Goal: Task Accomplishment & Management: Manage account settings

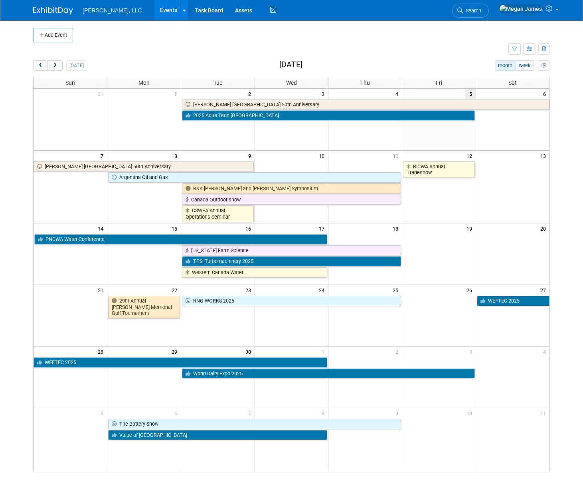
click at [202, 65] on div "today month week September 2025" at bounding box center [291, 65] width 517 height 11
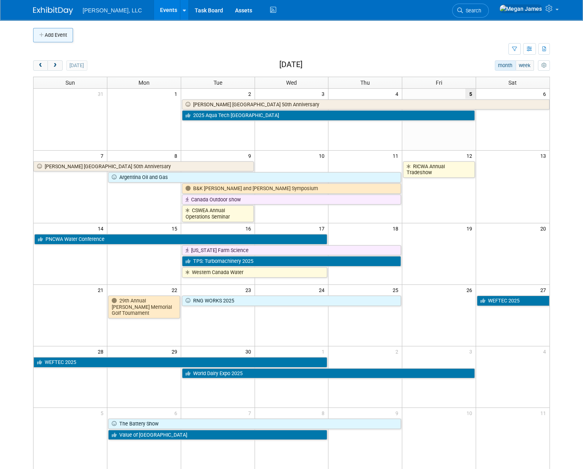
click at [58, 40] on button "Add Event" at bounding box center [53, 35] width 40 height 14
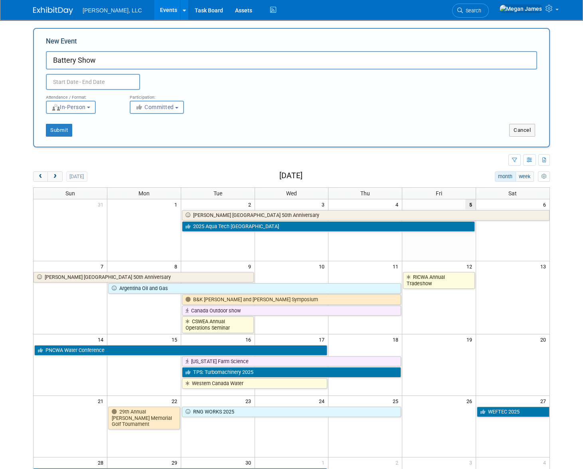
type input "Battery Show"
click at [72, 81] on input "text" at bounding box center [93, 82] width 94 height 16
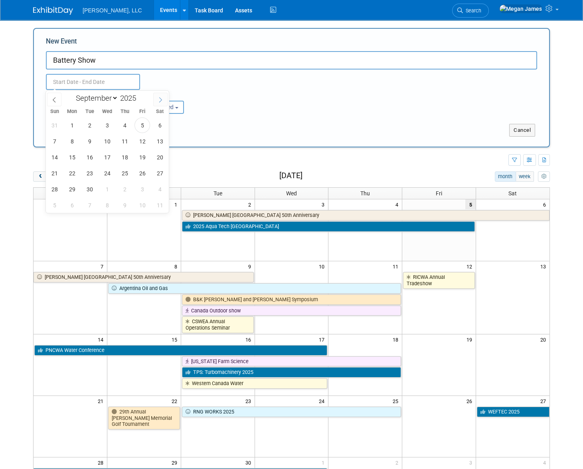
click at [156, 101] on span at bounding box center [160, 100] width 14 height 14
select select "9"
click at [74, 142] on span "6" at bounding box center [72, 141] width 16 height 16
click at [129, 140] on span "9" at bounding box center [125, 141] width 16 height 16
type input "[DATE] to [DATE]"
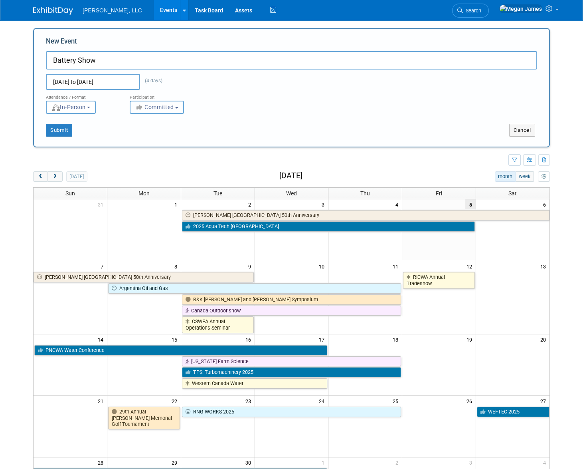
click at [160, 106] on span "Committed" at bounding box center [154, 107] width 39 height 6
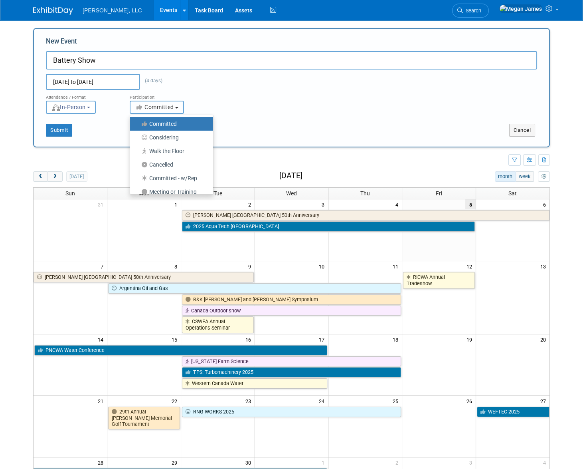
click at [167, 107] on span "Committed" at bounding box center [154, 107] width 39 height 6
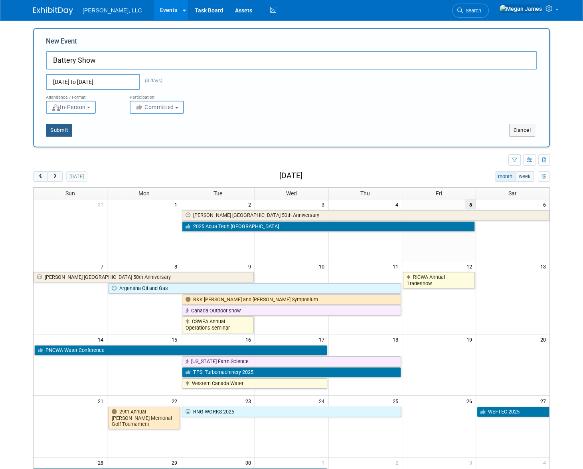
click at [69, 127] on button "Submit" at bounding box center [59, 130] width 26 height 13
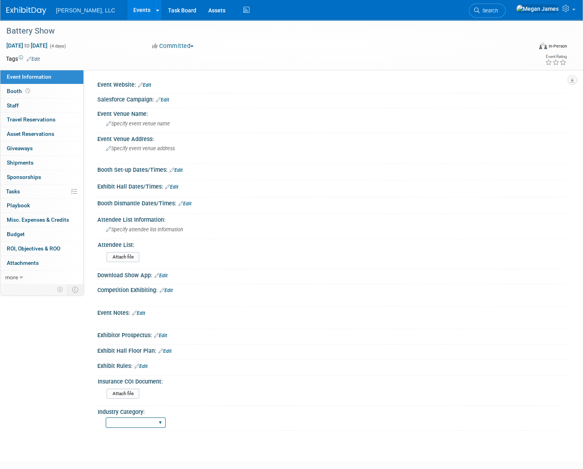
click at [163, 424] on select "Municipal Industrial Ag/Biogas" at bounding box center [136, 422] width 60 height 11
select select "Industrial"
click at [106, 417] on select "Municipal Industrial Ag/Biogas" at bounding box center [136, 422] width 60 height 11
click at [170, 348] on link "Edit" at bounding box center [165, 351] width 13 height 6
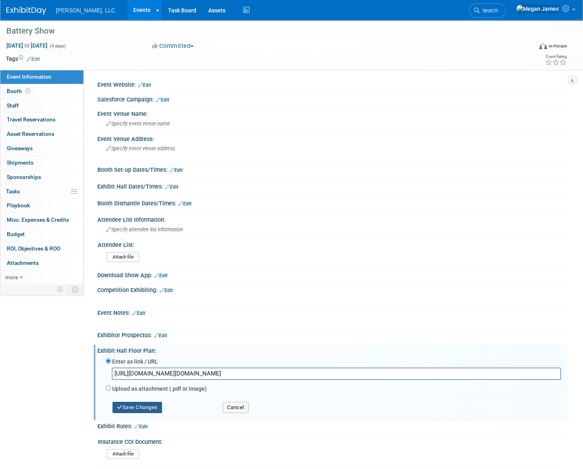
scroll to position [0, 307]
type input "https://tbsm25.mapyourshow.com/8_0/exhview/index.cfm?reportSuite=informathebatt…"
click at [144, 406] on button "Save Changes" at bounding box center [138, 407] width 50 height 11
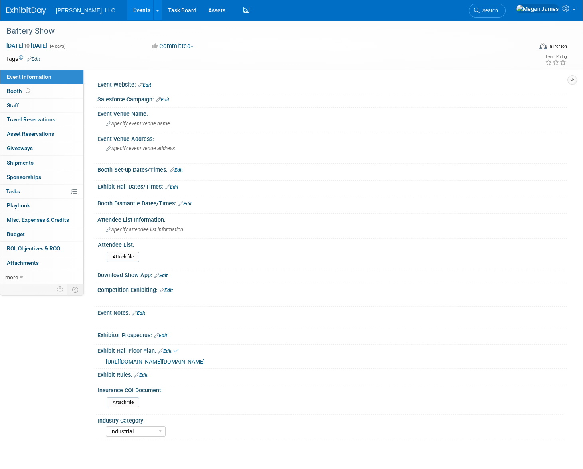
click at [80, 394] on div "Event Information Event Info Booth Booth 0 Staff 0 Staff 0 Travel Reservations …" at bounding box center [291, 229] width 583 height 419
click at [62, 91] on link "Booth" at bounding box center [41, 91] width 83 height 14
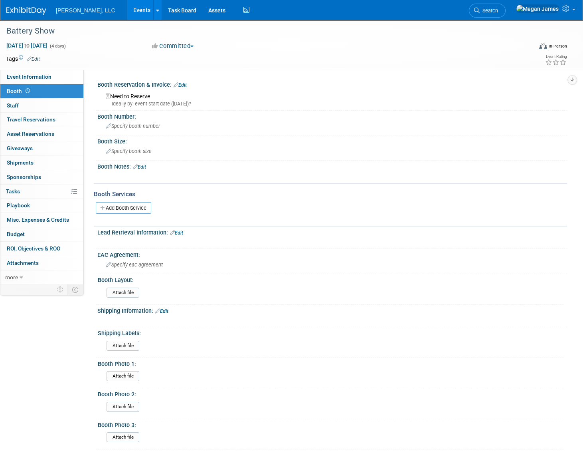
drag, startPoint x: 183, startPoint y: 84, endPoint x: 179, endPoint y: 88, distance: 5.9
click at [183, 84] on link "Edit" at bounding box center [180, 85] width 13 height 6
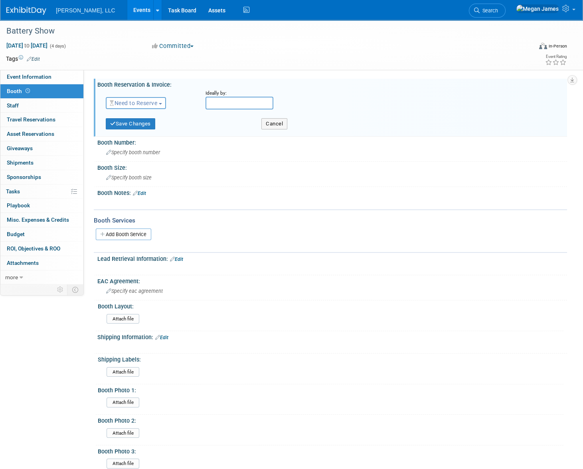
click at [162, 103] on span "button" at bounding box center [160, 104] width 3 height 2
click at [155, 127] on link "Reserved" at bounding box center [148, 127] width 85 height 11
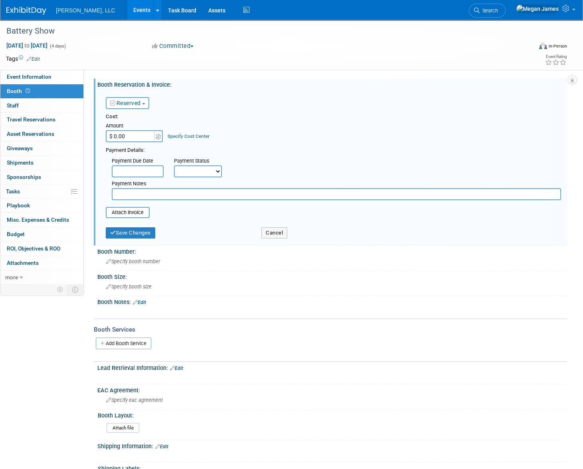
click at [144, 135] on input "$ 0.00" at bounding box center [131, 136] width 50 height 12
type input "$ 5,975.00"
click at [140, 237] on button "Save Changes" at bounding box center [131, 232] width 50 height 11
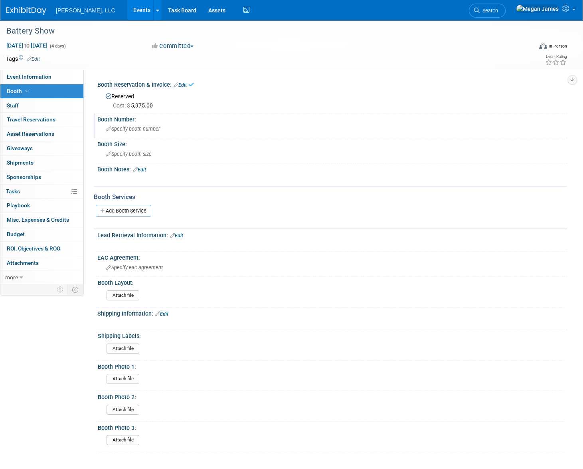
click at [121, 129] on span "Specify booth number" at bounding box center [133, 129] width 54 height 6
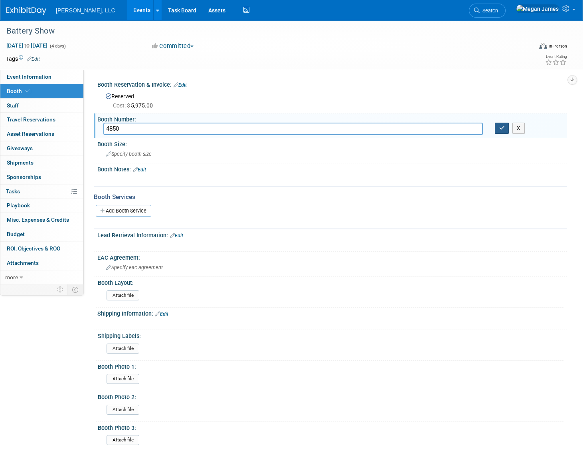
type input "4850"
click at [500, 129] on icon "button" at bounding box center [502, 127] width 6 height 5
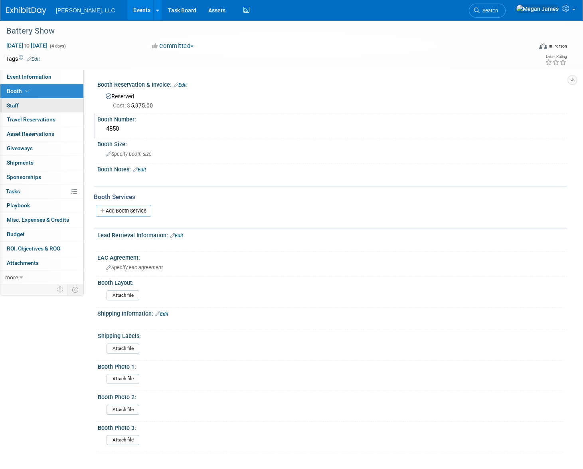
click at [53, 102] on link "0 Staff 0" at bounding box center [41, 106] width 83 height 14
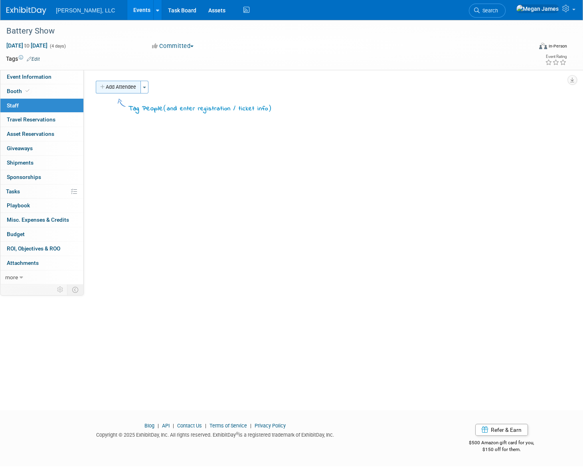
click at [120, 87] on button "Add Attendee" at bounding box center [118, 87] width 45 height 13
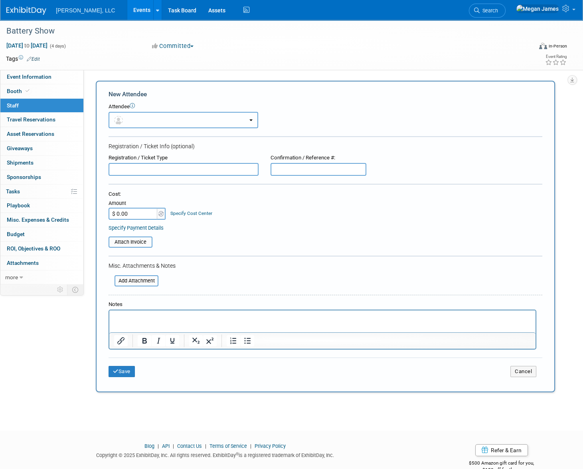
click at [127, 116] on button "button" at bounding box center [184, 120] width 150 height 16
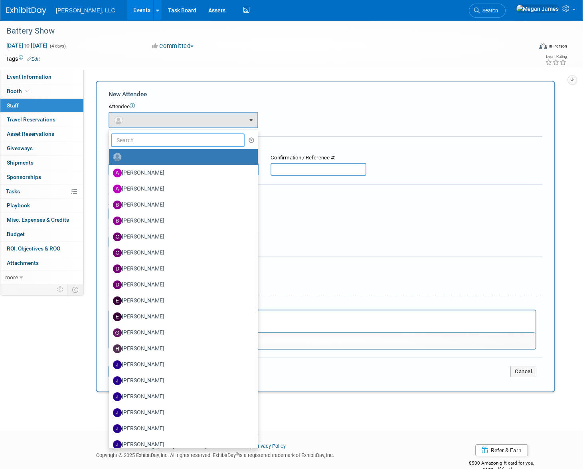
click at [131, 139] on input "text" at bounding box center [178, 140] width 134 height 14
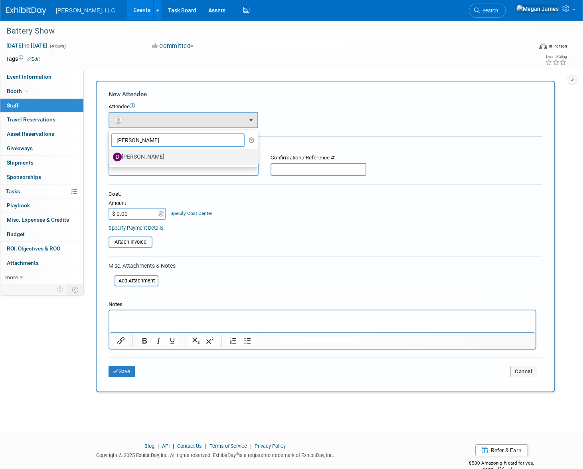
type input "Drew"
click at [141, 153] on label "[PERSON_NAME]" at bounding box center [181, 157] width 137 height 13
click at [110, 153] on input "Drew Vollbrecht" at bounding box center [107, 155] width 5 height 5
select select "b1beba39-f8f5-45b7-af3d-57cbf6383853"
select select "4"
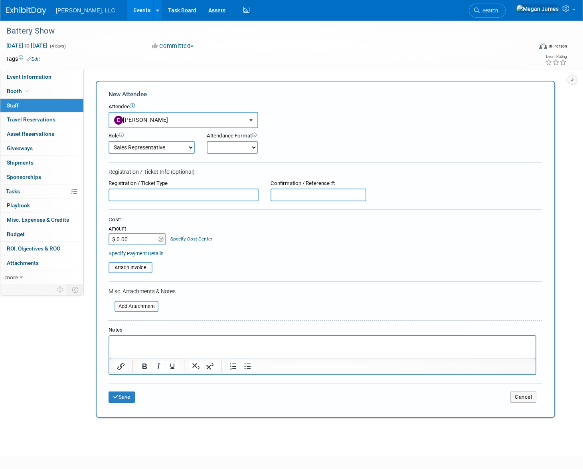
click at [160, 148] on select "Conference Attendee Demonstrator Host Planner Presenter Sales Representative" at bounding box center [152, 147] width 86 height 13
click at [244, 144] on select "Onsite Remote" at bounding box center [232, 147] width 51 height 13
select select "1"
click at [207, 141] on select "Onsite Remote" at bounding box center [232, 147] width 51 height 13
click at [129, 396] on button "Save" at bounding box center [122, 396] width 26 height 11
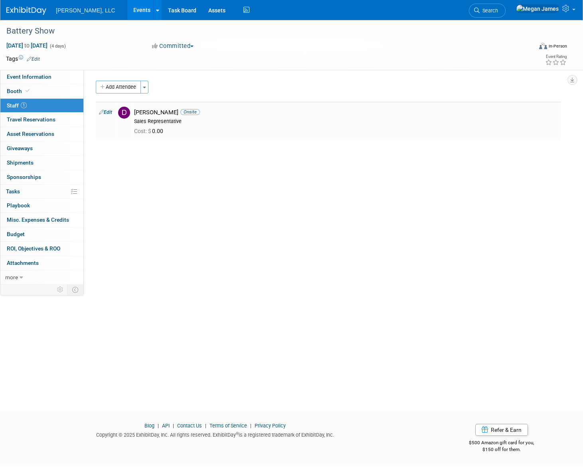
drag, startPoint x: 119, startPoint y: 89, endPoint x: 129, endPoint y: 92, distance: 10.6
click at [119, 89] on button "Add Attendee" at bounding box center [118, 87] width 45 height 13
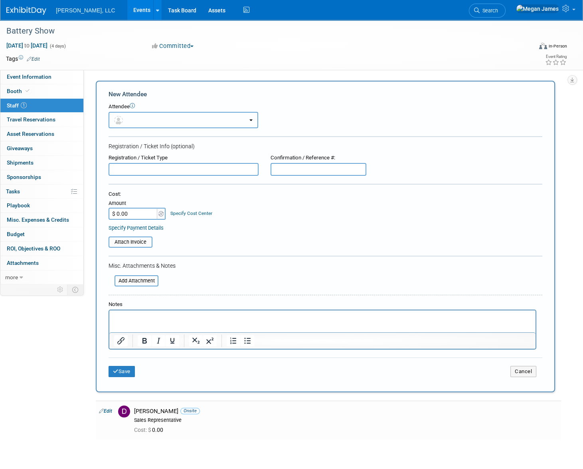
click at [132, 117] on button "button" at bounding box center [184, 120] width 150 height 16
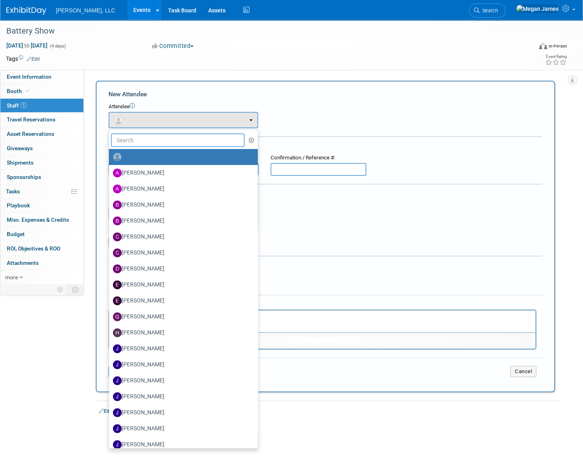
click at [137, 137] on input "text" at bounding box center [178, 140] width 134 height 14
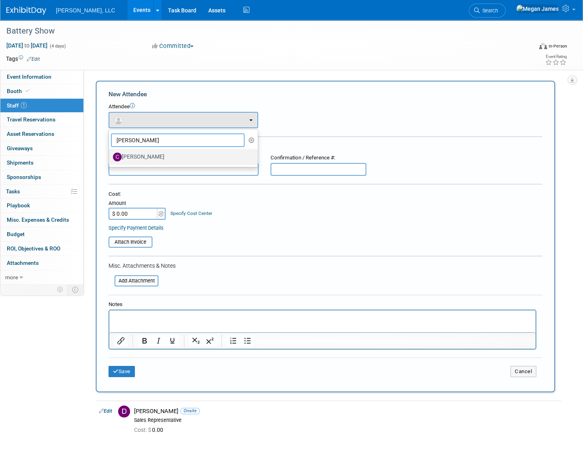
type input "Cody"
click at [144, 156] on label "Cody Robinet" at bounding box center [181, 157] width 137 height 13
click at [110, 156] on input "Cody Robinet" at bounding box center [107, 155] width 5 height 5
select select "180b8085-f719-4acc-84a0-2536b79916f6"
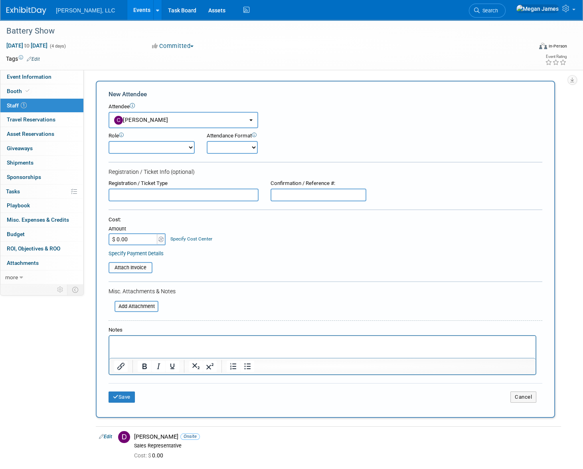
drag, startPoint x: 147, startPoint y: 147, endPoint x: 151, endPoint y: 155, distance: 8.8
click at [147, 147] on select "Conference Attendee Demonstrator Host Planner Presenter Sales Representative" at bounding box center [152, 147] width 86 height 13
select select "4"
click at [109, 141] on select "Conference Attendee Demonstrator Host Planner Presenter Sales Representative" at bounding box center [152, 147] width 86 height 13
click at [240, 151] on select "Onsite Remote" at bounding box center [232, 147] width 51 height 13
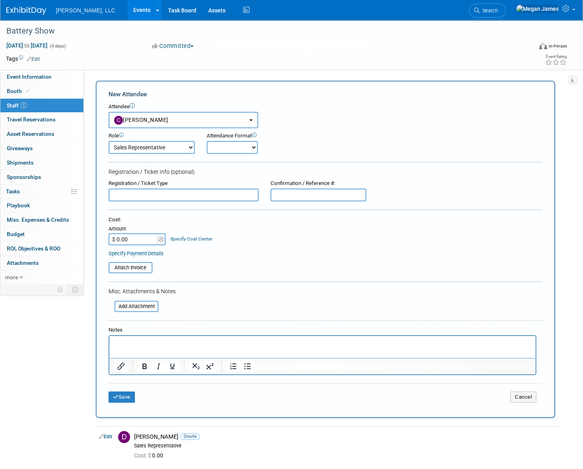
select select "1"
click at [207, 141] on select "Onsite Remote" at bounding box center [232, 147] width 51 height 13
click at [133, 398] on button "Save" at bounding box center [122, 396] width 26 height 11
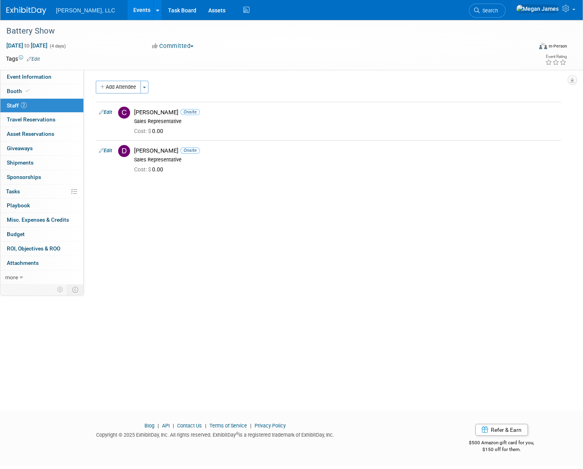
click at [192, 224] on div "Event Website: Edit Salesforce Campaign: Edit Event Venue Name: Specify event v…" at bounding box center [326, 177] width 484 height 214
click at [172, 260] on div "Event Website: Edit Salesforce Campaign: Edit Event Venue Name: Specify event v…" at bounding box center [326, 177] width 484 height 214
click at [50, 77] on span "Event Information" at bounding box center [29, 76] width 45 height 6
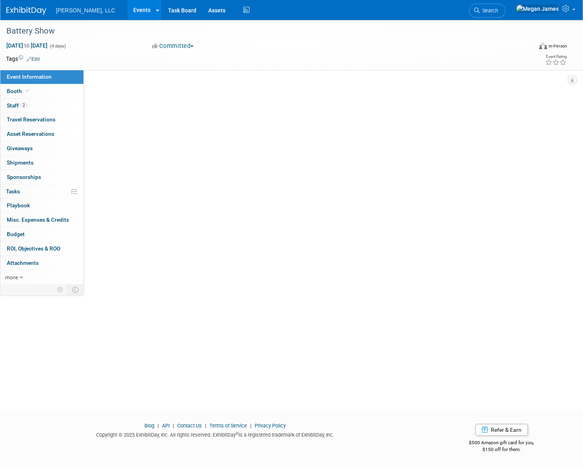
select select "Industrial"
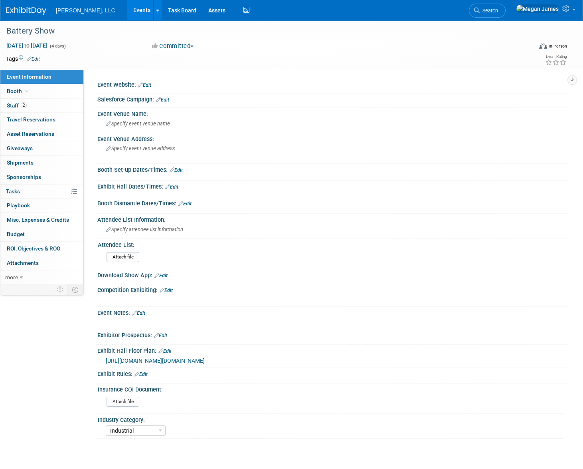
click at [174, 186] on link "Edit" at bounding box center [171, 187] width 13 height 6
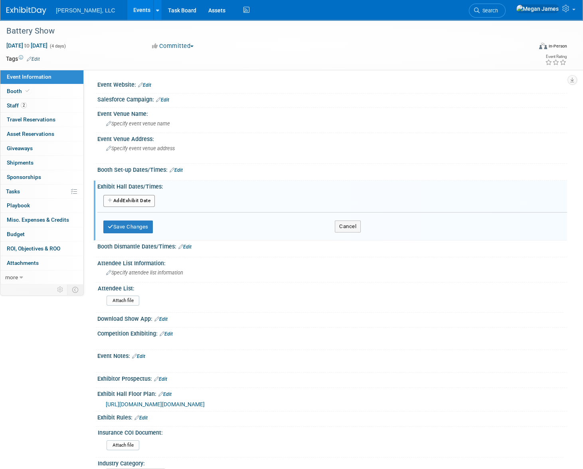
click at [139, 199] on button "Add Another Exhibit Date" at bounding box center [129, 201] width 52 height 12
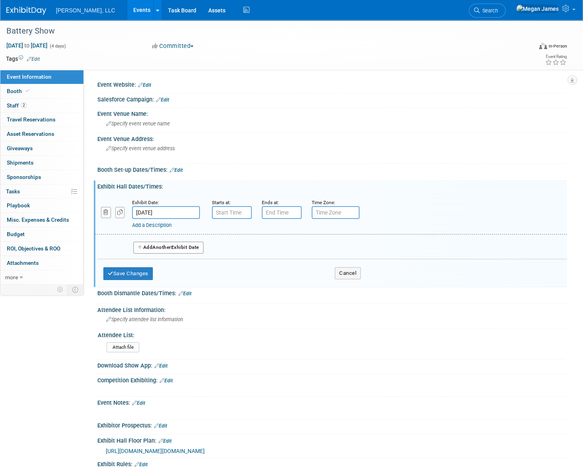
click at [161, 212] on input "Oct 6, 2025" at bounding box center [166, 212] width 68 height 13
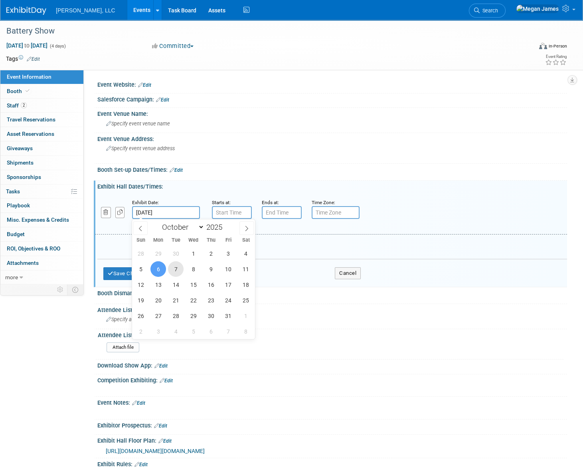
click at [176, 263] on span "7" at bounding box center [176, 269] width 16 height 16
type input "Oct 7, 2025"
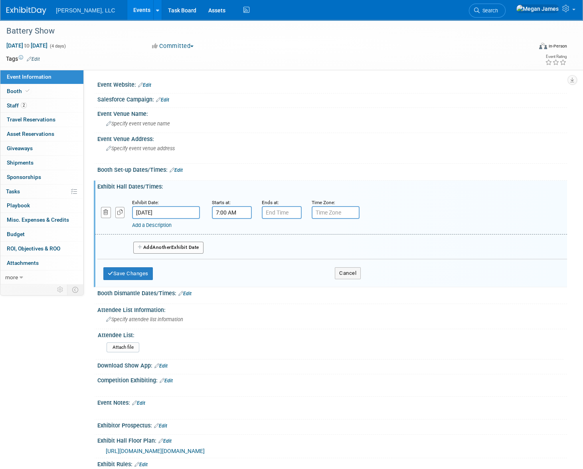
click at [220, 211] on input "7:00 AM" at bounding box center [232, 212] width 40 height 13
type input "9:30 AM"
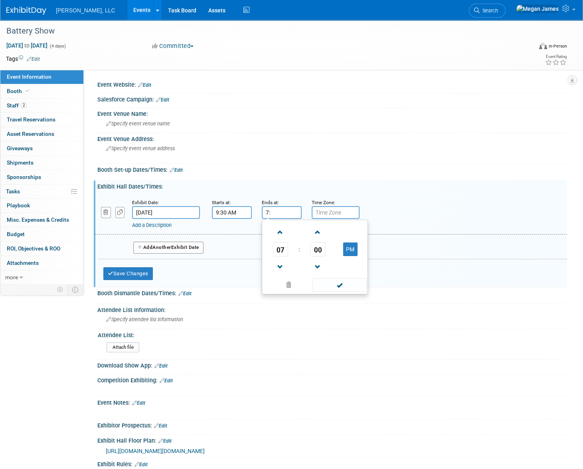
type input "7"
type input "4"
type input "4:30 PM"
click at [174, 248] on button "Add Another Exhibit Date" at bounding box center [168, 248] width 70 height 12
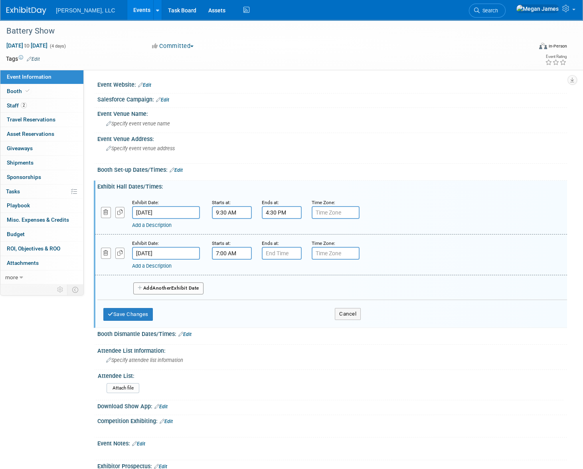
click at [224, 251] on input "7:00 AM" at bounding box center [232, 253] width 40 height 13
drag, startPoint x: 238, startPoint y: 254, endPoint x: 194, endPoint y: 254, distance: 44.7
click at [194, 254] on div "Exhibit Date: Oct 8, 2025 Starts at: 7:00 AM 07 : 00 AM 12 01 02 03 04 05 06 07…" at bounding box center [331, 254] width 472 height 41
type input "9:30 AM"
type input "7"
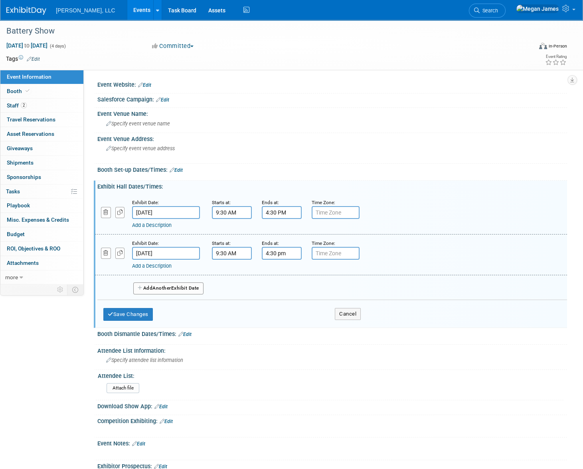
type input "4:30 PM"
click at [191, 286] on button "Add Another Exhibit Date" at bounding box center [168, 288] width 70 height 12
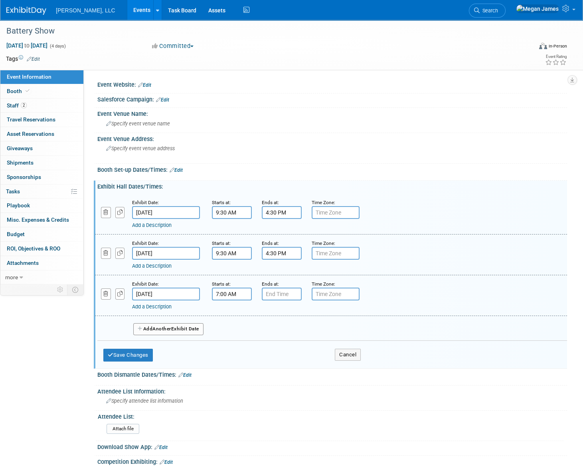
click at [232, 295] on input "7:00 AM" at bounding box center [232, 293] width 40 height 13
drag, startPoint x: 242, startPoint y: 293, endPoint x: 201, endPoint y: 293, distance: 41.5
click at [201, 293] on div "Exhibit Date: Oct 9, 2025 Starts at: 7:00 AM 07 : 00 AM 12 01 02 03 04 05 06 07…" at bounding box center [331, 295] width 472 height 41
type input "9:30 AM"
type input "7"
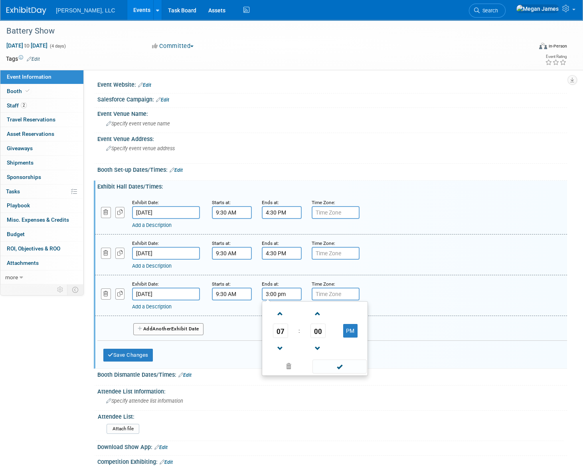
type input "3:00 PM"
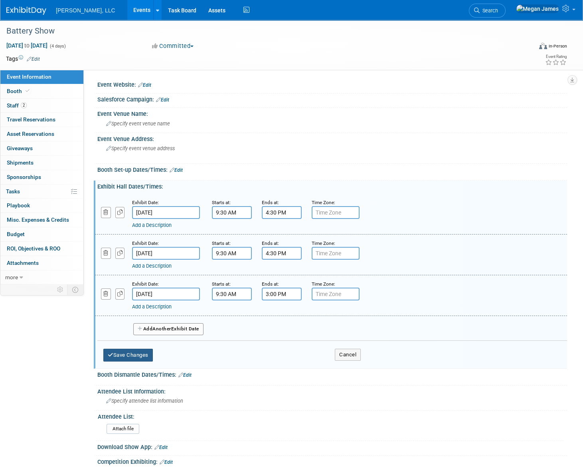
click at [149, 354] on button "Save Changes" at bounding box center [128, 355] width 50 height 13
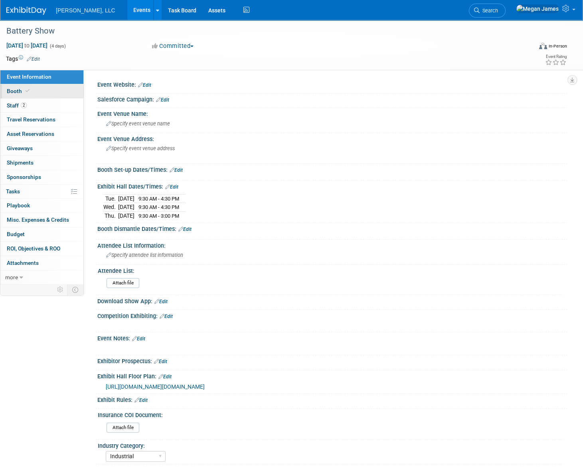
drag, startPoint x: 44, startPoint y: 87, endPoint x: 48, endPoint y: 85, distance: 4.1
click at [44, 87] on link "Booth" at bounding box center [41, 91] width 83 height 14
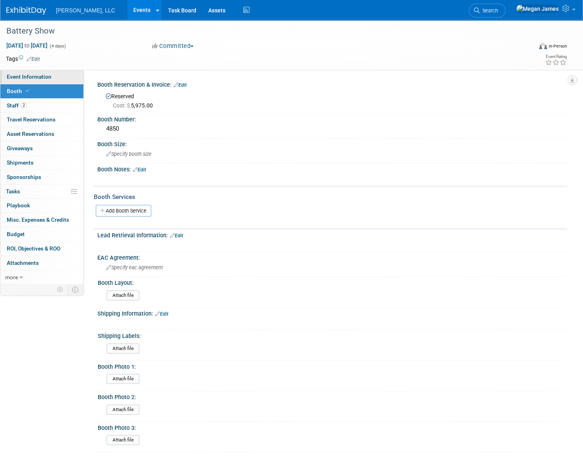
click at [62, 73] on link "Event Information" at bounding box center [41, 77] width 83 height 14
select select "Industrial"
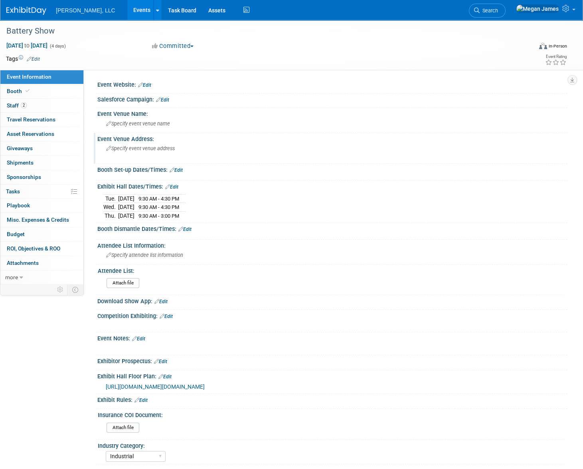
click at [137, 143] on div "Specify event venue address" at bounding box center [195, 151] width 184 height 18
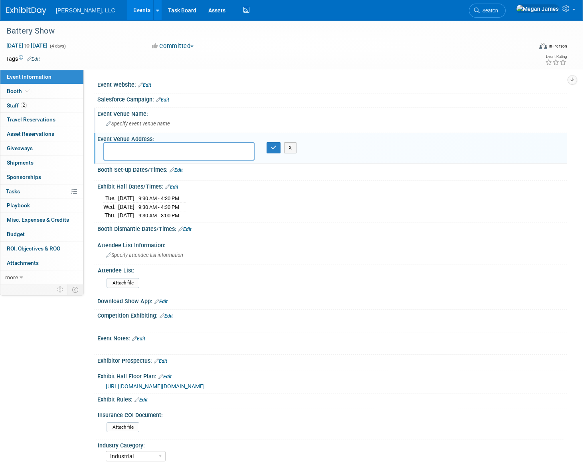
click at [143, 124] on span "Specify event venue name" at bounding box center [138, 124] width 64 height 6
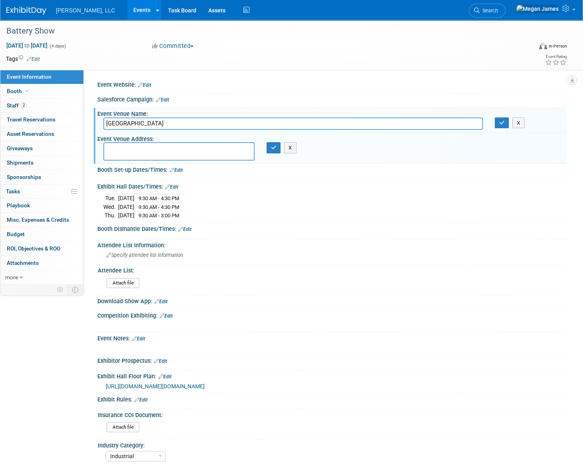
type input "Huntington Place"
click at [153, 152] on textarea at bounding box center [178, 151] width 151 height 18
type textarea "Detroit, MI"
click at [276, 147] on button "button" at bounding box center [274, 147] width 14 height 11
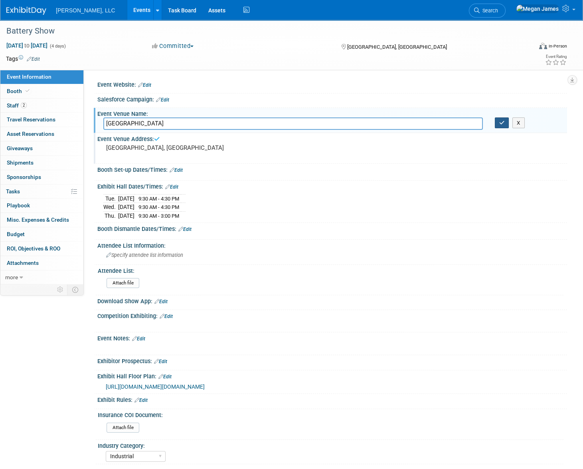
click at [503, 124] on icon "button" at bounding box center [502, 122] width 6 height 5
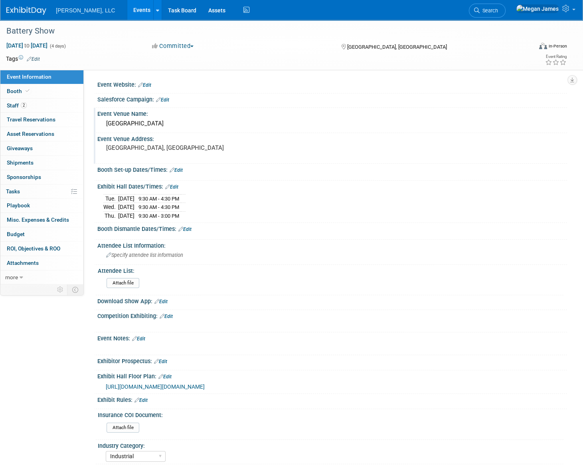
click at [148, 85] on link "Edit" at bounding box center [144, 85] width 13 height 6
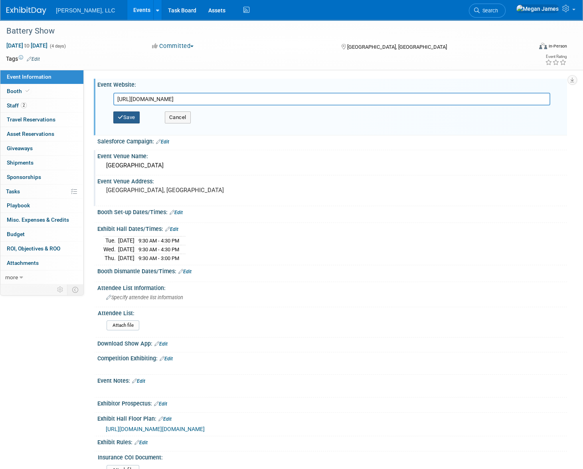
type input "https://www.thebatteryshow.com/"
click at [137, 117] on button "Save" at bounding box center [126, 117] width 26 height 12
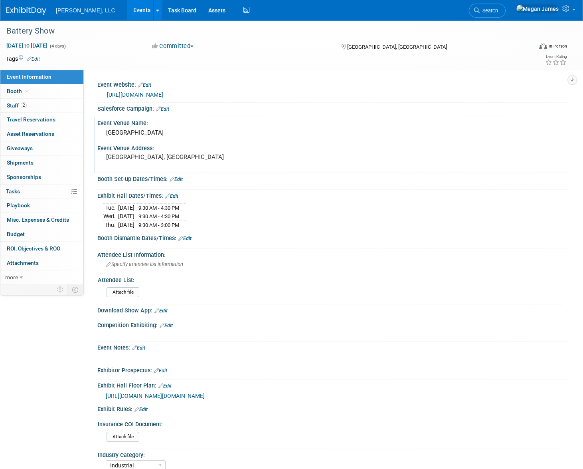
drag, startPoint x: 70, startPoint y: 405, endPoint x: 85, endPoint y: 395, distance: 18.7
click at [70, 404] on div "Event Information Event Info Booth Booth 2 Staff 2 Staff 0 Travel Reservations …" at bounding box center [291, 246] width 583 height 453
drag, startPoint x: 57, startPoint y: 94, endPoint x: 63, endPoint y: 95, distance: 6.1
click at [57, 94] on link "Booth" at bounding box center [41, 91] width 83 height 14
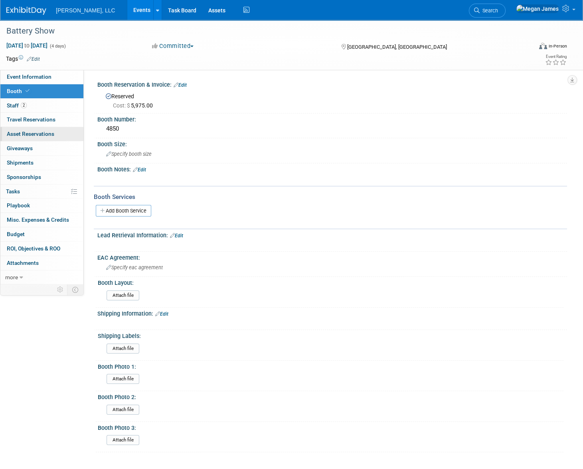
click at [55, 131] on link "0 Asset Reservations 0" at bounding box center [41, 134] width 83 height 14
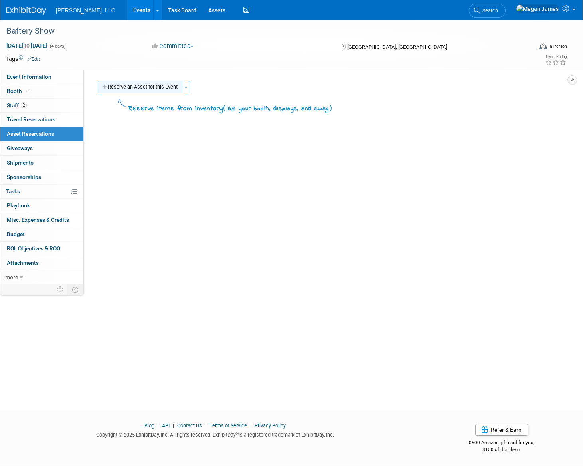
click at [148, 85] on button "Reserve an Asset for this Event" at bounding box center [140, 87] width 85 height 13
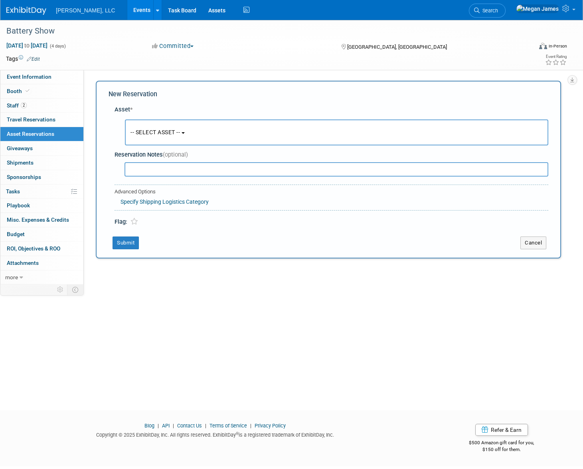
click at [166, 134] on span "-- SELECT ASSET --" at bounding box center [156, 132] width 50 height 6
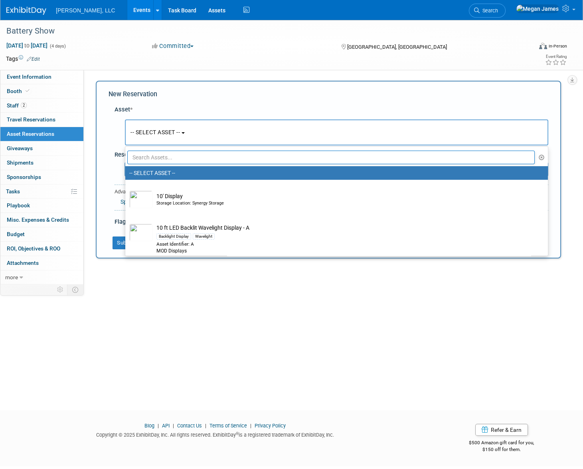
click at [164, 157] on input "text" at bounding box center [331, 158] width 408 height 14
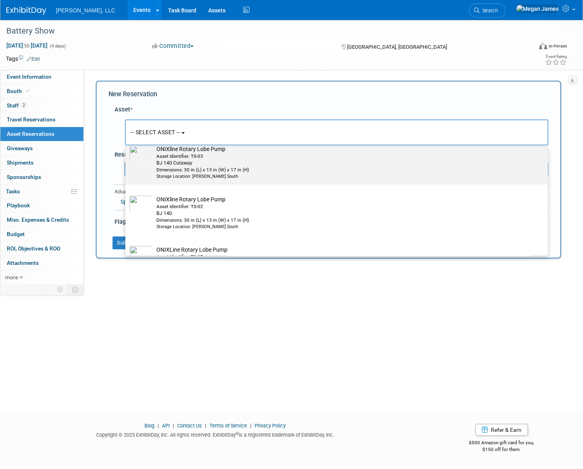
scroll to position [64, 0]
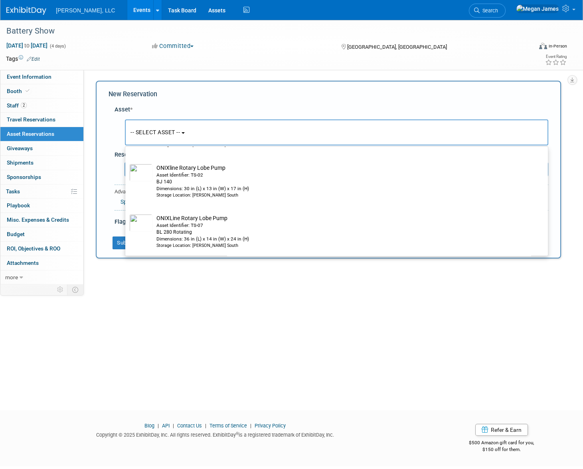
type input "Onixline"
click at [327, 379] on div "Battery Show Oct 6, 2025 to Oct 9, 2025 (4 days) Oct 6, 2025 to Oct 9, 2025 Com…" at bounding box center [291, 208] width 583 height 376
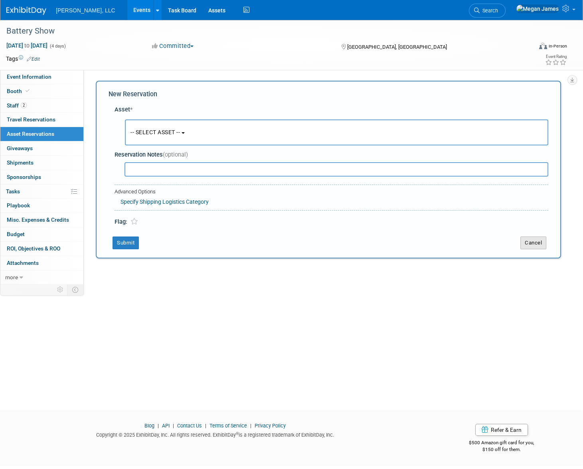
click at [539, 246] on button "Cancel" at bounding box center [534, 242] width 26 height 13
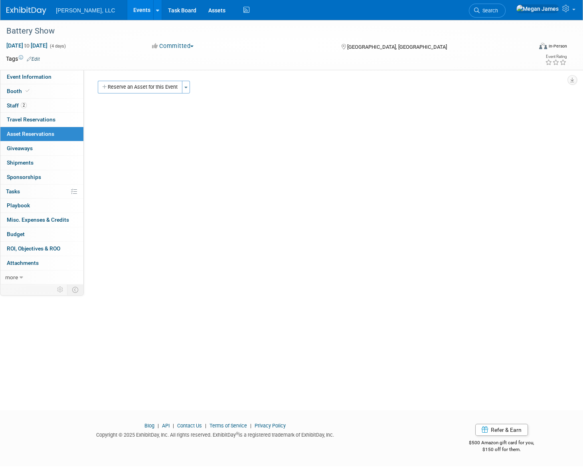
click at [127, 10] on link "Events" at bounding box center [141, 10] width 29 height 20
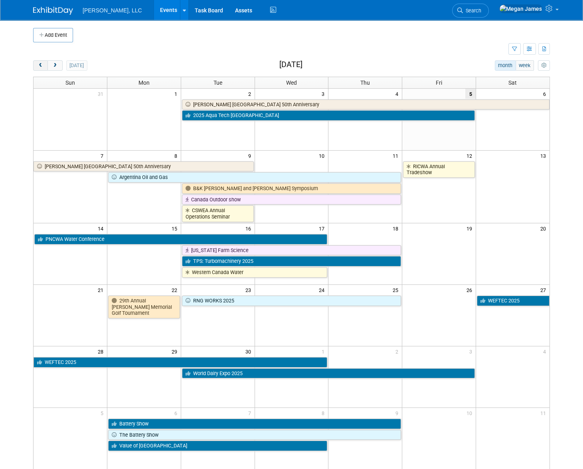
click at [43, 66] on span "prev" at bounding box center [41, 65] width 6 height 5
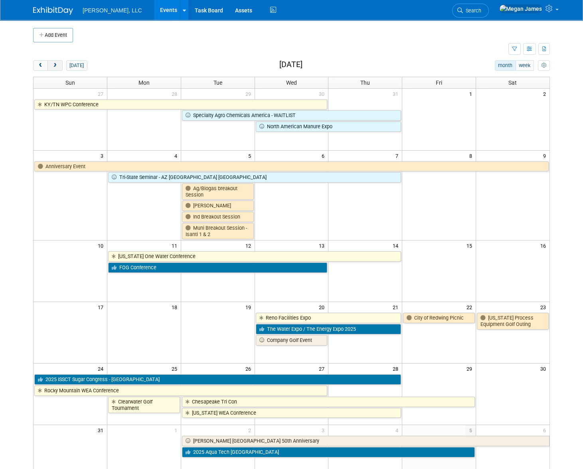
click at [56, 65] on span "next" at bounding box center [55, 65] width 6 height 5
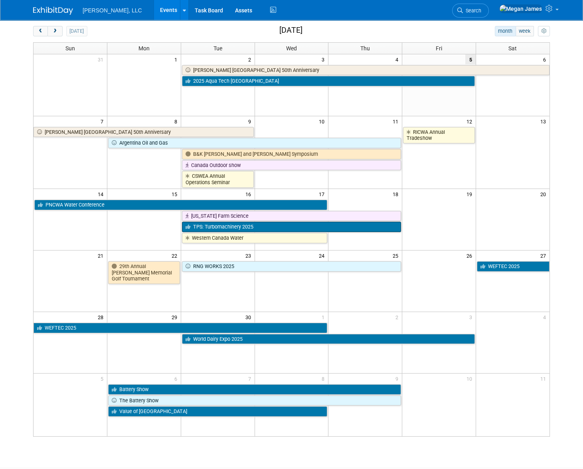
scroll to position [72, 0]
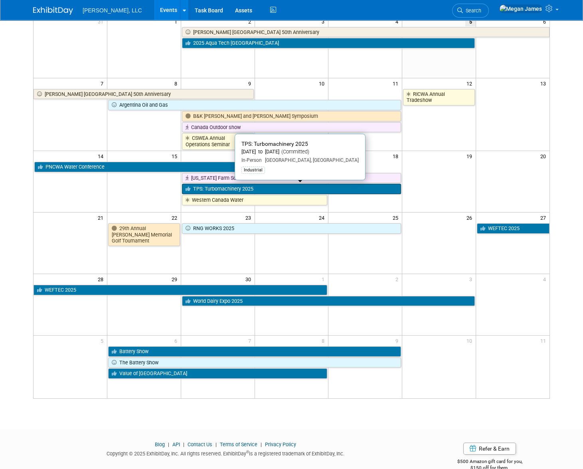
click at [256, 188] on link "TPS: Turbomachinery 2025" at bounding box center [291, 189] width 219 height 10
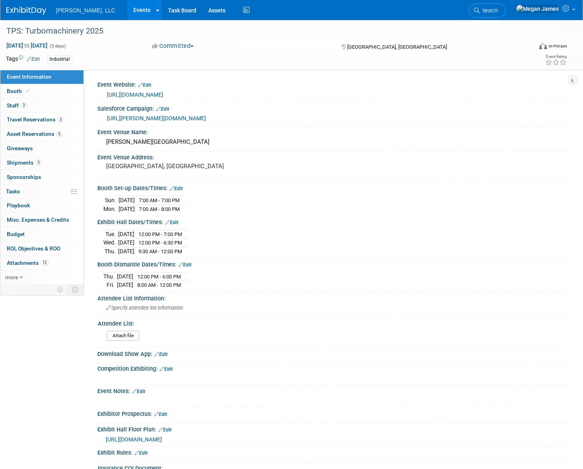
select select "Industrial"
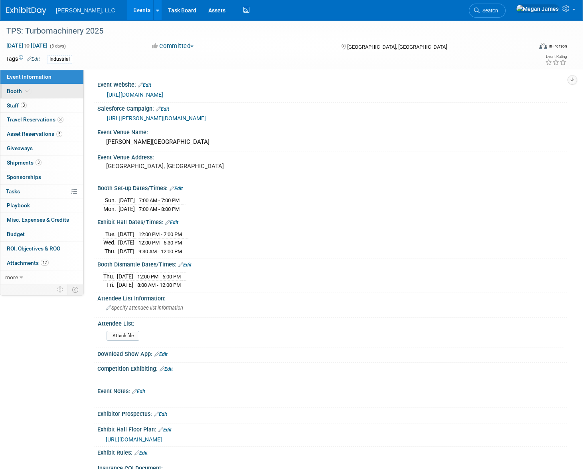
drag, startPoint x: 65, startPoint y: 90, endPoint x: 63, endPoint y: 104, distance: 13.6
click at [65, 90] on link "Booth" at bounding box center [41, 91] width 83 height 14
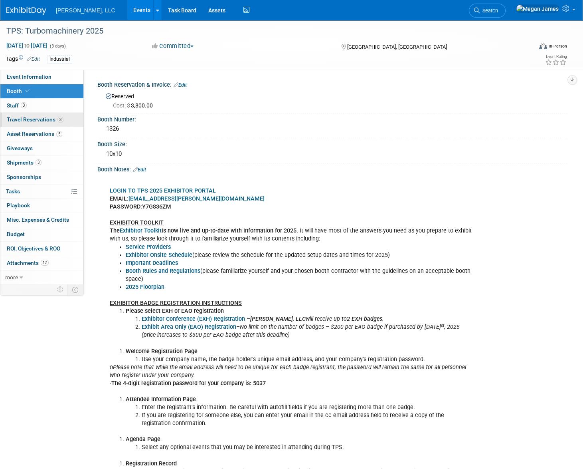
click at [61, 118] on span "3" at bounding box center [60, 120] width 6 height 6
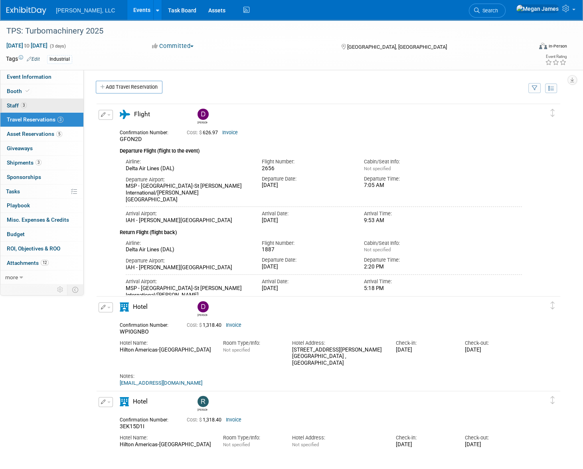
click at [63, 108] on link "3 Staff 3" at bounding box center [41, 106] width 83 height 14
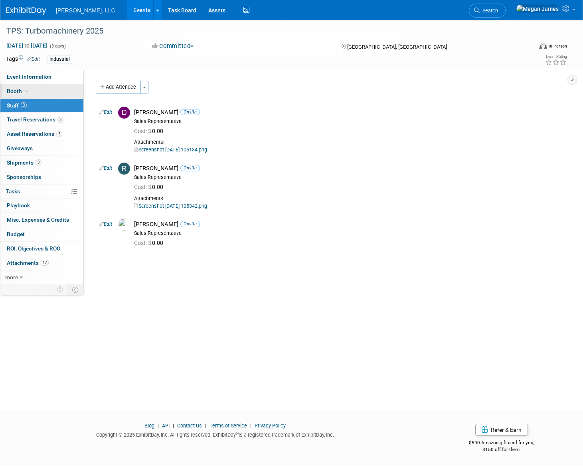
click at [61, 93] on link "Booth" at bounding box center [41, 91] width 83 height 14
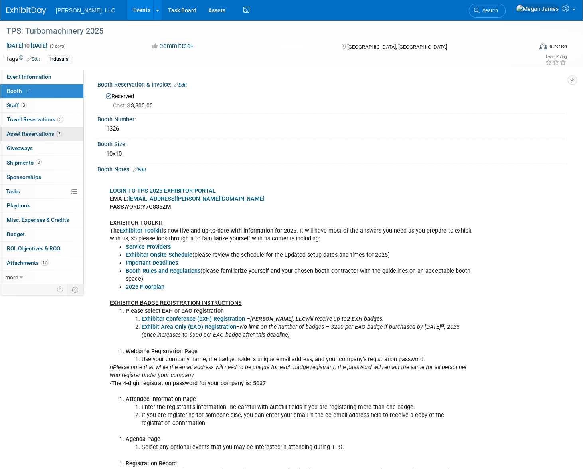
click at [59, 133] on span "5" at bounding box center [59, 134] width 6 height 6
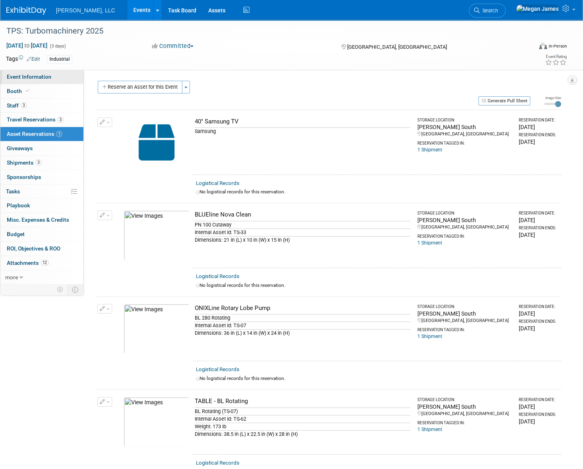
click at [47, 75] on span "Event Information" at bounding box center [29, 76] width 45 height 6
select select "Industrial"
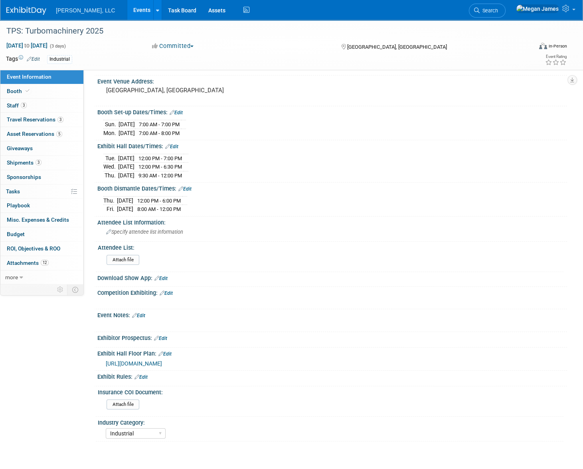
scroll to position [131, 0]
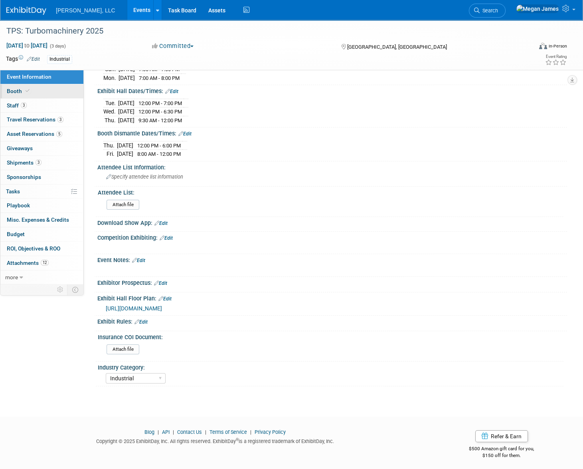
click at [42, 92] on link "Booth" at bounding box center [41, 91] width 83 height 14
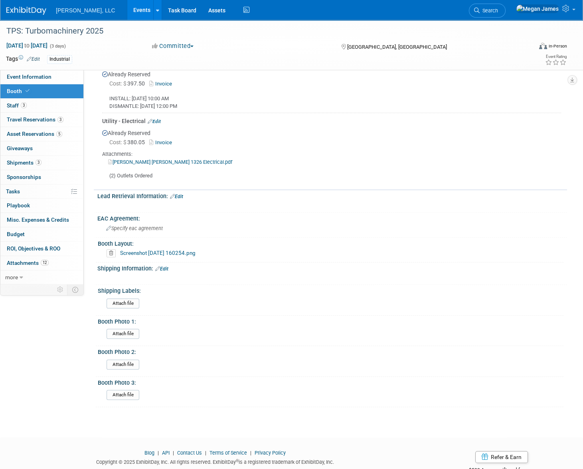
scroll to position [878, 0]
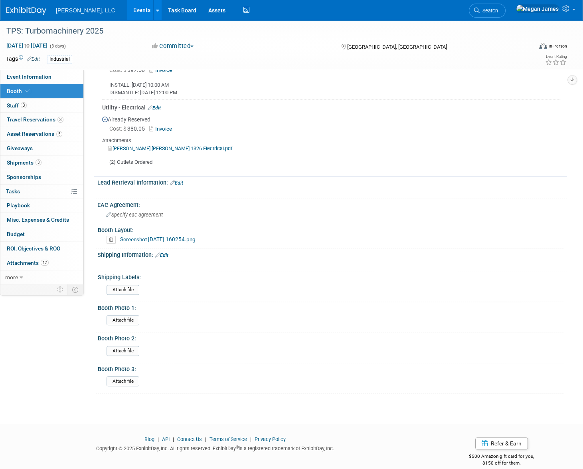
click at [155, 236] on link "Screenshot 2025-08-15 160254.png" at bounding box center [157, 239] width 75 height 6
click at [54, 79] on link "Event Information" at bounding box center [41, 77] width 83 height 14
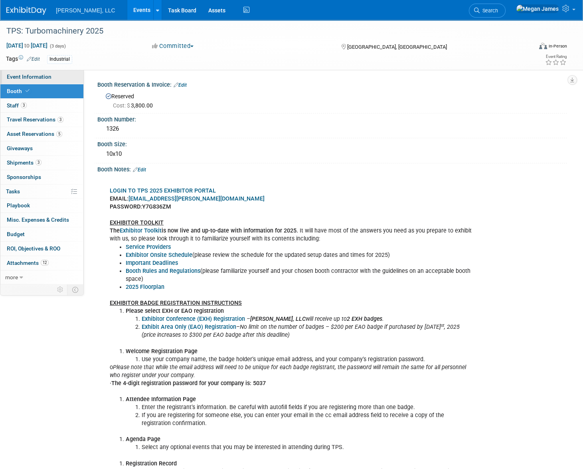
select select "Industrial"
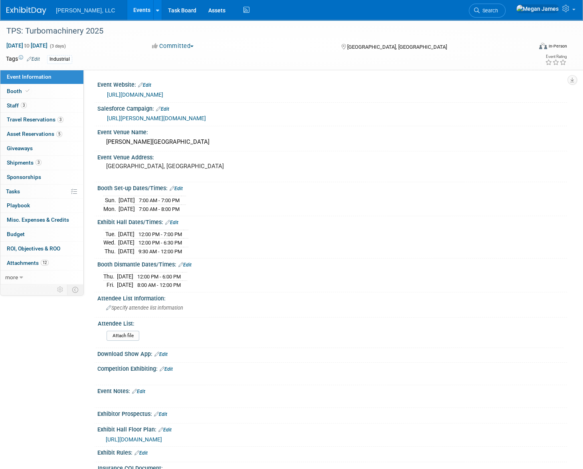
click at [127, 8] on link "Events" at bounding box center [141, 10] width 29 height 20
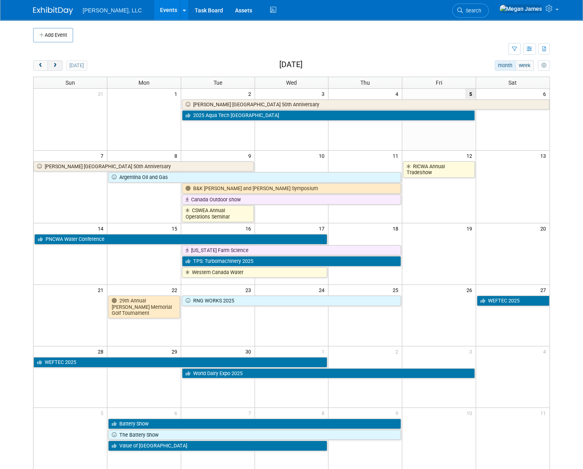
click at [55, 64] on span "next" at bounding box center [55, 65] width 6 height 5
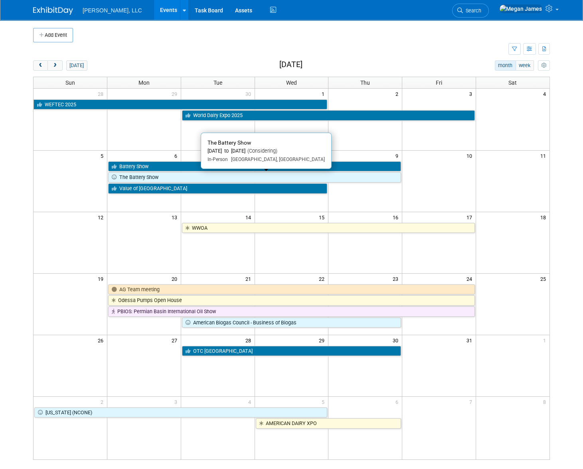
click at [153, 177] on link "The Battery Show" at bounding box center [254, 177] width 293 height 10
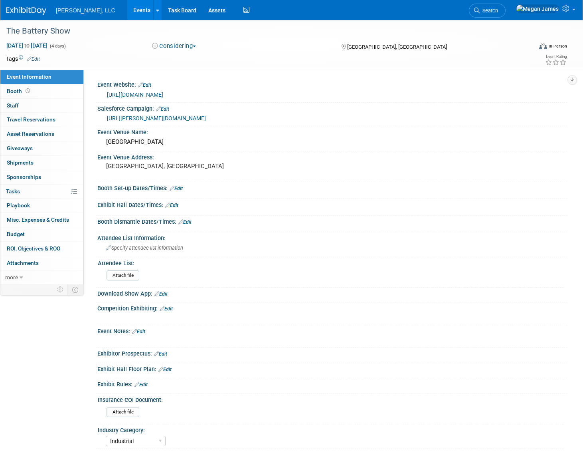
select select "Industrial"
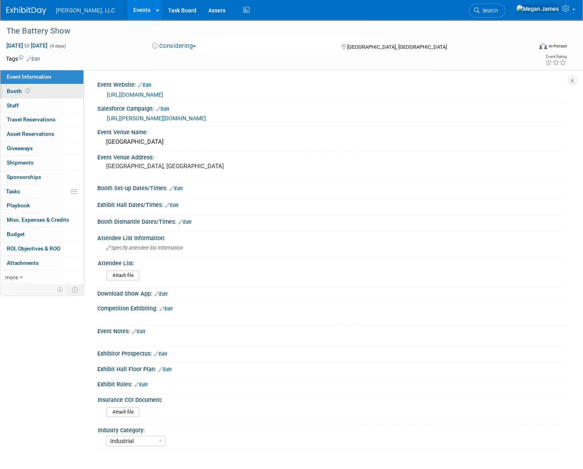
click at [67, 88] on link "Booth" at bounding box center [41, 91] width 83 height 14
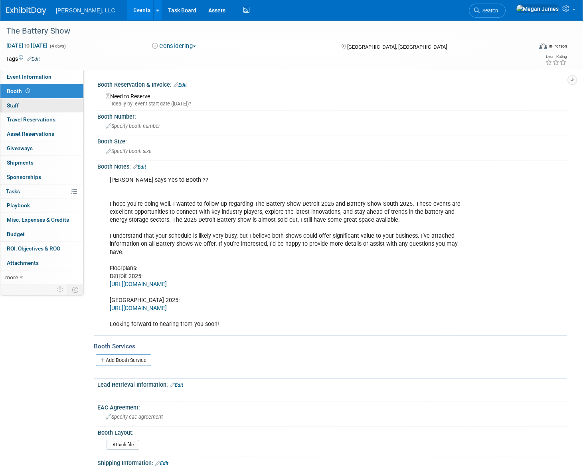
click at [66, 107] on link "0 Staff 0" at bounding box center [41, 106] width 83 height 14
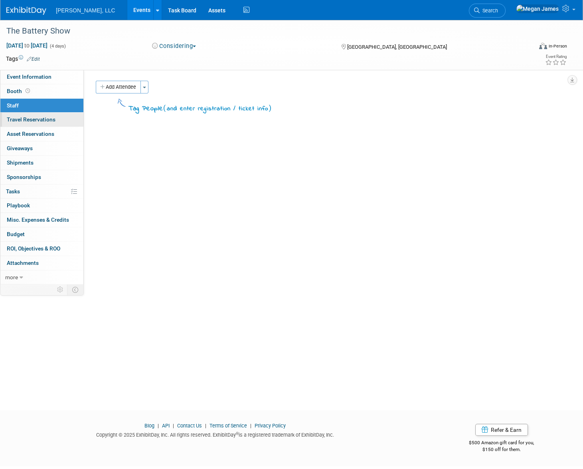
click at [67, 119] on link "0 Travel Reservations 0" at bounding box center [41, 120] width 83 height 14
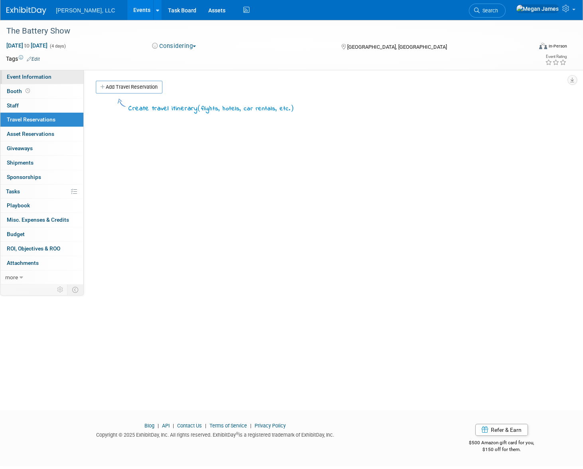
click at [59, 83] on link "Event Information" at bounding box center [41, 77] width 83 height 14
select select "Industrial"
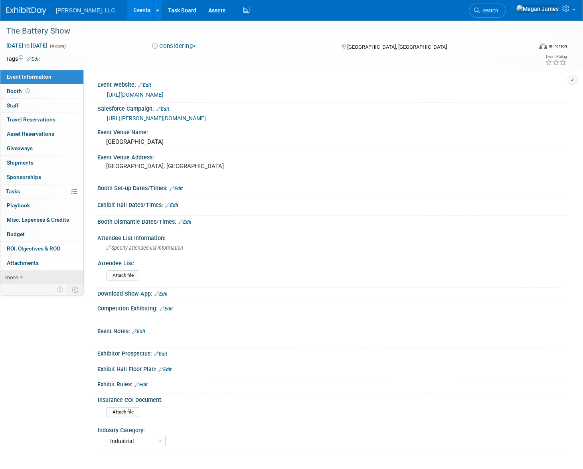
click at [22, 277] on icon at bounding box center [22, 278] width 4 height 6
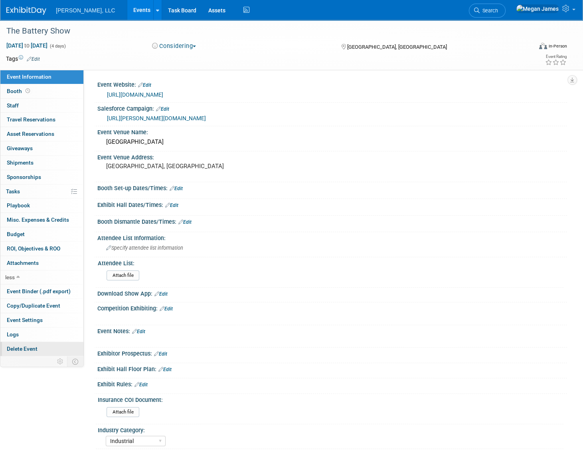
click at [45, 349] on link "Delete Event" at bounding box center [41, 349] width 83 height 14
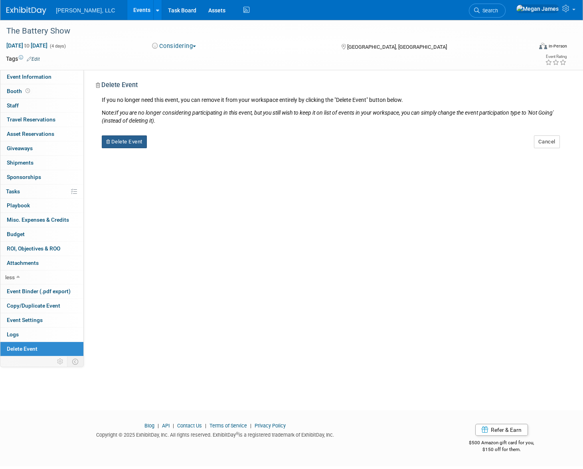
click at [131, 139] on button "Delete Event" at bounding box center [124, 141] width 45 height 13
click at [182, 147] on link "Yes" at bounding box center [174, 148] width 23 height 13
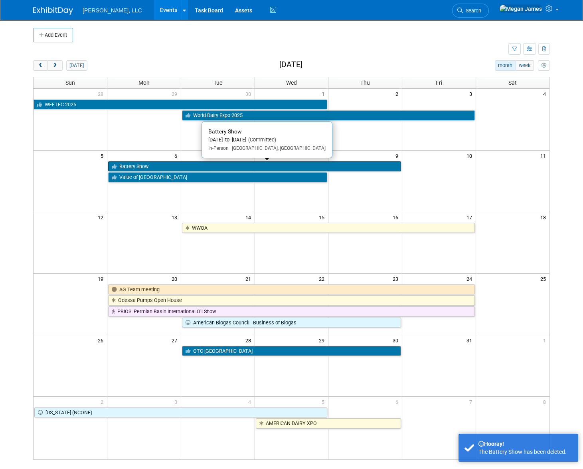
click at [147, 165] on link "Battery Show" at bounding box center [254, 166] width 293 height 10
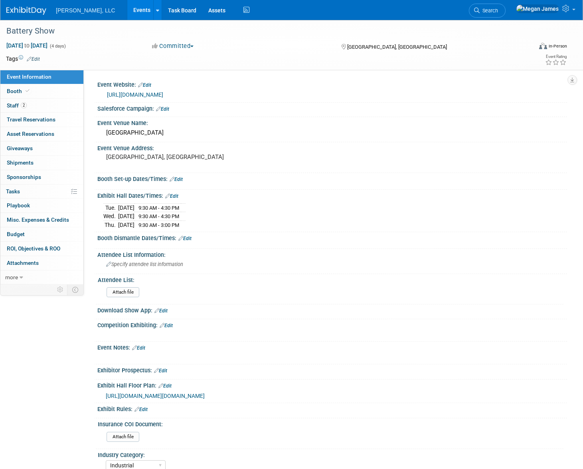
select select "Industrial"
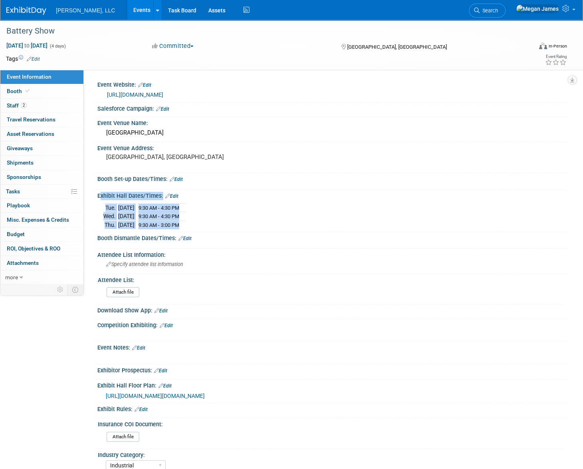
drag, startPoint x: 98, startPoint y: 197, endPoint x: 197, endPoint y: 227, distance: 103.7
click at [197, 227] on div "Exhibit Hall Dates/Times: Edit Tue. Oct 7, 2025 9:30 AM - 4:30 PM Wed. Oct 8, 2…" at bounding box center [331, 211] width 474 height 42
copy div "Exhibit Hall Dates/Times: Edit Tue. Oct 7, 2025 9:30 AM - 4:30 PM Wed. Oct 8, 2…"
click at [127, 8] on link "Events" at bounding box center [141, 10] width 29 height 20
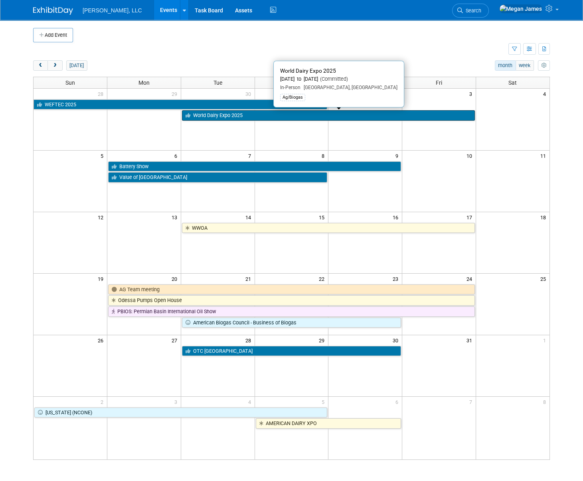
click at [272, 113] on link "World Dairy Expo 2025" at bounding box center [328, 115] width 293 height 10
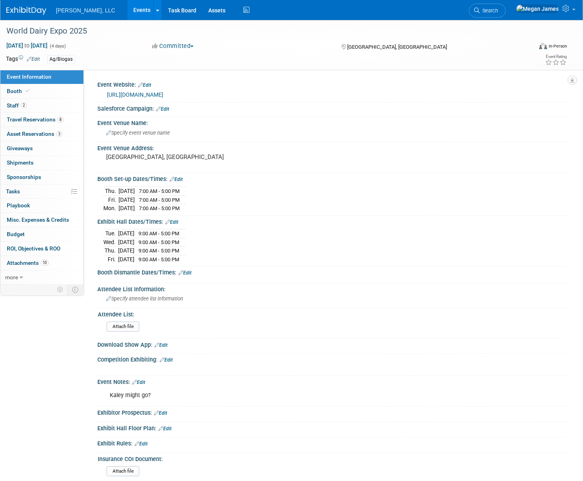
select select "Ag/Biogas"
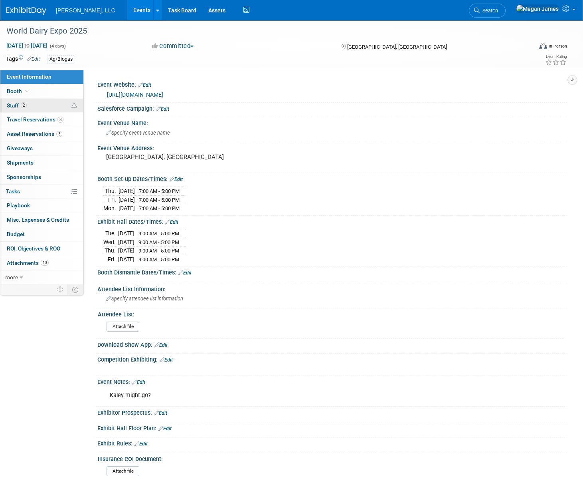
click at [71, 107] on icon at bounding box center [74, 106] width 6 height 6
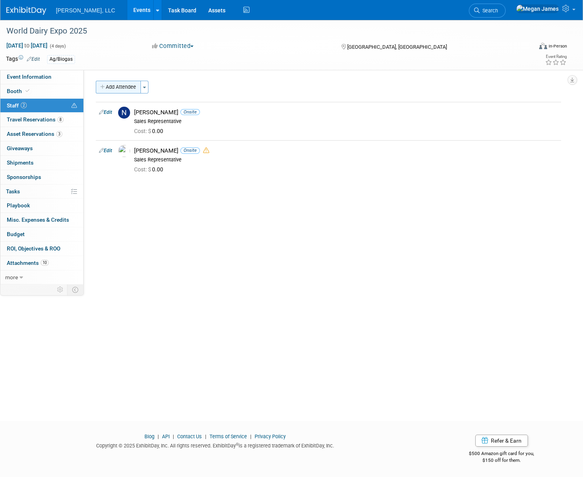
click at [119, 86] on button "Add Attendee" at bounding box center [118, 87] width 45 height 13
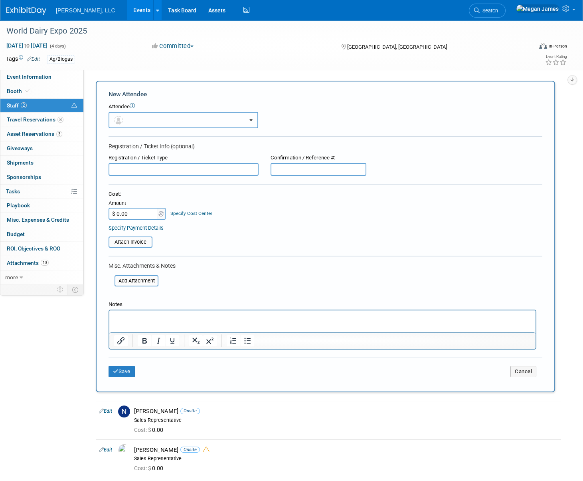
click at [138, 123] on button "button" at bounding box center [184, 120] width 150 height 16
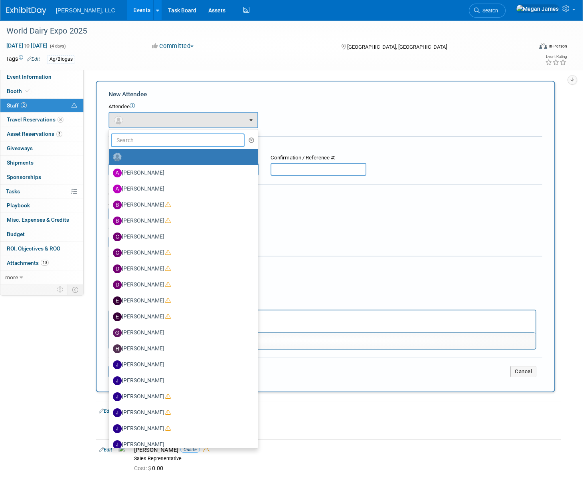
click at [144, 141] on input "text" at bounding box center [178, 140] width 134 height 14
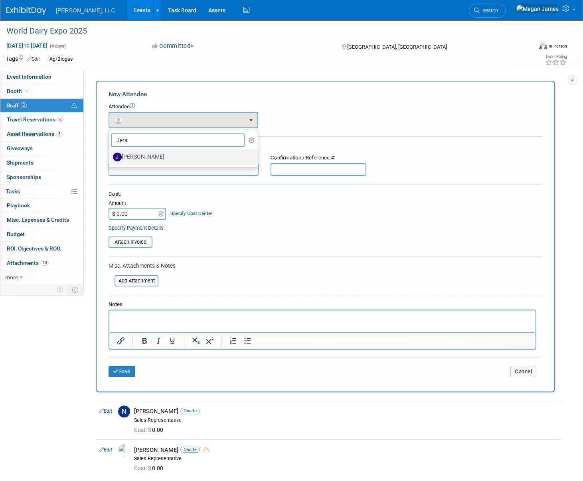
type input "Jera"
click at [147, 157] on label "Jeramy Sanford" at bounding box center [181, 157] width 137 height 13
click at [110, 157] on input "Jeramy Sanford" at bounding box center [107, 155] width 5 height 5
select select "6c2bff97-8739-4d4b-88d1-6e1f547e0e51"
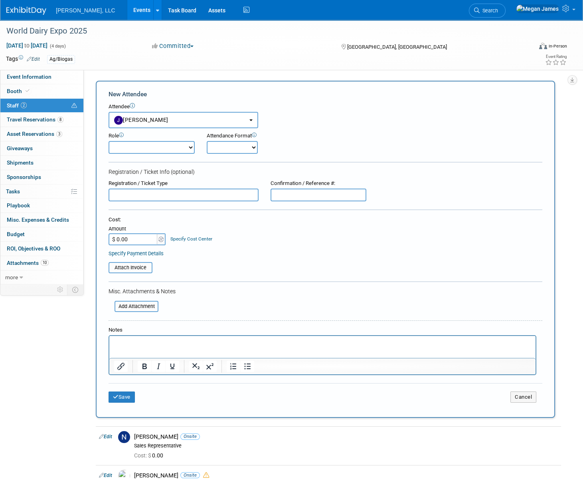
drag, startPoint x: 146, startPoint y: 149, endPoint x: 149, endPoint y: 153, distance: 5.5
click at [146, 149] on select "Conference Attendee Demonstrator Host Planner Presenter Sales Representative" at bounding box center [152, 147] width 86 height 13
select select "4"
click at [109, 141] on select "Conference Attendee Demonstrator Host Planner Presenter Sales Representative" at bounding box center [152, 147] width 86 height 13
click at [247, 148] on select "Onsite Remote" at bounding box center [232, 147] width 51 height 13
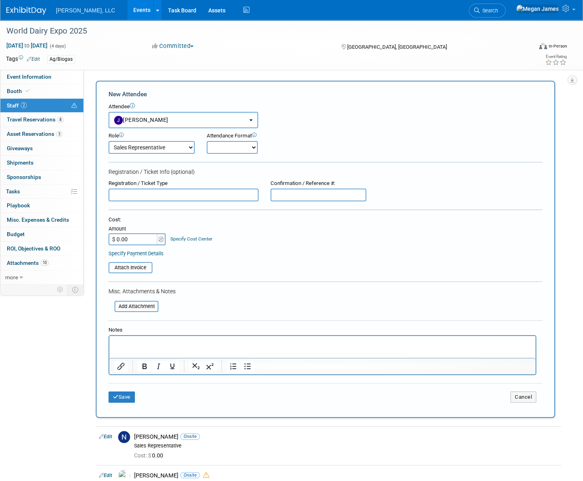
select select "1"
click at [207, 141] on select "Onsite Remote" at bounding box center [232, 147] width 51 height 13
click at [120, 397] on button "Save" at bounding box center [122, 396] width 26 height 11
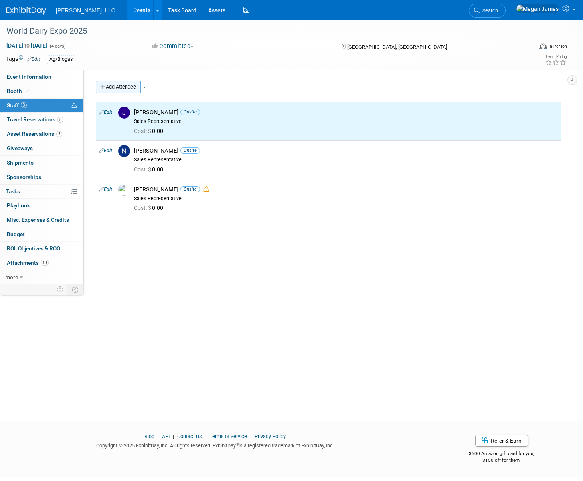
click at [129, 89] on button "Add Attendee" at bounding box center [118, 87] width 45 height 13
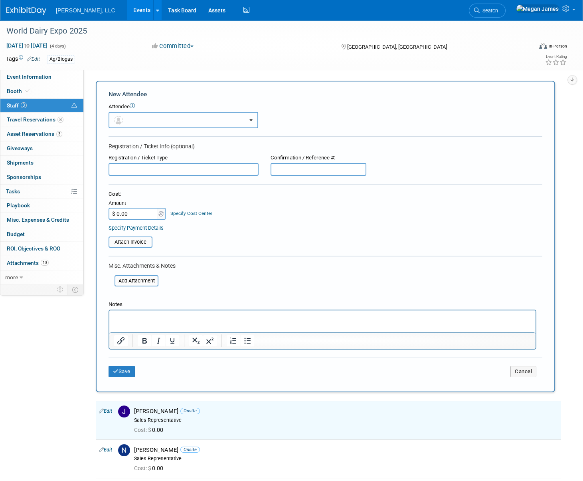
drag, startPoint x: 149, startPoint y: 121, endPoint x: 149, endPoint y: 129, distance: 8.0
click at [149, 120] on button "button" at bounding box center [184, 120] width 150 height 16
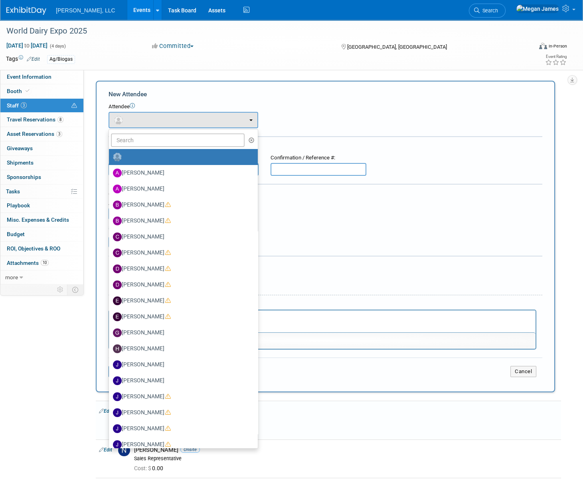
click at [147, 147] on ul "Alexius Emejom Andrea Ellingson Bernhard Wessendorf Bryan Viitala Chris Beseres…" at bounding box center [184, 288] width 150 height 319
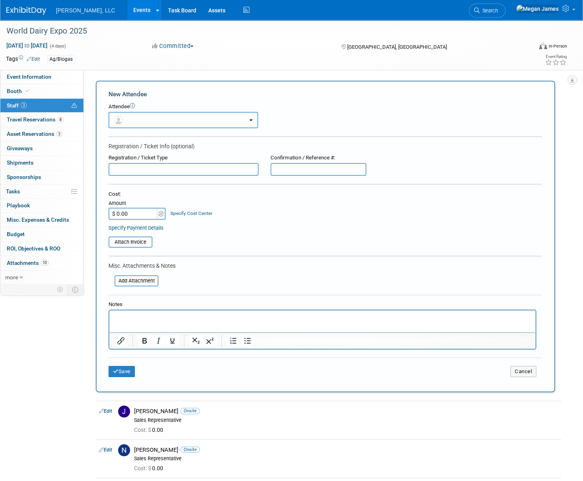
click at [137, 115] on button "button" at bounding box center [184, 120] width 150 height 16
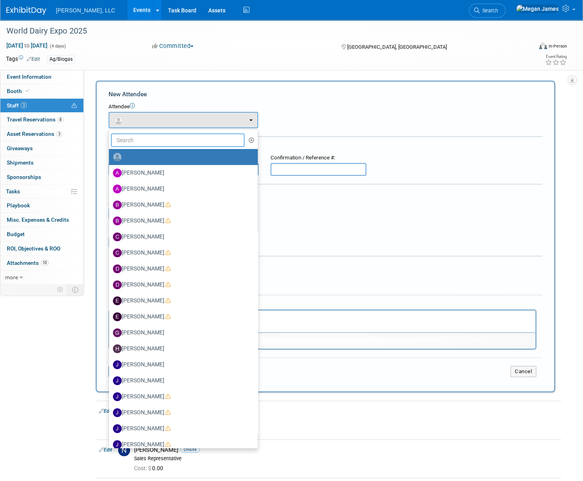
click at [139, 139] on input "text" at bounding box center [178, 140] width 134 height 14
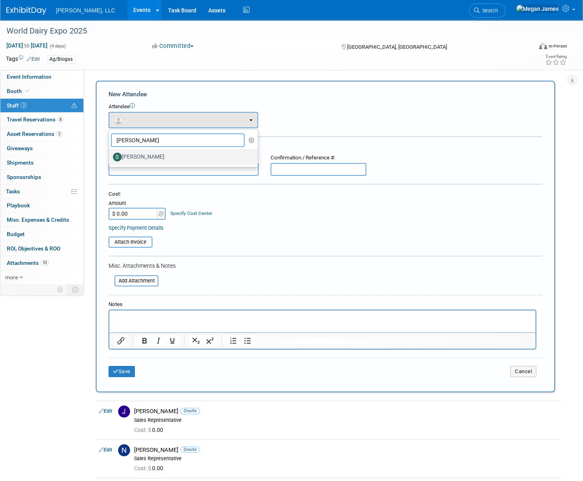
type input "Sam"
click at [141, 158] on label "[PERSON_NAME]" at bounding box center [181, 157] width 137 height 13
click at [110, 158] on input "[PERSON_NAME]" at bounding box center [107, 155] width 5 height 5
select select "d4ccc790-138a-4f57-bbec-66b12444df5c"
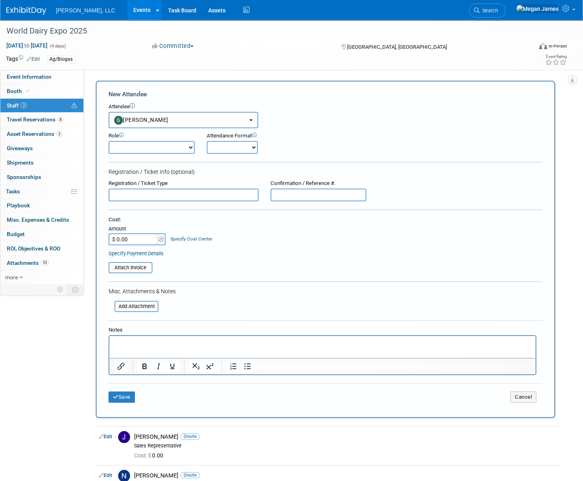
drag, startPoint x: 151, startPoint y: 144, endPoint x: 168, endPoint y: 155, distance: 19.8
click at [151, 144] on select "Conference Attendee Demonstrator Host Planner Presenter Sales Representative" at bounding box center [152, 147] width 86 height 13
select select "4"
click at [109, 141] on select "Conference Attendee Demonstrator Host Planner Presenter Sales Representative" at bounding box center [152, 147] width 86 height 13
click at [237, 152] on select "Onsite Remote" at bounding box center [232, 147] width 51 height 13
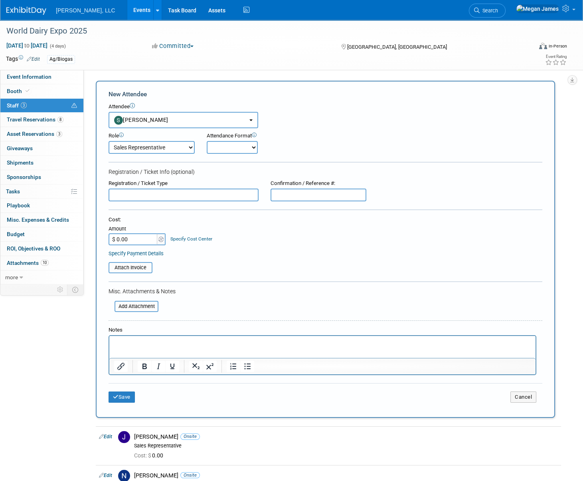
select select "1"
click at [207, 141] on select "Onsite Remote" at bounding box center [232, 147] width 51 height 13
click at [125, 394] on button "Save" at bounding box center [122, 396] width 26 height 11
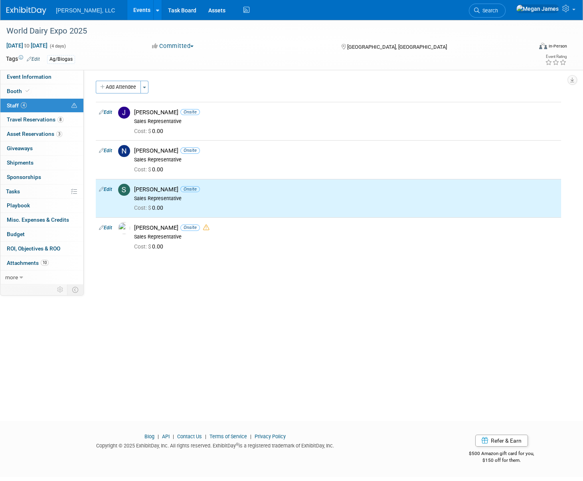
click at [179, 313] on div "World Dairy Expo 2025 Sep 30, 2025 to Oct 3, 2025 (4 days) Sep 30, 2025 to Oct …" at bounding box center [291, 213] width 583 height 386
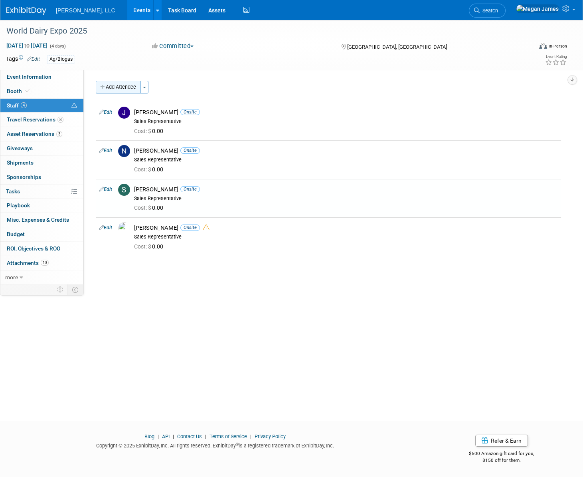
click at [128, 93] on button "Add Attendee" at bounding box center [118, 87] width 45 height 13
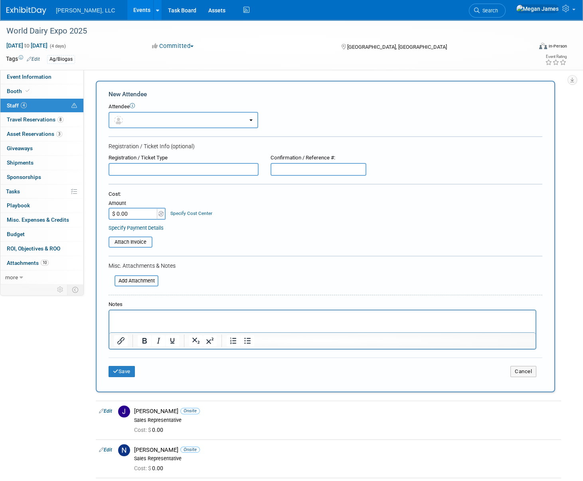
click at [134, 117] on button "button" at bounding box center [184, 120] width 150 height 16
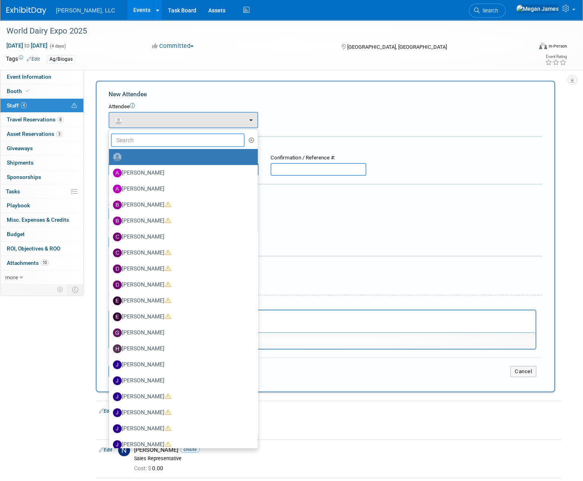
click at [137, 137] on input "text" at bounding box center [178, 140] width 134 height 14
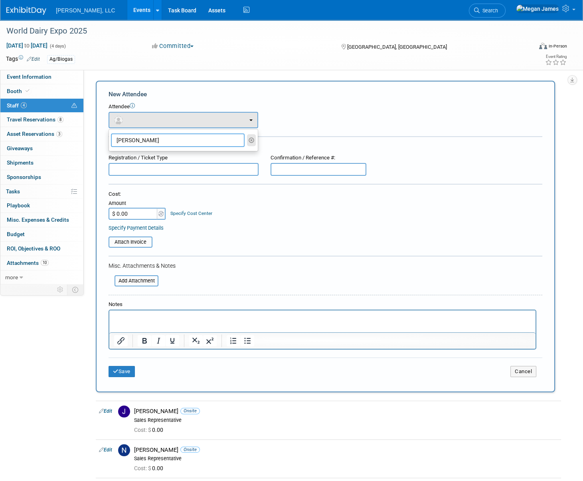
type input "Britt"
click at [254, 139] on icon "button" at bounding box center [252, 140] width 6 height 6
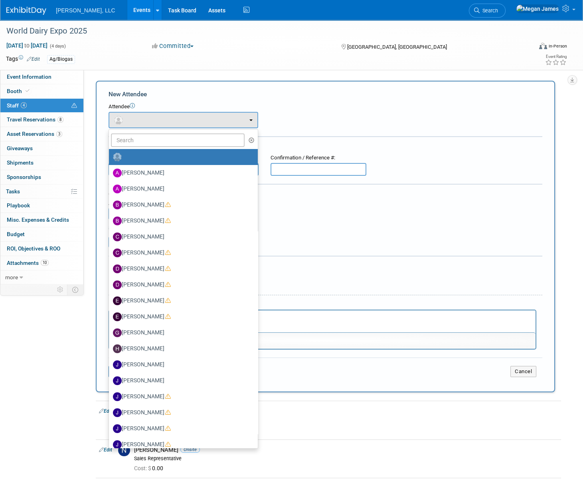
click at [294, 108] on div "Attendee" at bounding box center [326, 107] width 434 height 8
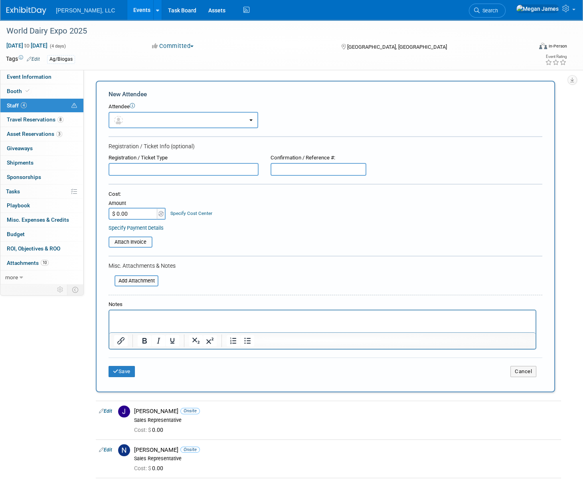
click at [256, 256] on div at bounding box center [326, 257] width 434 height 2
click at [524, 373] on button "Cancel" at bounding box center [524, 371] width 26 height 11
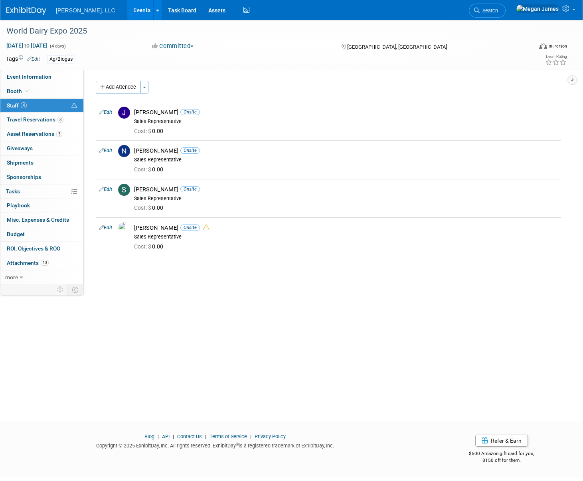
click at [127, 8] on link "Events" at bounding box center [141, 10] width 29 height 20
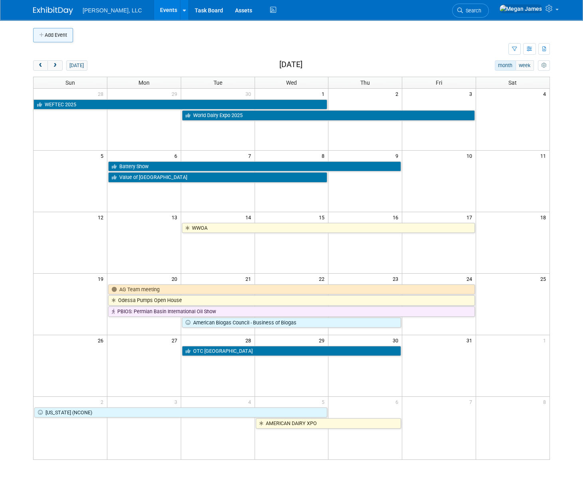
click at [52, 32] on button "Add Event" at bounding box center [53, 35] width 40 height 14
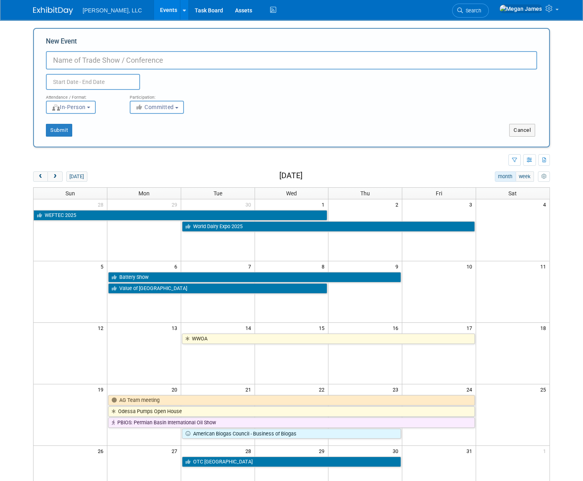
click at [104, 57] on input "New Event" at bounding box center [291, 60] width 491 height 18
type input "The Prime Expo"
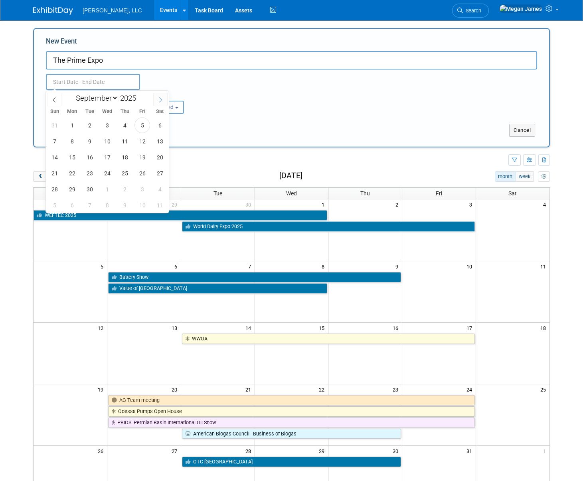
click at [166, 99] on span at bounding box center [160, 100] width 14 height 14
select select "11"
click at [166, 99] on span at bounding box center [160, 100] width 14 height 14
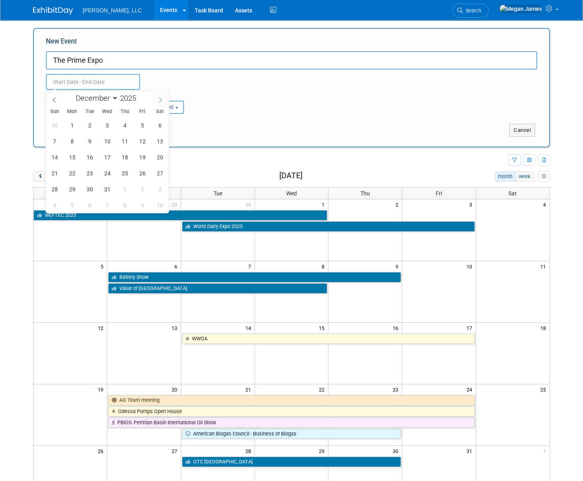
type input "2026"
click at [166, 99] on span at bounding box center [160, 100] width 14 height 14
click at [164, 99] on span at bounding box center [160, 100] width 14 height 14
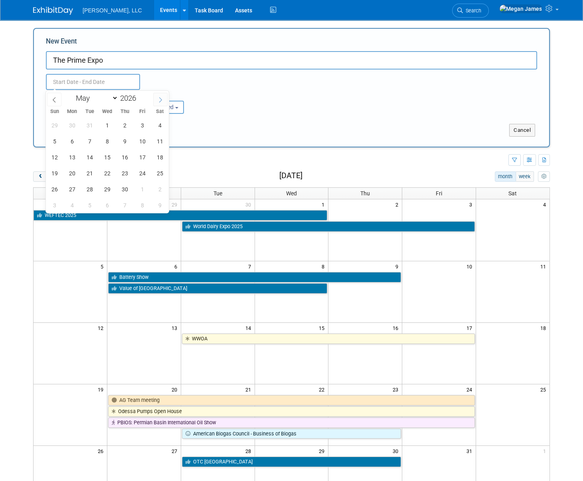
click at [164, 99] on span at bounding box center [160, 100] width 14 height 14
select select "7"
click at [93, 176] on span "18" at bounding box center [90, 173] width 16 height 16
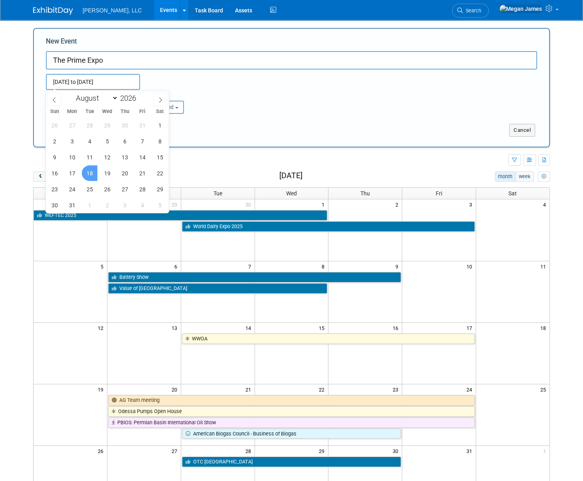
click at [84, 169] on span "18" at bounding box center [90, 173] width 16 height 16
type input "[DATE] to [DATE]"
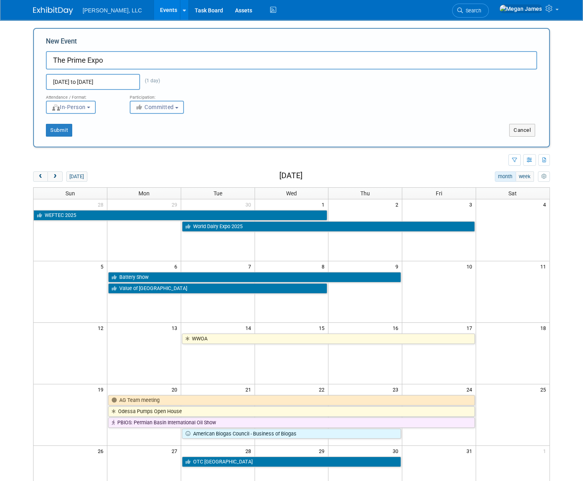
click at [168, 108] on span "Committed" at bounding box center [154, 107] width 39 height 6
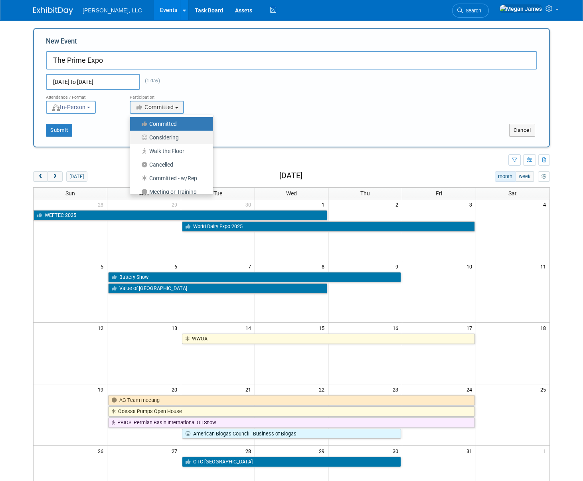
click at [171, 135] on label "Considering" at bounding box center [169, 137] width 71 height 10
click at [137, 135] on input "Considering" at bounding box center [134, 137] width 5 height 5
select select "2"
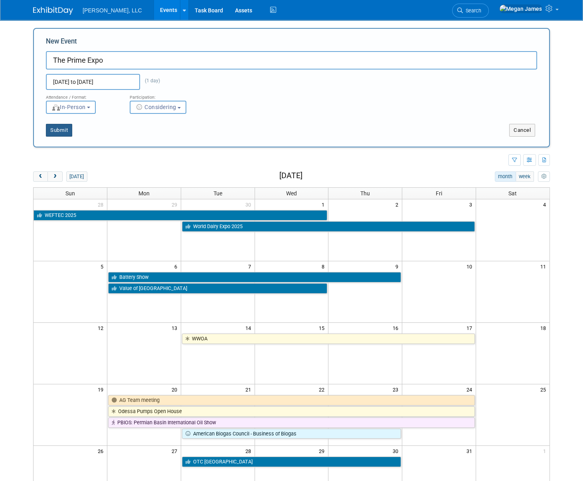
click at [69, 128] on button "Submit" at bounding box center [59, 130] width 26 height 13
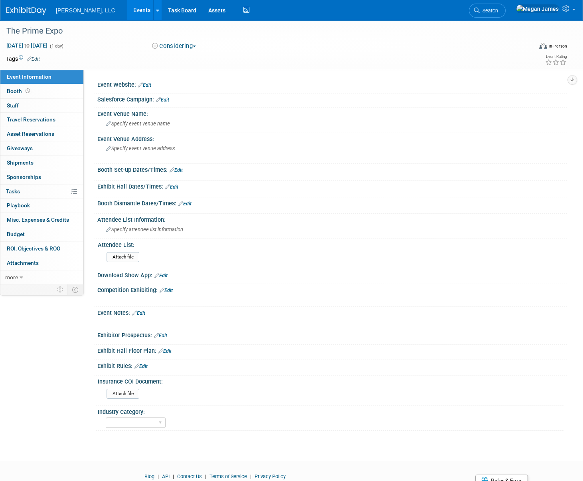
drag, startPoint x: 144, startPoint y: 86, endPoint x: 149, endPoint y: 87, distance: 5.3
click at [144, 86] on link "Edit" at bounding box center [144, 85] width 13 height 6
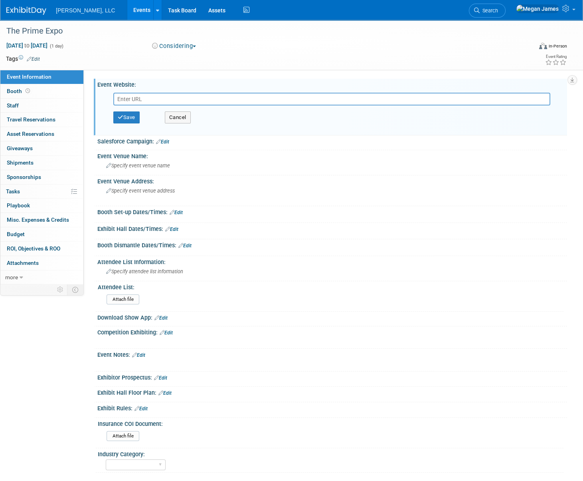
click at [146, 97] on input "text" at bounding box center [331, 99] width 437 height 13
type input "[URL][DOMAIN_NAME]"
click at [131, 117] on button "Save" at bounding box center [126, 117] width 26 height 12
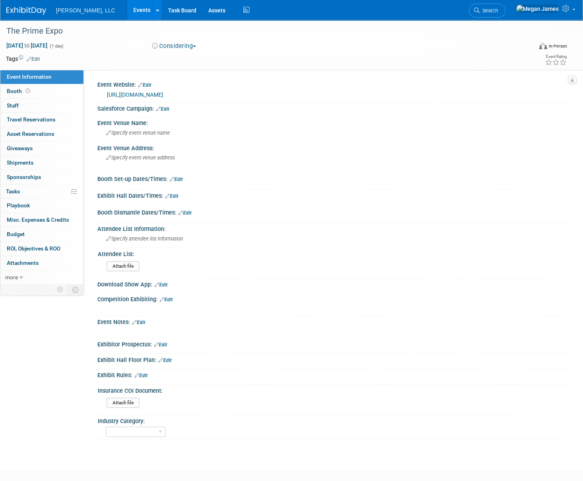
drag, startPoint x: 33, startPoint y: 91, endPoint x: 134, endPoint y: 104, distance: 101.8
click at [33, 91] on link "Booth" at bounding box center [41, 91] width 83 height 14
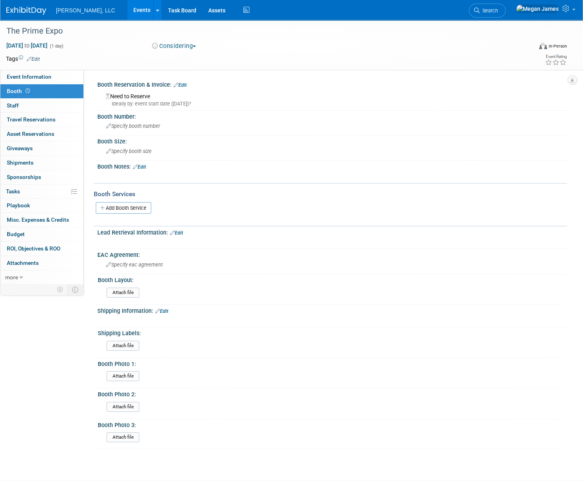
click at [141, 166] on link "Edit" at bounding box center [139, 167] width 13 height 6
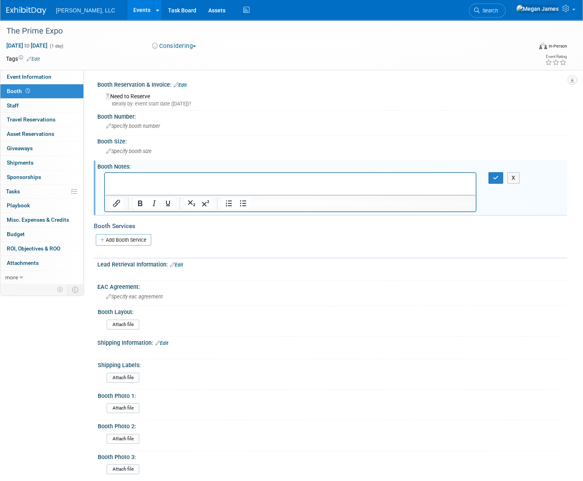
click at [149, 184] on html at bounding box center [290, 177] width 371 height 11
paste body "Rich Text Area. Press ALT-0 for help."
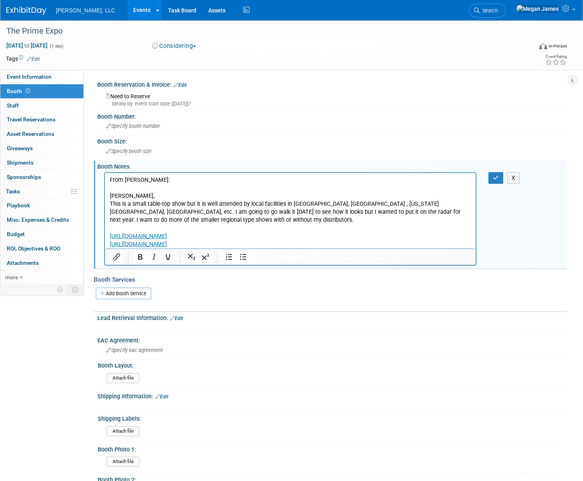
click at [122, 182] on p "From [PERSON_NAME]:" at bounding box center [291, 180] width 362 height 8
click at [122, 182] on p "From Rodney:" at bounding box center [291, 180] width 362 height 8
click at [166, 258] on icon "Underline" at bounding box center [168, 257] width 4 height 6
click at [497, 175] on icon "button" at bounding box center [496, 178] width 6 height 6
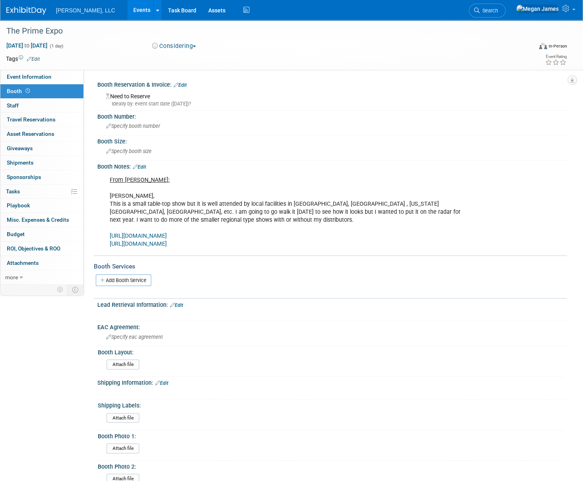
click at [127, 12] on link "Events" at bounding box center [141, 10] width 29 height 20
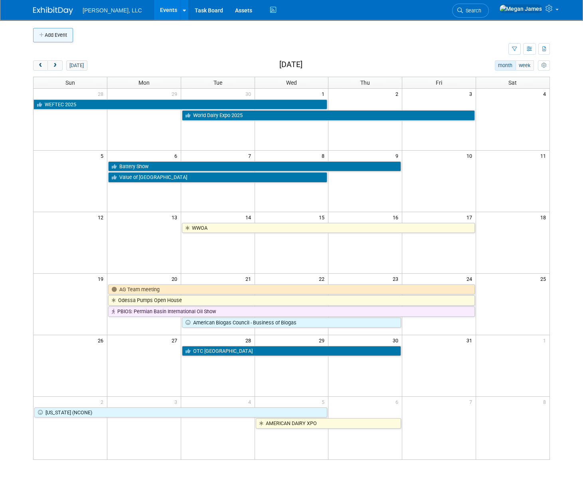
click at [69, 30] on button "Add Event" at bounding box center [53, 35] width 40 height 14
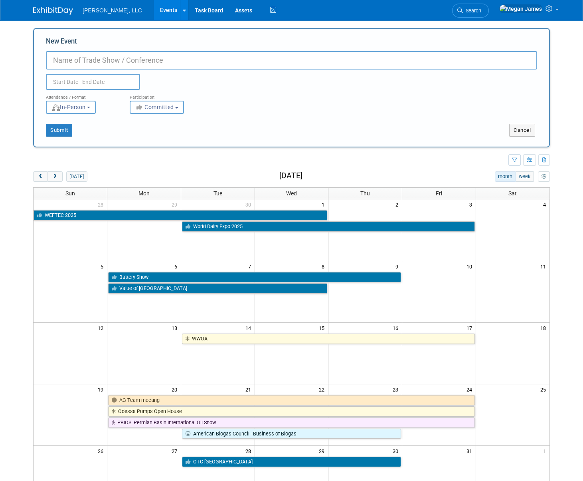
type input "t"
type input "The Water Expo 2026"
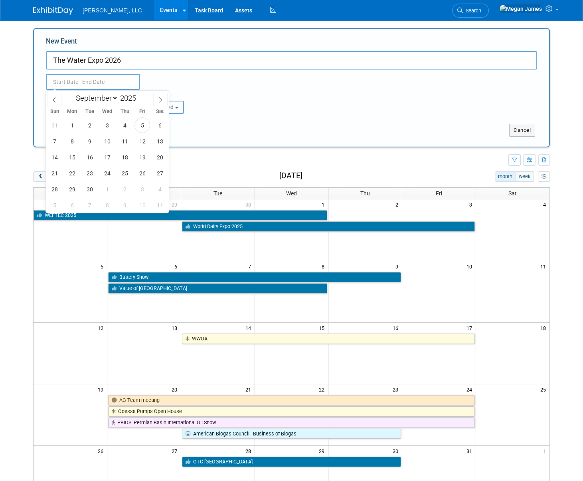
click at [70, 80] on input "text" at bounding box center [93, 82] width 94 height 16
click at [55, 100] on icon at bounding box center [55, 100] width 6 height 6
select select "7"
click at [89, 158] on span "12" at bounding box center [90, 157] width 16 height 16
click at [105, 158] on span "13" at bounding box center [107, 157] width 16 height 16
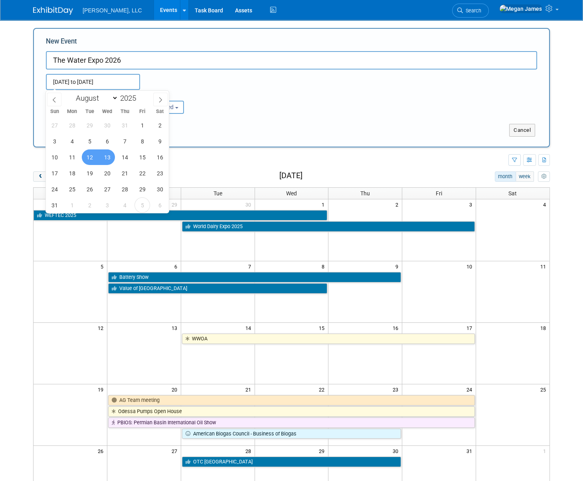
type input "[DATE] to [DATE]"
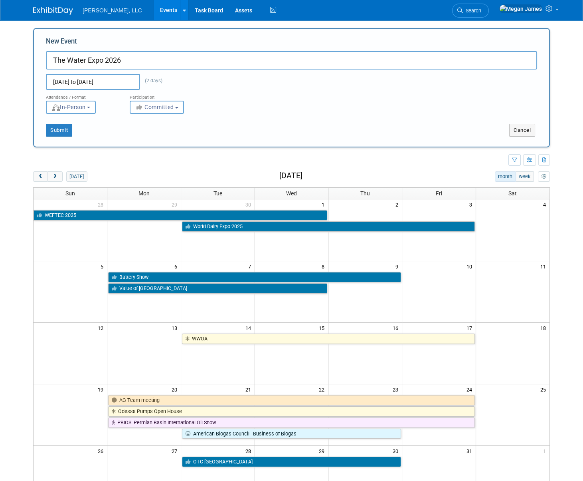
click at [124, 82] on input "[DATE] to [DATE]" at bounding box center [93, 82] width 94 height 16
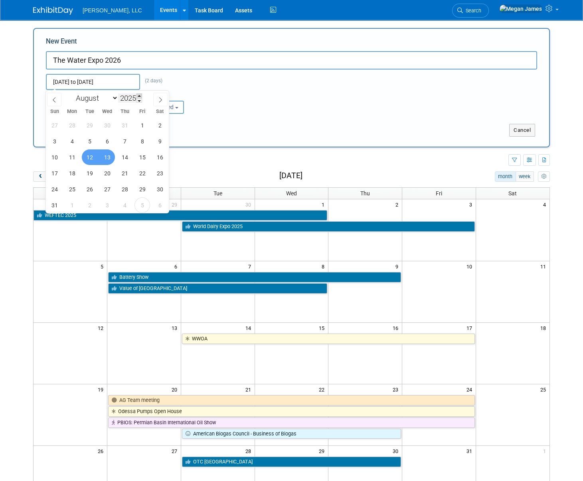
click at [140, 95] on span at bounding box center [140, 95] width 6 height 5
type input "2026"
click at [196, 99] on div "Participation:" at bounding box center [166, 95] width 72 height 10
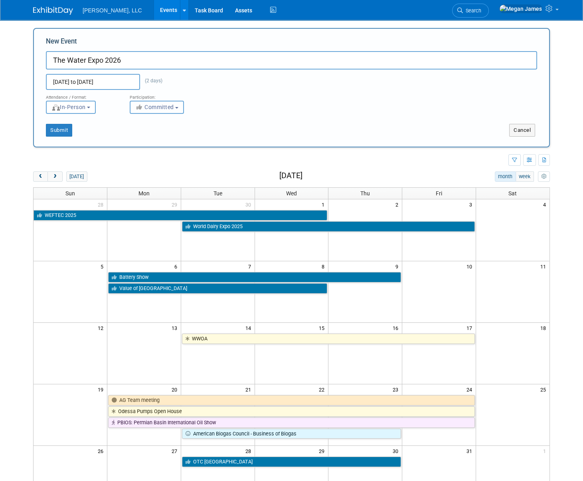
click at [148, 107] on span "Committed" at bounding box center [154, 107] width 39 height 6
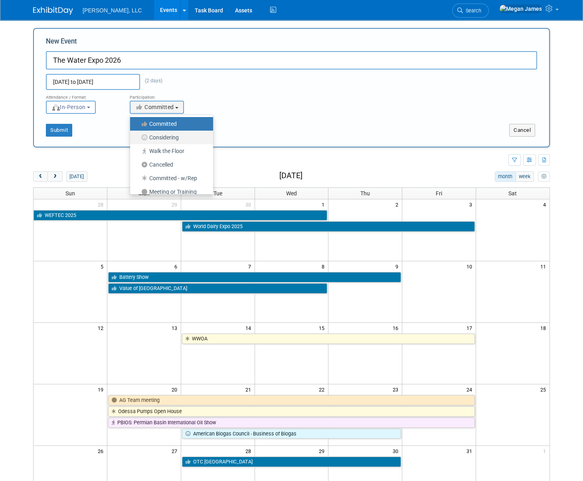
click at [156, 134] on label "Considering" at bounding box center [169, 137] width 71 height 10
click at [137, 135] on input "Considering" at bounding box center [134, 137] width 5 height 5
select select "2"
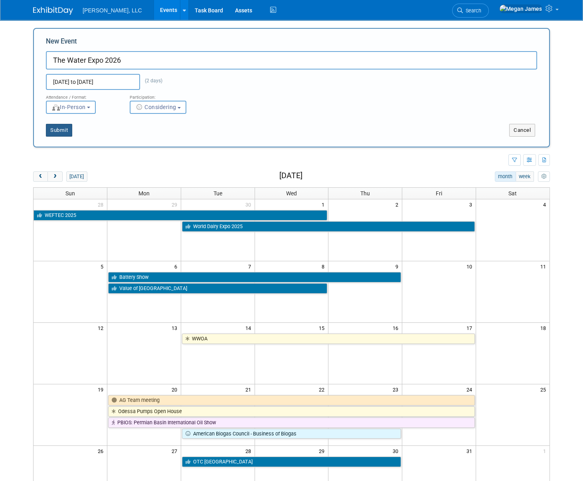
click at [64, 132] on button "Submit" at bounding box center [59, 130] width 26 height 13
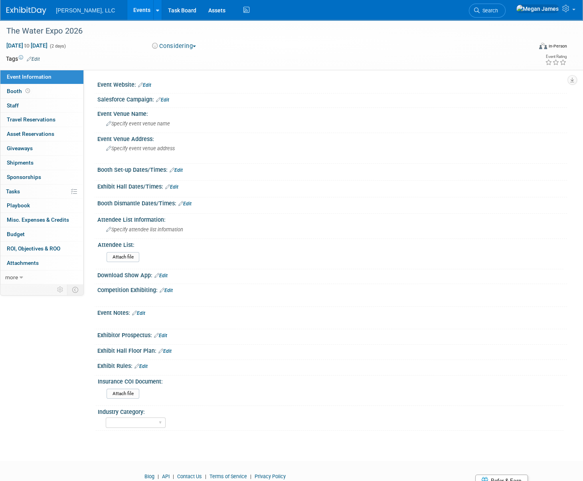
click at [127, 12] on link "Events" at bounding box center [141, 10] width 29 height 20
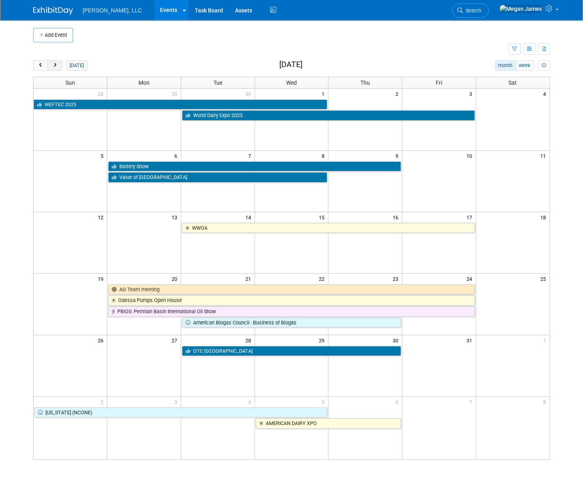
click at [61, 64] on button "next" at bounding box center [55, 65] width 15 height 10
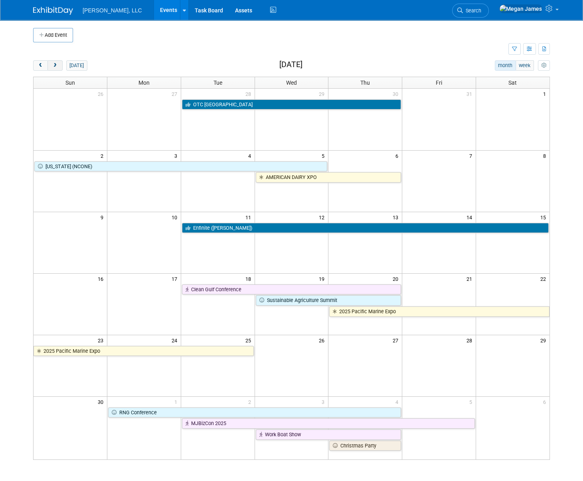
click at [61, 64] on button "next" at bounding box center [55, 65] width 15 height 10
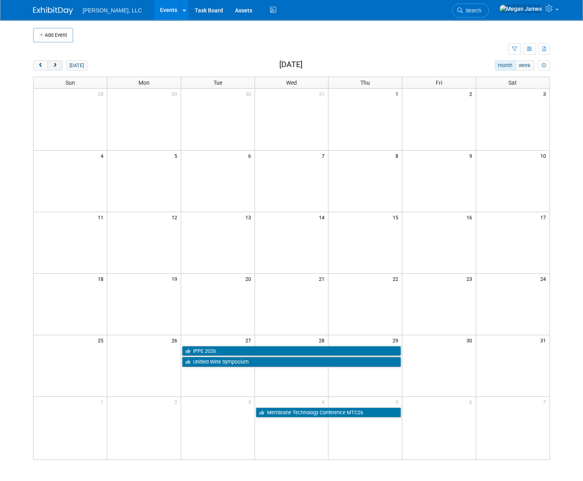
click at [61, 64] on button "next" at bounding box center [55, 65] width 15 height 10
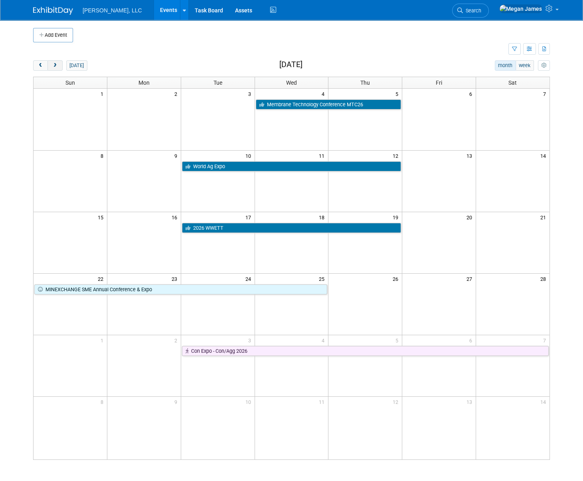
click at [61, 64] on button "next" at bounding box center [55, 65] width 15 height 10
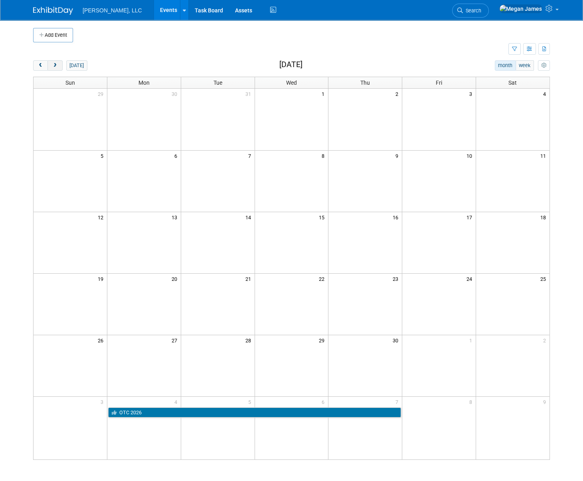
click at [61, 64] on button "next" at bounding box center [55, 65] width 15 height 10
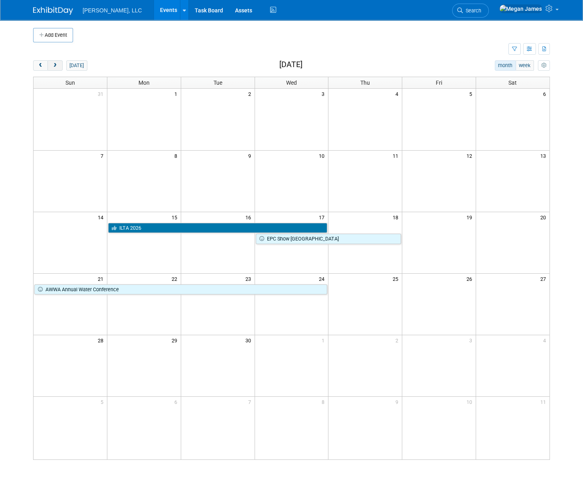
click at [61, 64] on button "next" at bounding box center [55, 65] width 15 height 10
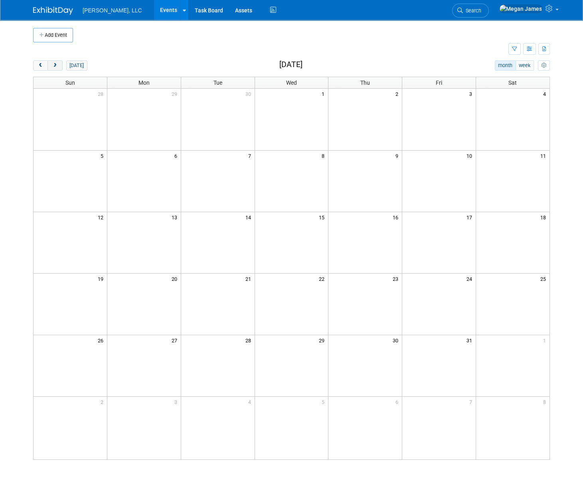
click at [61, 64] on button "next" at bounding box center [55, 65] width 15 height 10
click at [44, 64] on button "prev" at bounding box center [40, 65] width 15 height 10
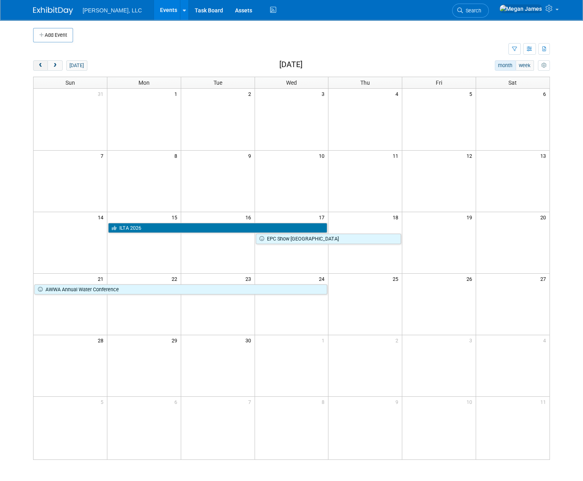
click at [44, 64] on button "prev" at bounding box center [40, 65] width 15 height 10
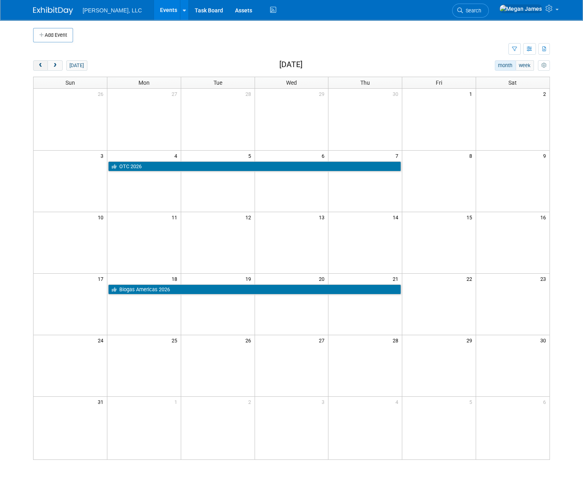
click at [44, 64] on button "prev" at bounding box center [40, 65] width 15 height 10
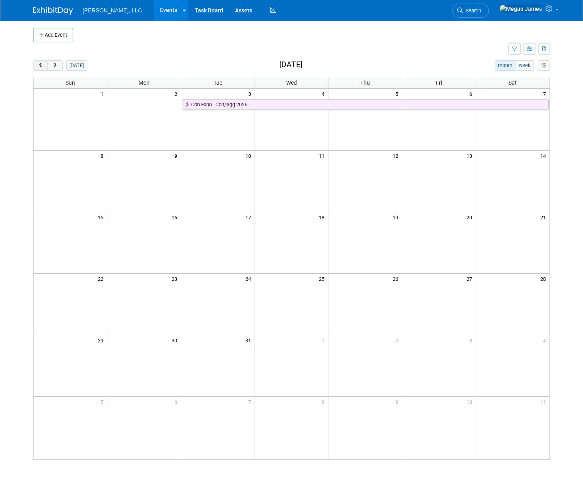
click at [44, 64] on button "prev" at bounding box center [40, 65] width 15 height 10
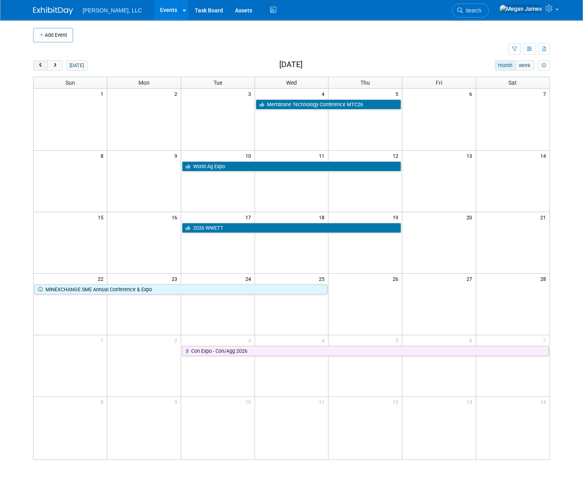
click at [44, 64] on button "prev" at bounding box center [40, 65] width 15 height 10
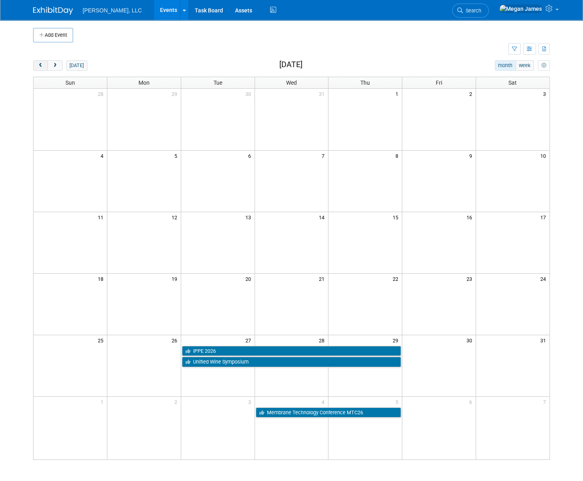
click at [44, 64] on button "prev" at bounding box center [40, 65] width 15 height 10
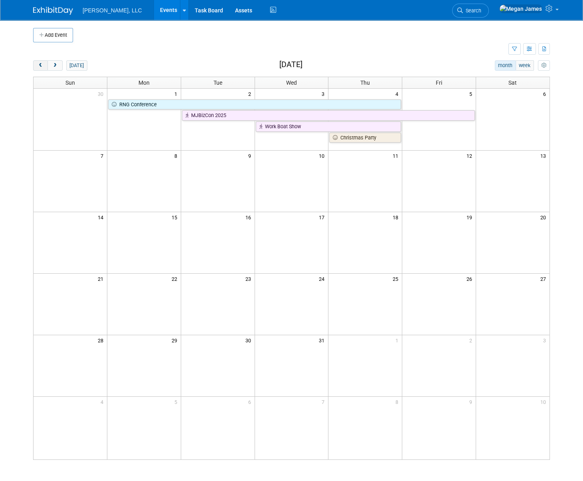
click at [44, 64] on button "prev" at bounding box center [40, 65] width 15 height 10
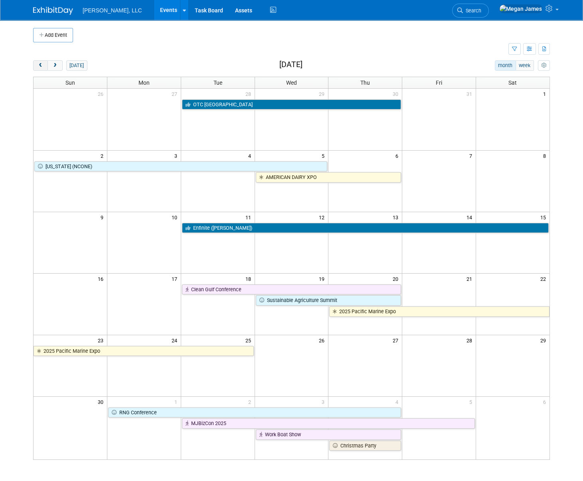
click at [44, 64] on button "prev" at bounding box center [40, 65] width 15 height 10
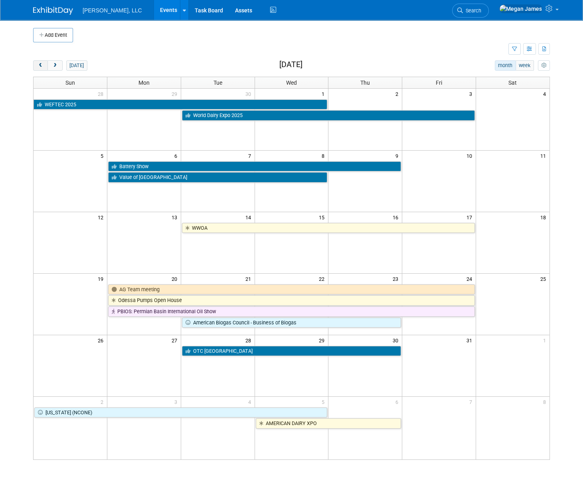
click at [44, 64] on button "prev" at bounding box center [40, 65] width 15 height 10
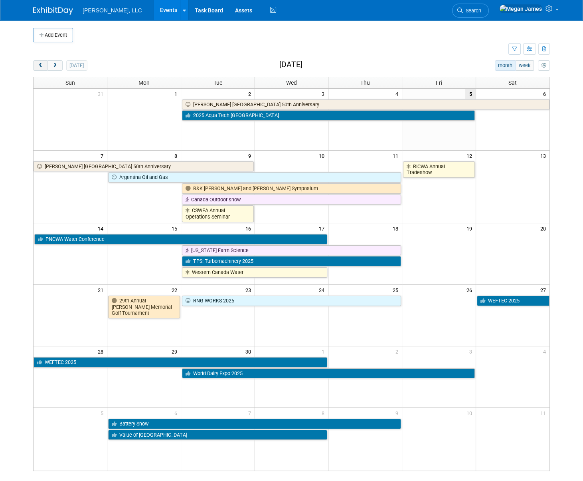
click at [44, 64] on button "prev" at bounding box center [40, 65] width 15 height 10
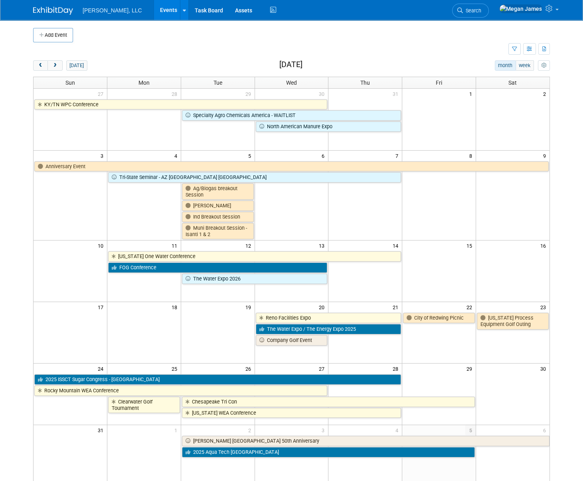
drag, startPoint x: 167, startPoint y: 49, endPoint x: 102, endPoint y: 47, distance: 65.5
click at [167, 49] on td at bounding box center [271, 49] width 476 height 14
click at [61, 66] on button "next" at bounding box center [55, 65] width 15 height 10
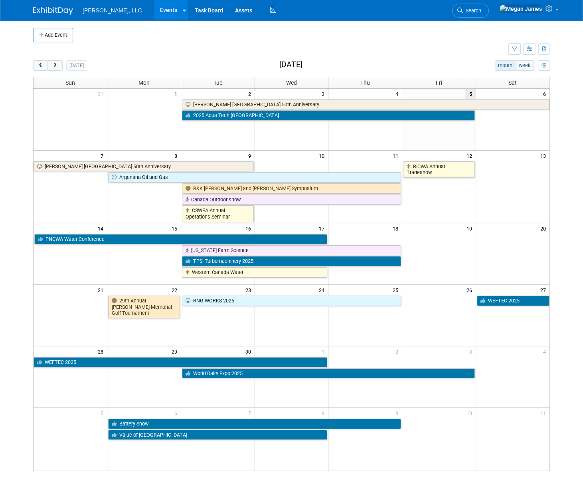
click at [58, 44] on td at bounding box center [271, 49] width 476 height 14
drag, startPoint x: 58, startPoint y: 36, endPoint x: 65, endPoint y: 36, distance: 6.4
click at [58, 36] on button "Add Event" at bounding box center [53, 35] width 40 height 14
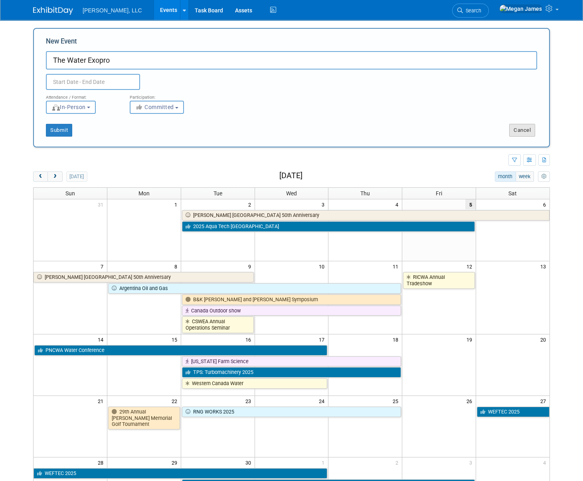
type input "The Water Exopro"
click at [528, 131] on button "Cancel" at bounding box center [522, 130] width 26 height 13
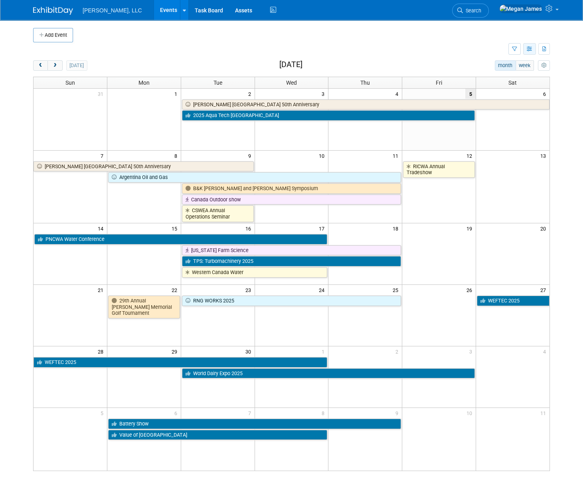
click at [529, 48] on icon "button" at bounding box center [530, 49] width 6 height 5
click at [503, 77] on link "List View" at bounding box center [496, 76] width 67 height 11
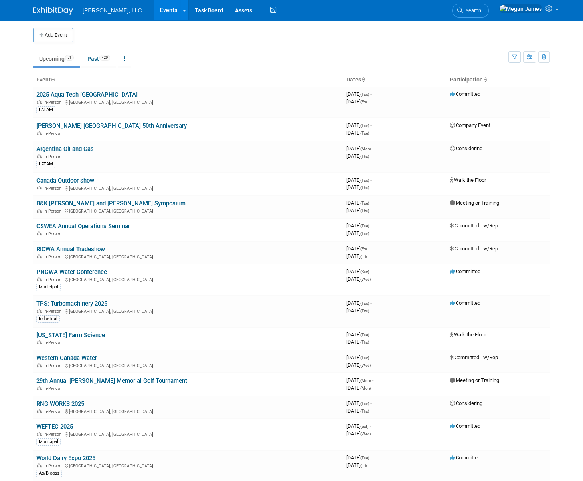
click at [440, 57] on ul "Upcoming 51 Past 420 All Events 471 Past and Upcoming Grouped Annually Events g…" at bounding box center [271, 59] width 476 height 18
click at [241, 50] on td "Upcoming 51 Past 420 All Events 471 Past and Upcoming Grouped Annually Events g…" at bounding box center [271, 55] width 476 height 26
click at [57, 30] on button "Add Event" at bounding box center [53, 35] width 40 height 14
select select "8"
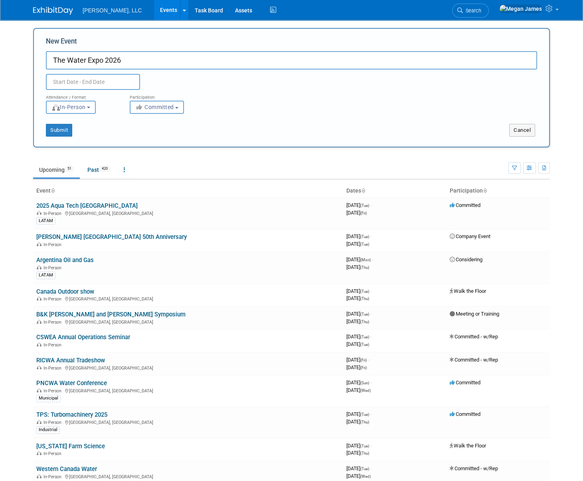
type input "The Water Expo 2026"
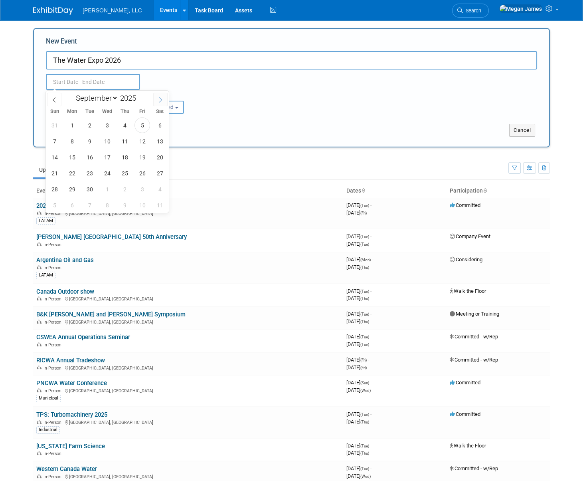
click at [160, 97] on icon at bounding box center [161, 100] width 6 height 6
select select "11"
click at [160, 97] on icon at bounding box center [161, 100] width 6 height 6
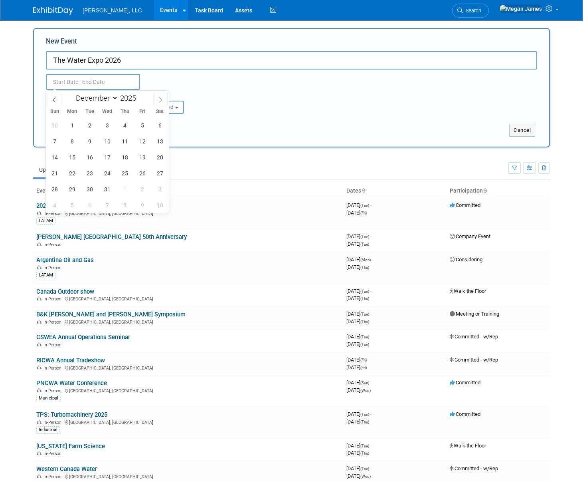
type input "2026"
click at [160, 97] on icon at bounding box center [161, 100] width 6 height 6
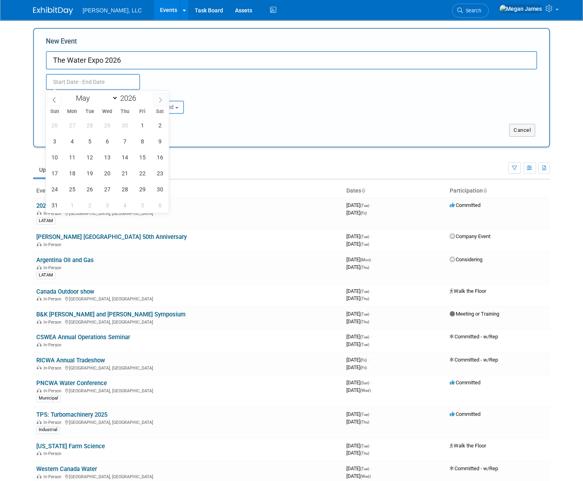
click at [160, 97] on icon at bounding box center [161, 100] width 6 height 6
select select "7"
click at [103, 159] on span "12" at bounding box center [107, 157] width 16 height 16
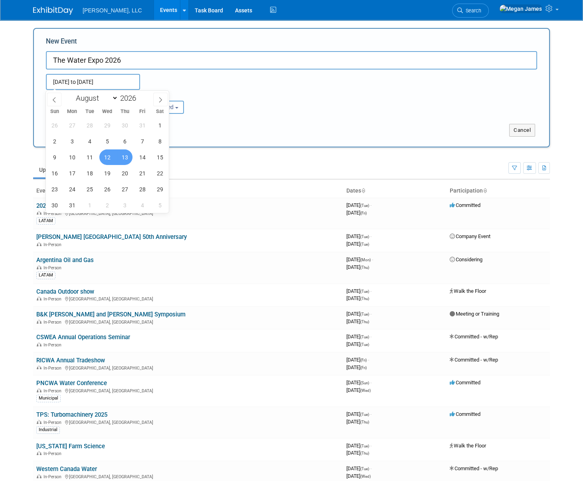
click at [123, 158] on span "13" at bounding box center [125, 157] width 16 height 16
type input "Aug 12, 2026 to Aug 13, 2026"
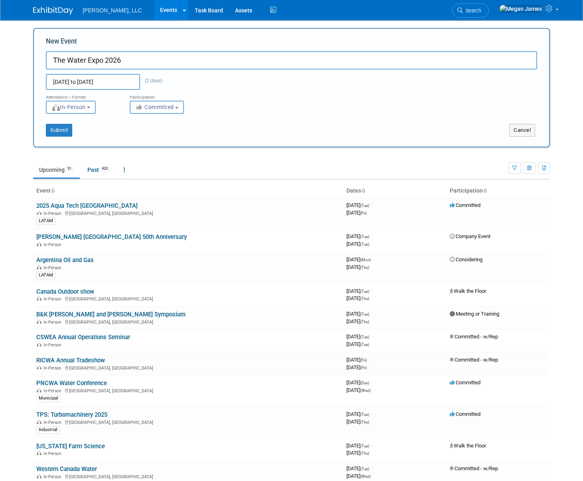
click at [175, 108] on button "Committed" at bounding box center [157, 107] width 54 height 13
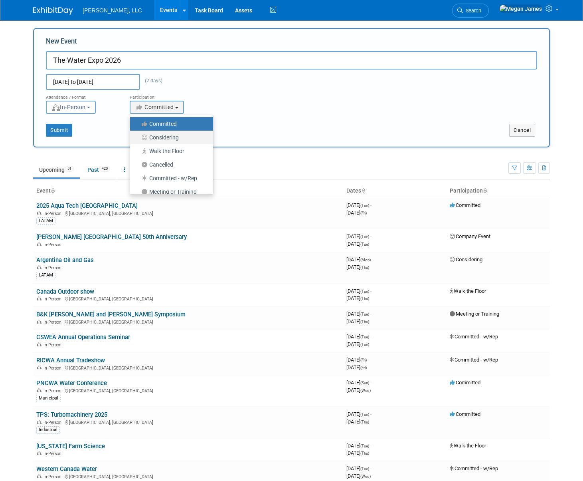
click at [178, 139] on label "Considering" at bounding box center [169, 137] width 71 height 10
click at [137, 139] on input "Considering" at bounding box center [134, 137] width 5 height 5
select select "2"
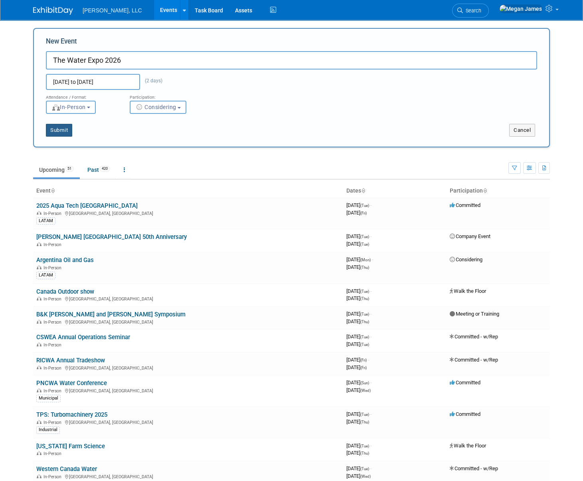
click at [64, 132] on button "Submit" at bounding box center [59, 130] width 26 height 13
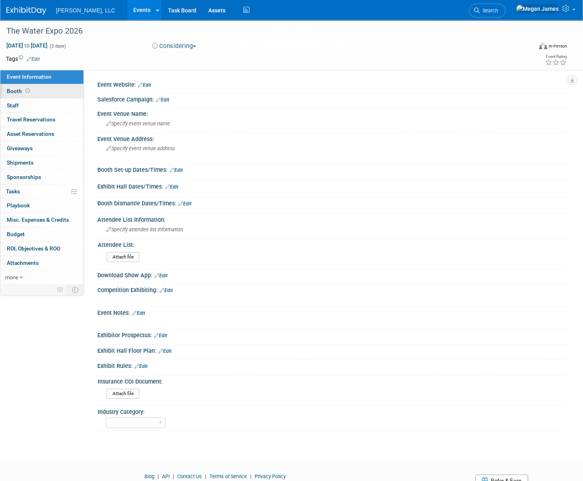
click at [30, 88] on span "Booth" at bounding box center [19, 91] width 25 height 6
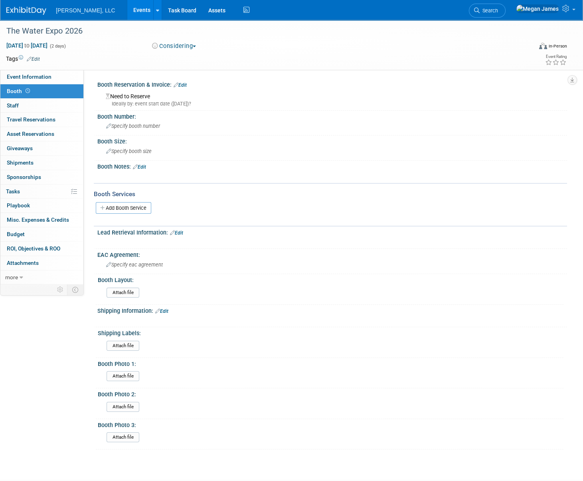
click at [146, 167] on link "Edit" at bounding box center [139, 167] width 13 height 6
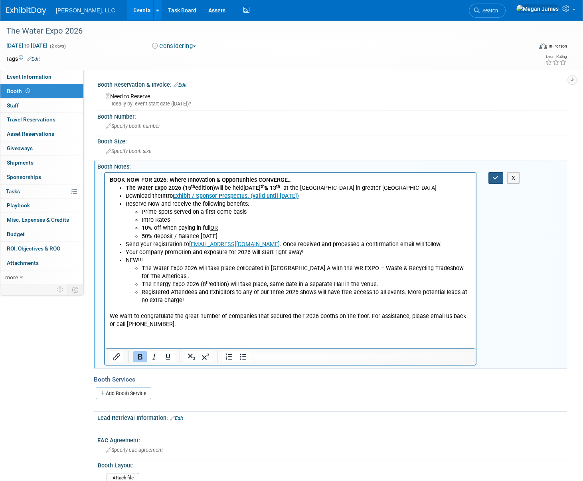
click at [493, 179] on icon "button" at bounding box center [496, 178] width 6 height 6
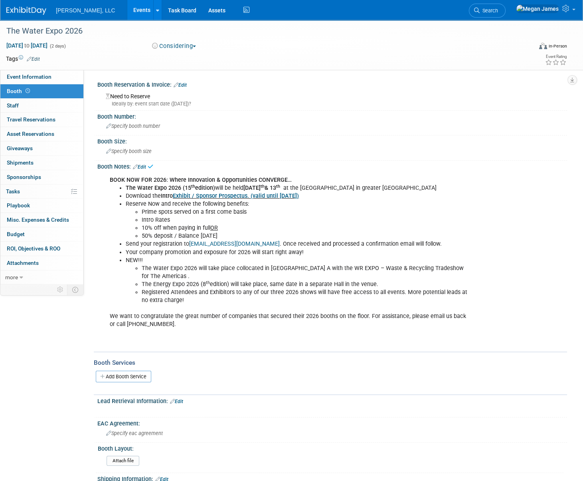
click at [127, 11] on link "Events" at bounding box center [141, 10] width 29 height 20
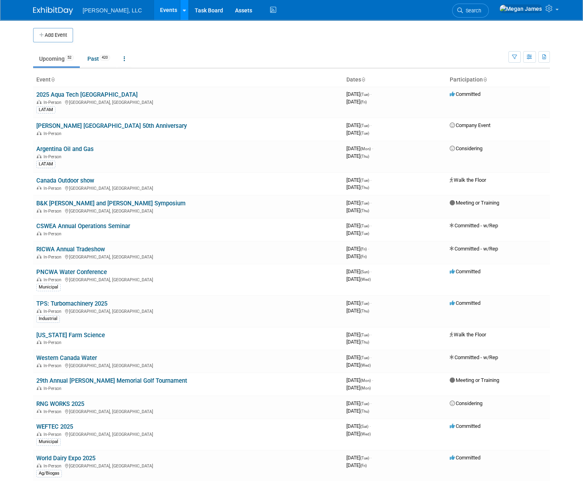
click at [180, 10] on link at bounding box center [184, 10] width 8 height 20
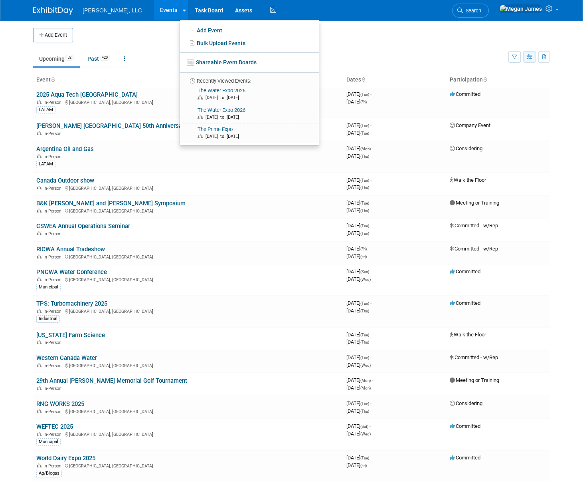
drag, startPoint x: 528, startPoint y: 57, endPoint x: 535, endPoint y: 57, distance: 7.2
click at [528, 57] on icon "button" at bounding box center [530, 57] width 6 height 5
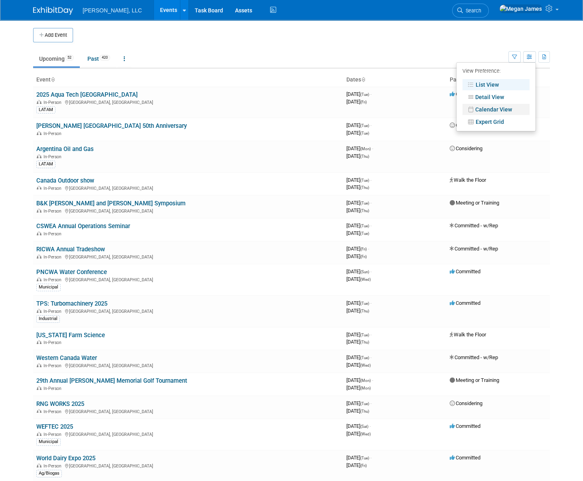
click at [503, 109] on link "Calendar View" at bounding box center [496, 109] width 67 height 11
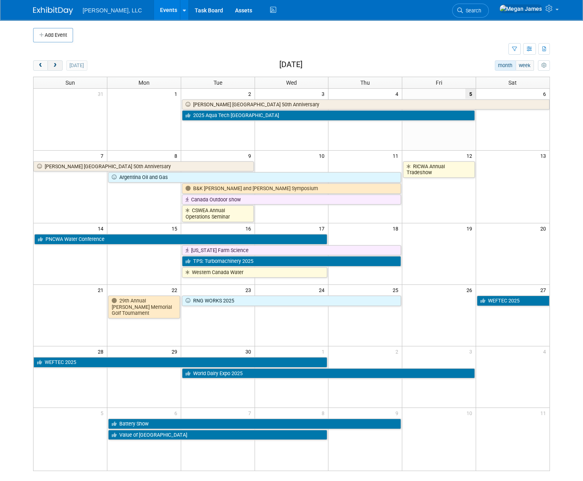
click at [55, 65] on span "next" at bounding box center [55, 65] width 6 height 5
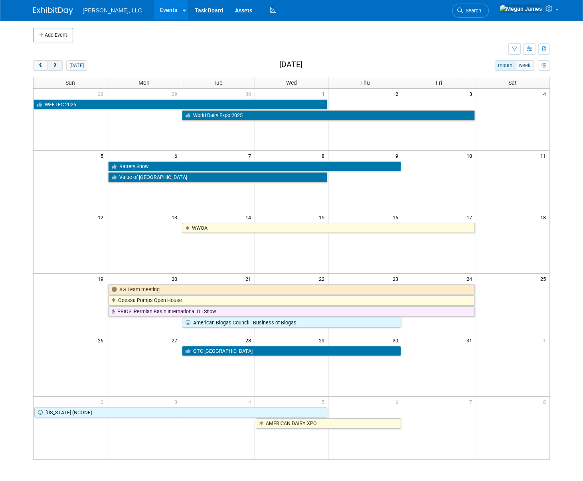
click at [55, 65] on span "next" at bounding box center [55, 65] width 6 height 5
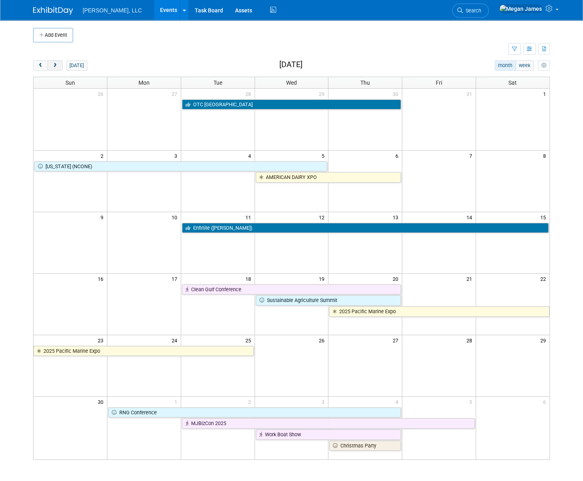
click at [55, 65] on span "next" at bounding box center [55, 65] width 6 height 5
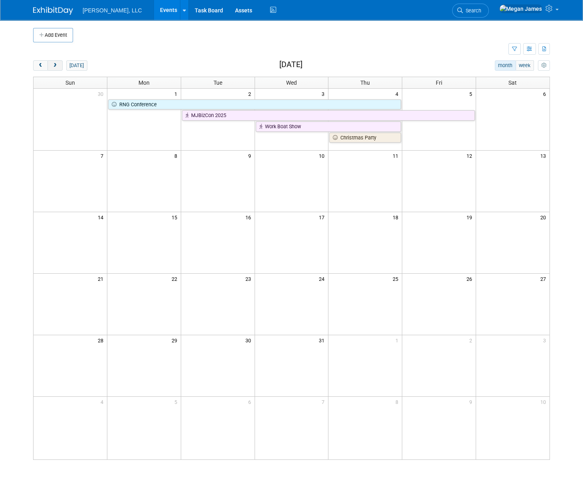
click at [55, 65] on span "next" at bounding box center [55, 65] width 6 height 5
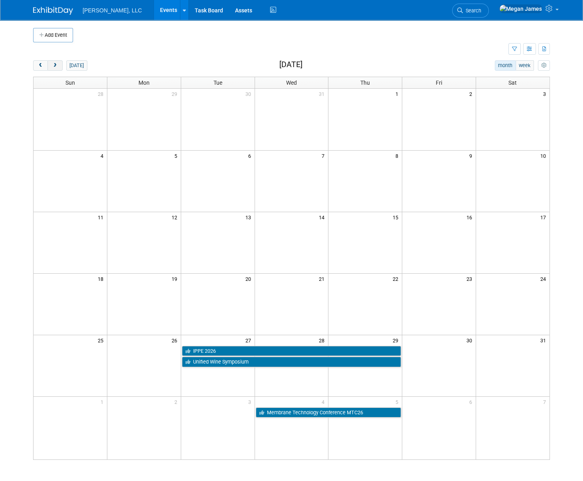
click at [55, 65] on span "next" at bounding box center [55, 65] width 6 height 5
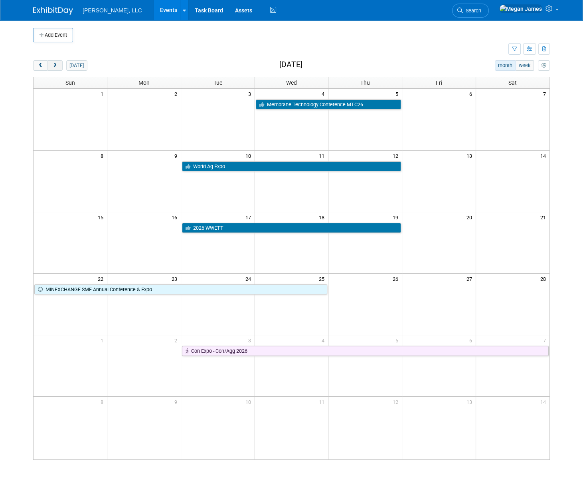
click at [55, 65] on span "next" at bounding box center [55, 65] width 6 height 5
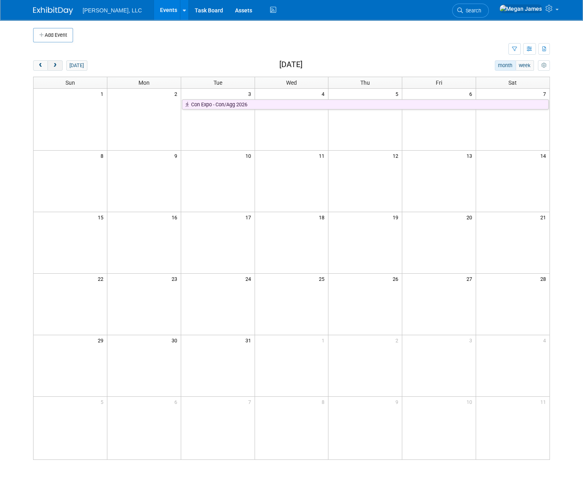
click at [55, 65] on span "next" at bounding box center [55, 65] width 6 height 5
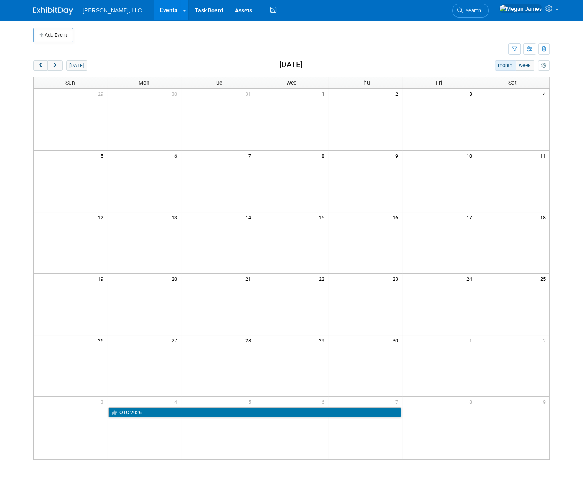
click at [63, 35] on button "Add Event" at bounding box center [53, 35] width 40 height 14
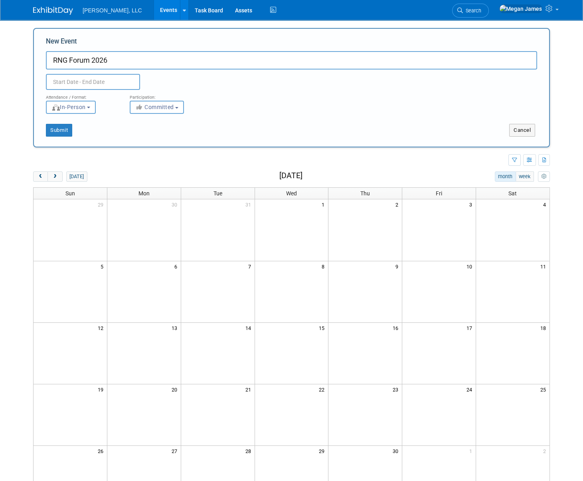
type input "RNG Forum 2026"
click at [75, 83] on input "text" at bounding box center [93, 82] width 94 height 16
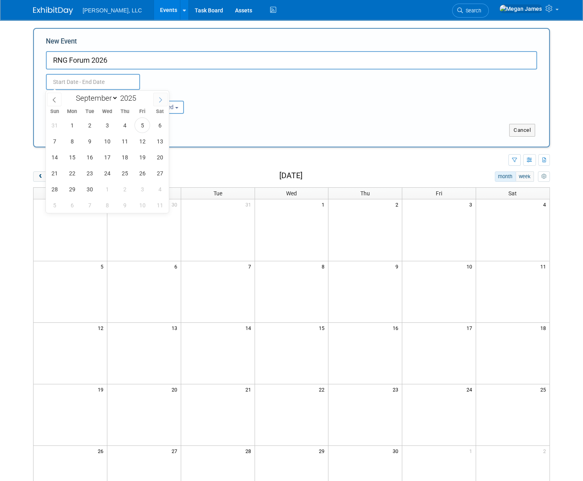
click at [162, 103] on span at bounding box center [160, 100] width 14 height 14
select select "11"
click at [162, 103] on span at bounding box center [160, 100] width 14 height 14
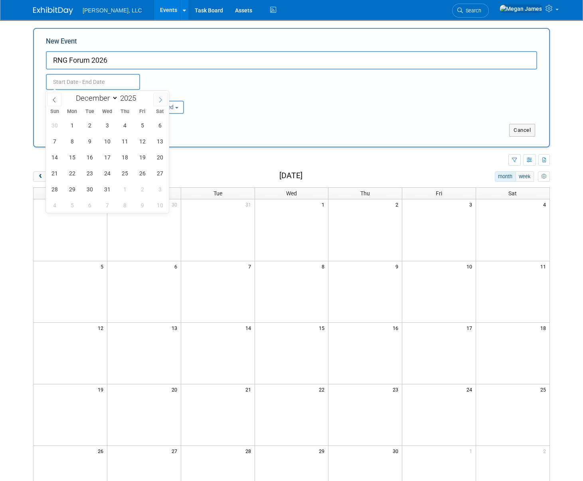
type input "2026"
click at [162, 103] on span at bounding box center [160, 100] width 14 height 14
select select "3"
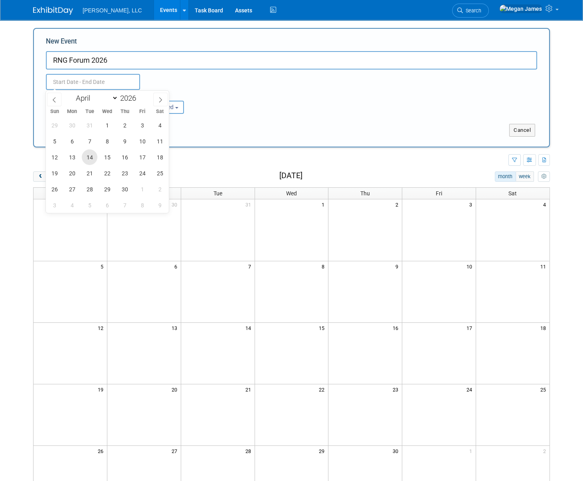
click at [91, 156] on span "14" at bounding box center [90, 157] width 16 height 16
click at [122, 155] on span "16" at bounding box center [125, 157] width 16 height 16
type input "Apr 14, 2026 to Apr 16, 2026"
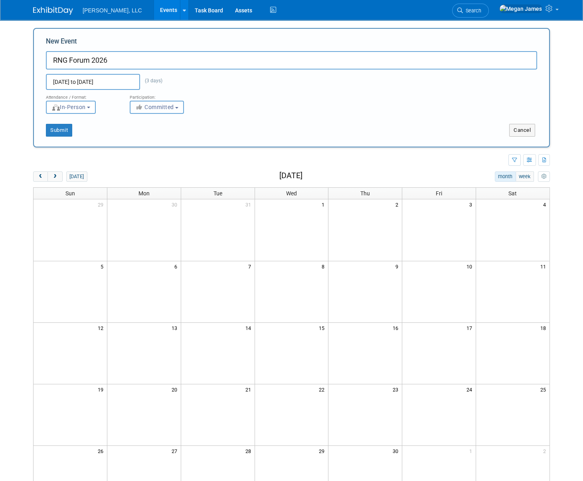
click at [166, 109] on span "Committed" at bounding box center [154, 107] width 39 height 6
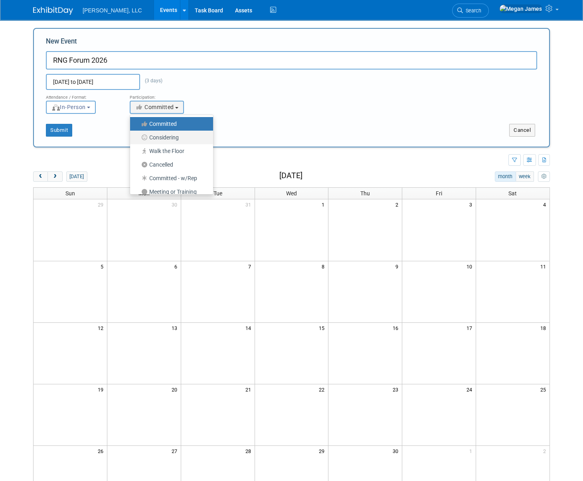
click at [169, 134] on label "Considering" at bounding box center [169, 137] width 71 height 10
click at [137, 135] on input "Considering" at bounding box center [134, 137] width 5 height 5
select select "2"
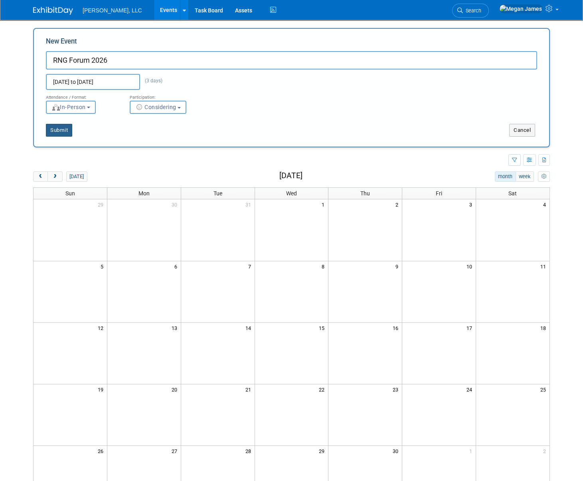
click at [66, 131] on button "Submit" at bounding box center [59, 130] width 26 height 13
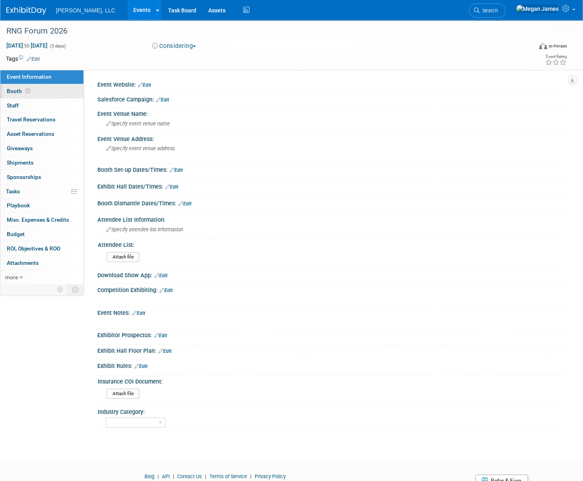
click at [61, 93] on link "Booth" at bounding box center [41, 91] width 83 height 14
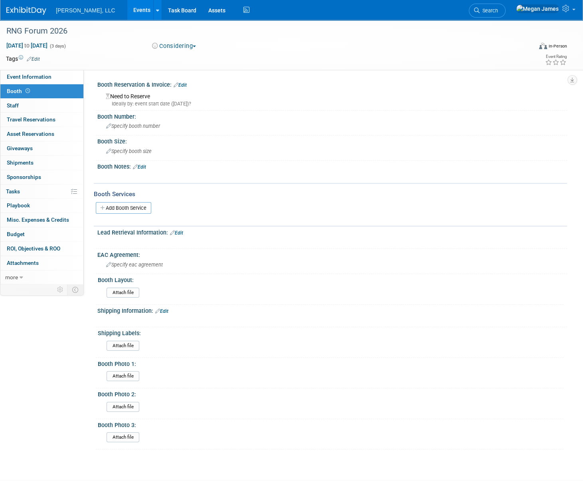
click at [139, 168] on link "Edit" at bounding box center [139, 167] width 13 height 6
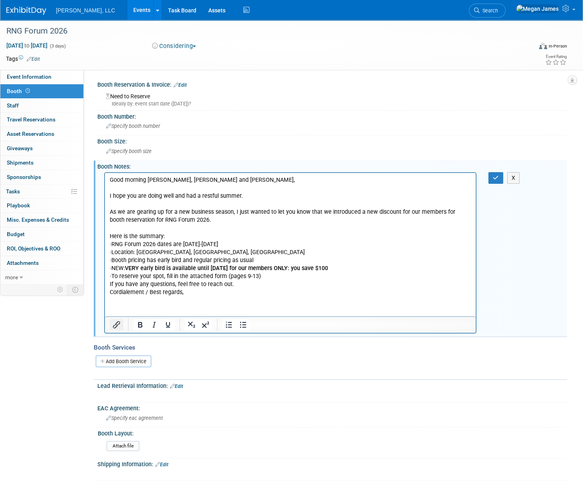
click at [118, 326] on icon "Insert/edit link" at bounding box center [117, 325] width 10 height 10
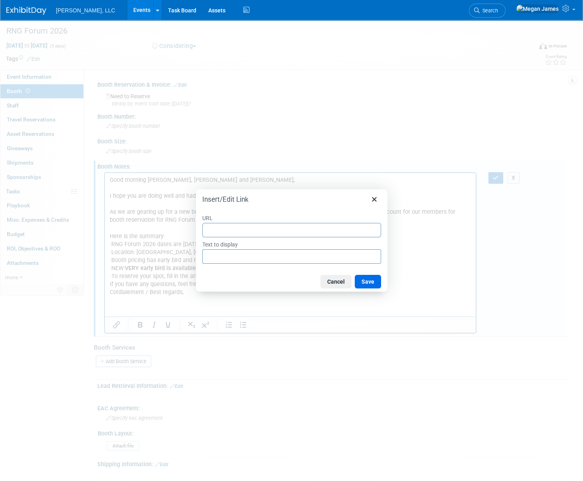
click at [219, 228] on input "URL" at bounding box center [291, 230] width 179 height 14
type input "E"
type input "Ex"
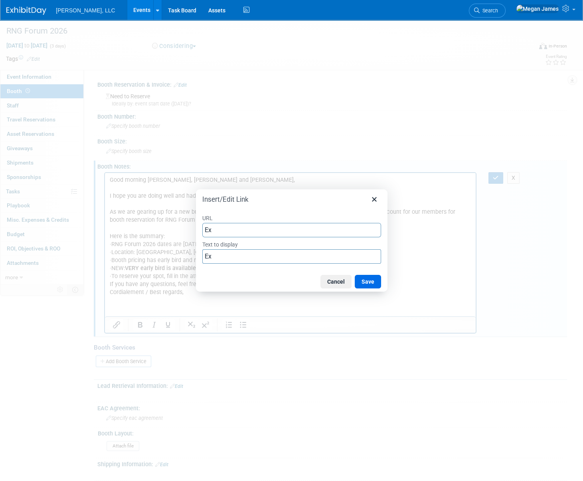
type input "Exp"
type input "Expo"
type input "ExpoO"
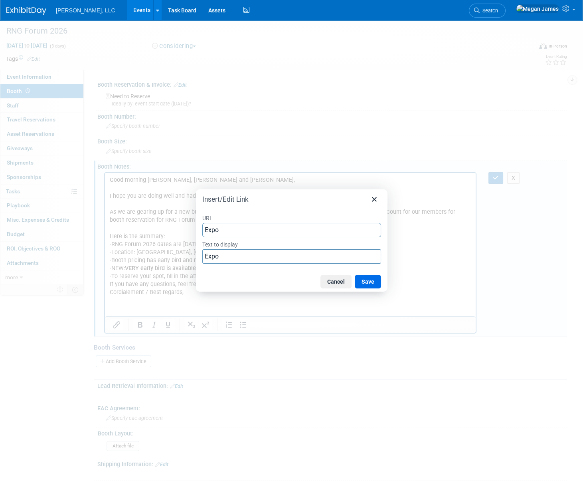
type input "ExpoO"
type input "ExpoOp"
type input "ExpoOpp"
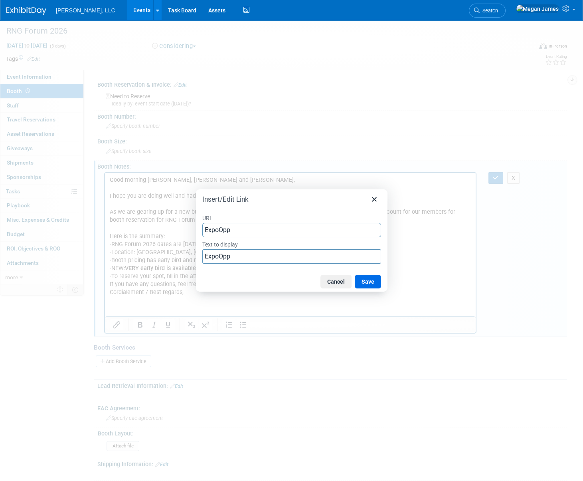
type input "ExpoOppo"
type input "ExpoOppor"
type input "ExpoOpport"
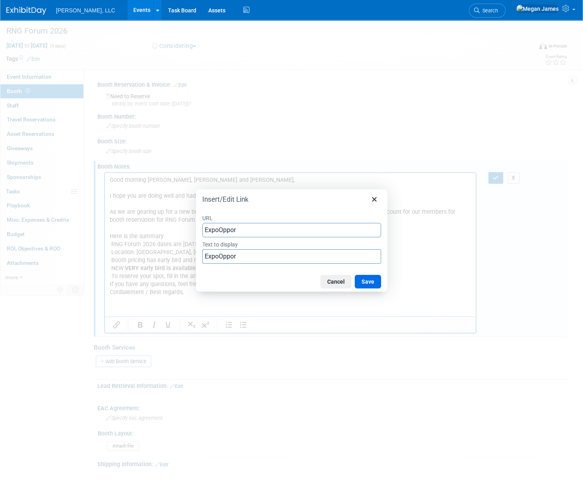
type input "ExpoOpport"
type input "ExpoOpportu"
type input "ExpoOpportun"
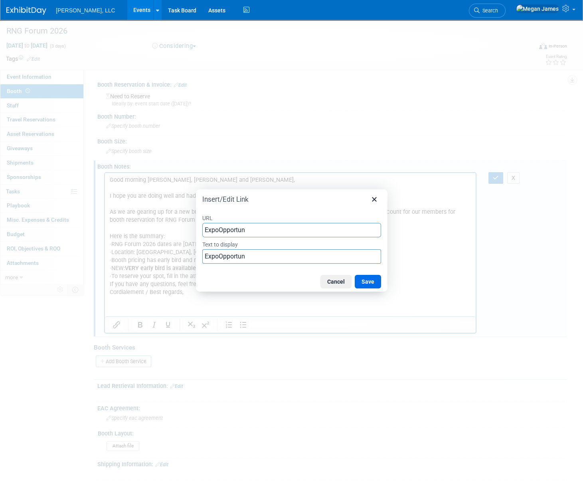
type input "ExpoOpportuni"
type input "ExpoOpportunit"
type input "ExpoOpportunite"
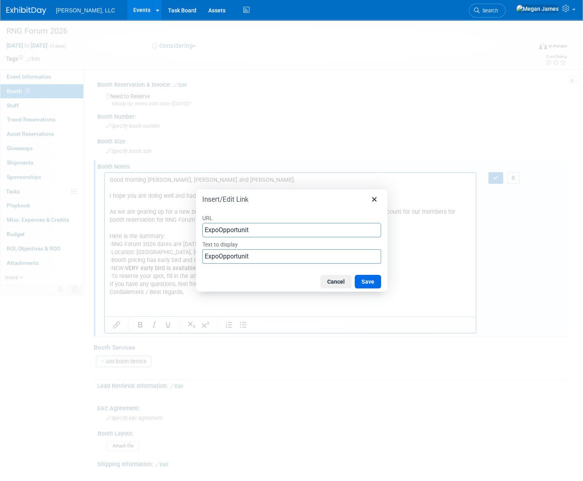
type input "ExpoOpportunite"
type input "ExpoOpportunites"
click at [367, 280] on button "Save" at bounding box center [368, 282] width 26 height 14
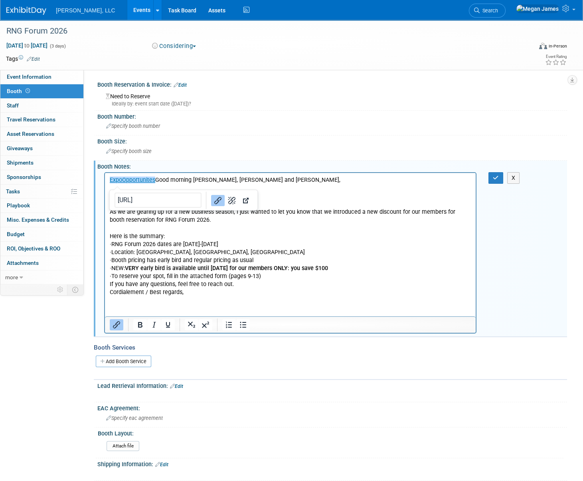
click at [171, 200] on input "https://ExpoOpportunites" at bounding box center [158, 199] width 87 height 15
drag, startPoint x: 238, startPoint y: 199, endPoint x: 133, endPoint y: 27, distance: 201.4
click at [241, 199] on icon "Open link" at bounding box center [246, 200] width 10 height 10
click at [153, 182] on link "﻿ExpoOpportunites" at bounding box center [133, 179] width 46 height 7
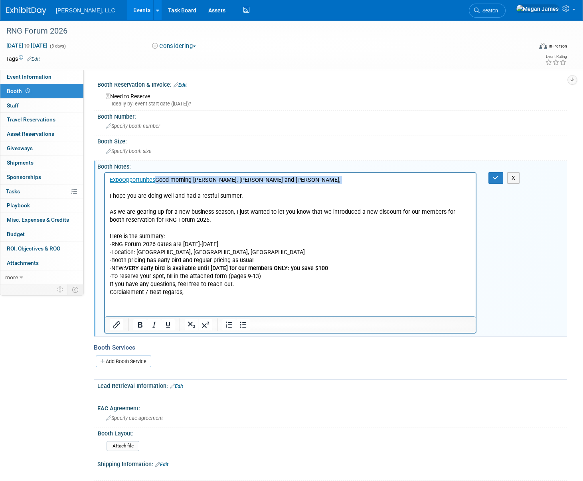
drag, startPoint x: 156, startPoint y: 178, endPoint x: 204, endPoint y: 356, distance: 184.0
click at [105, 184] on html "ExpoOpportunites Good morning Megan, Samuel and Bernhard, I hope you are doing …" at bounding box center [290, 233] width 371 height 123
click at [495, 179] on icon "button" at bounding box center [496, 178] width 6 height 6
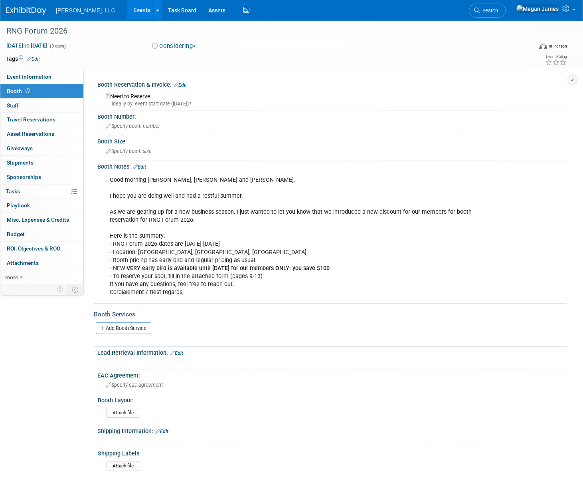
click at [127, 6] on link "Events" at bounding box center [141, 10] width 29 height 20
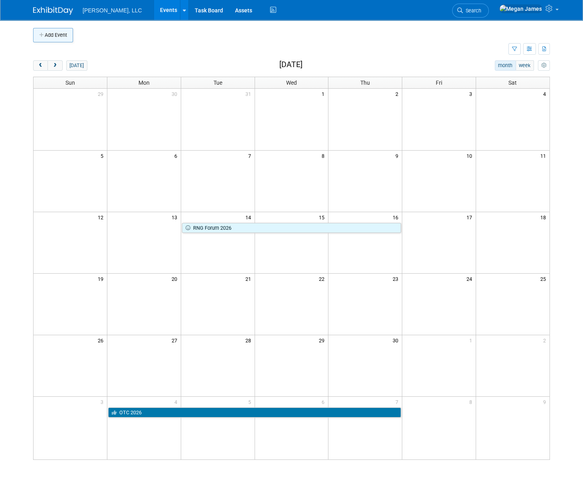
click at [54, 34] on button "Add Event" at bounding box center [53, 35] width 40 height 14
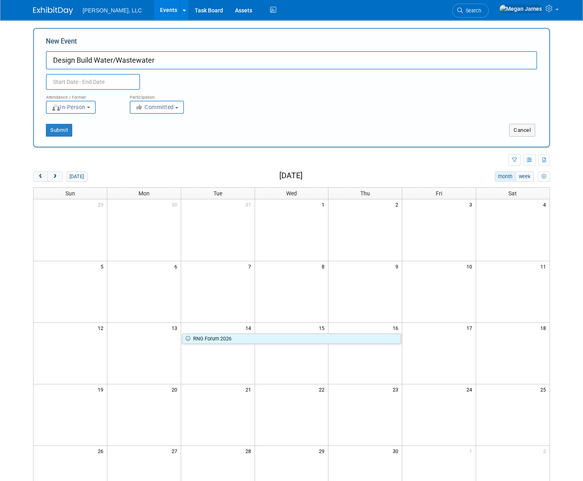
type input "Design Build Water/Wastewater"
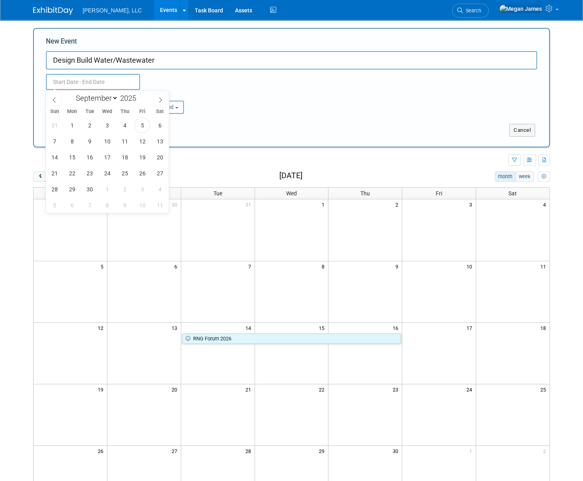
click at [76, 83] on input "text" at bounding box center [93, 82] width 94 height 16
click at [160, 100] on icon at bounding box center [161, 100] width 6 height 6
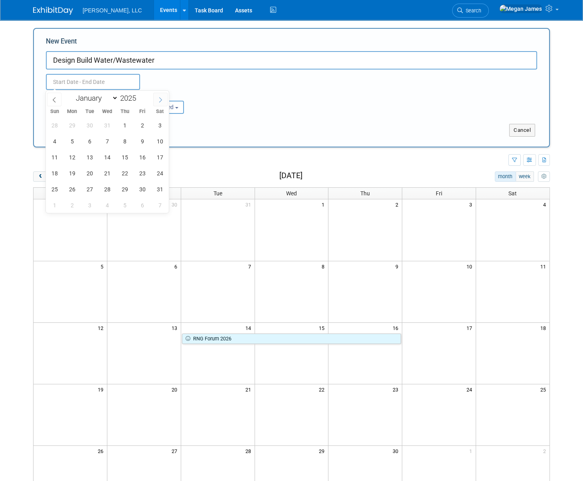
select select "0"
type input "2026"
click at [160, 100] on icon at bounding box center [161, 100] width 6 height 6
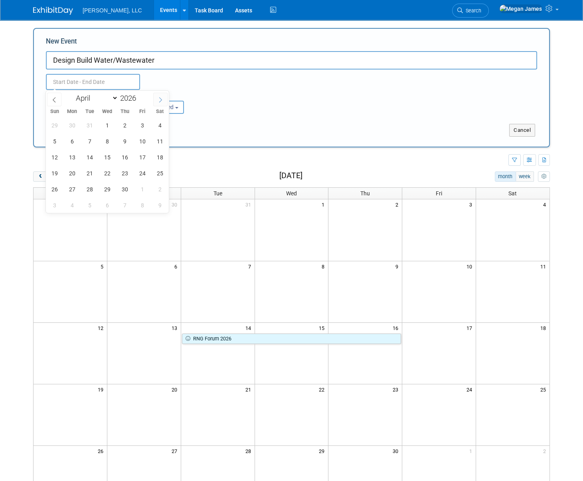
click at [160, 99] on icon at bounding box center [161, 100] width 6 height 6
click at [57, 99] on span at bounding box center [54, 100] width 14 height 14
select select "3"
click at [72, 157] on span "13" at bounding box center [72, 157] width 16 height 16
click at [110, 156] on span "15" at bounding box center [107, 157] width 16 height 16
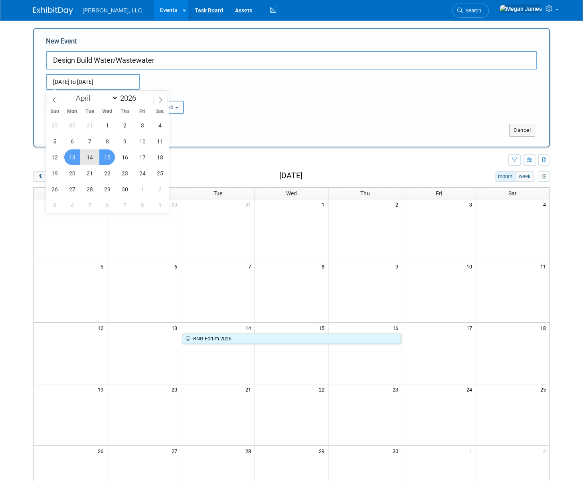
type input "[DATE] to [DATE]"
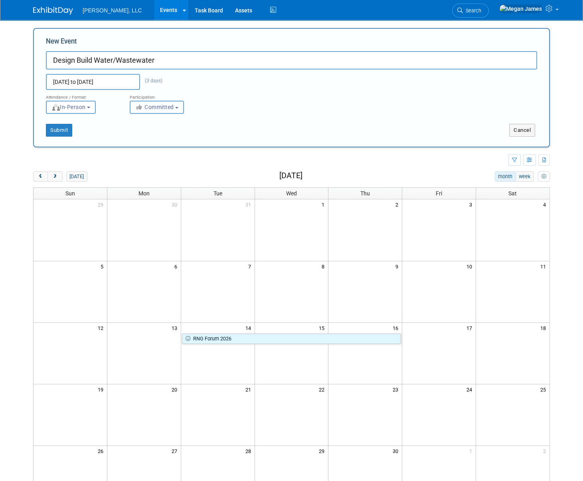
click at [165, 108] on span "Committed" at bounding box center [154, 107] width 39 height 6
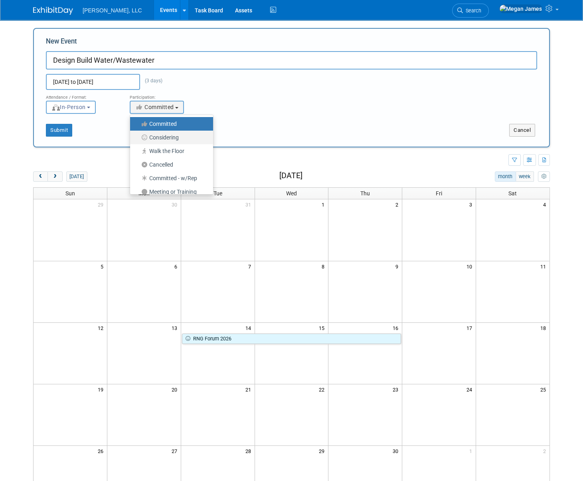
click at [172, 135] on label "Considering" at bounding box center [169, 137] width 71 height 10
click at [137, 135] on input "Considering" at bounding box center [134, 137] width 5 height 5
select select "2"
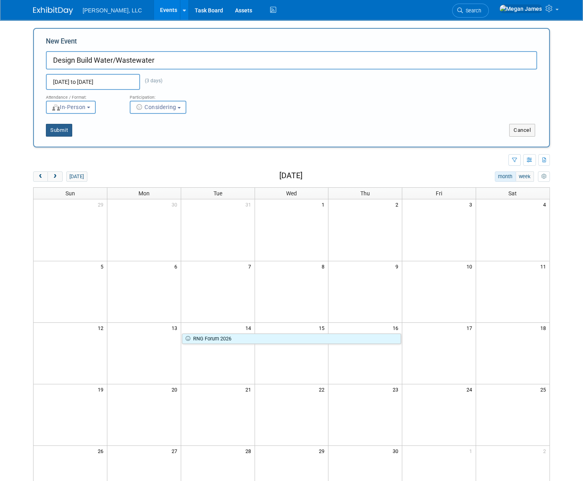
click at [68, 131] on button "Submit" at bounding box center [59, 130] width 26 height 13
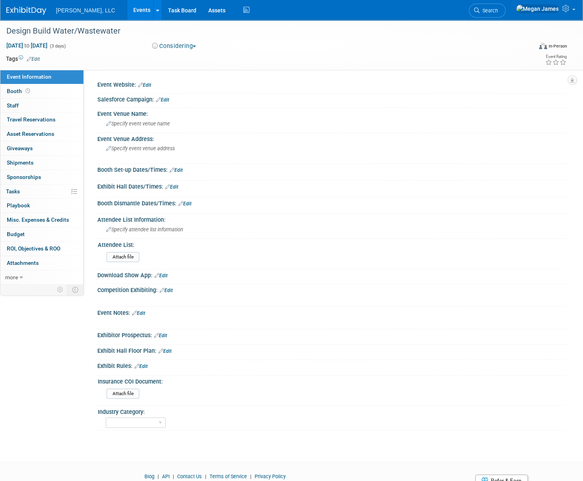
click at [127, 8] on link "Events" at bounding box center [141, 10] width 29 height 20
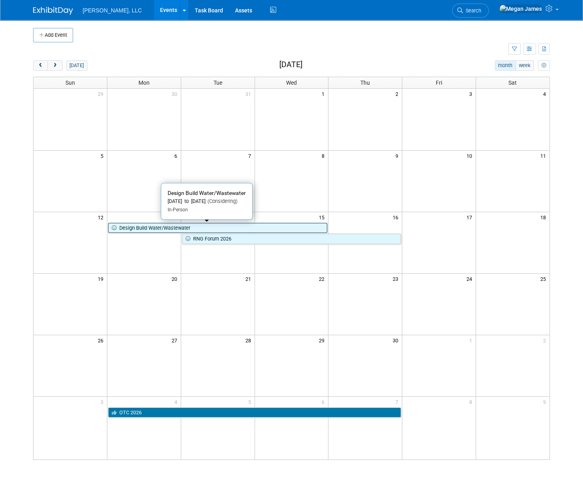
click at [127, 230] on link "Design Build Water/Wastewater" at bounding box center [217, 228] width 219 height 10
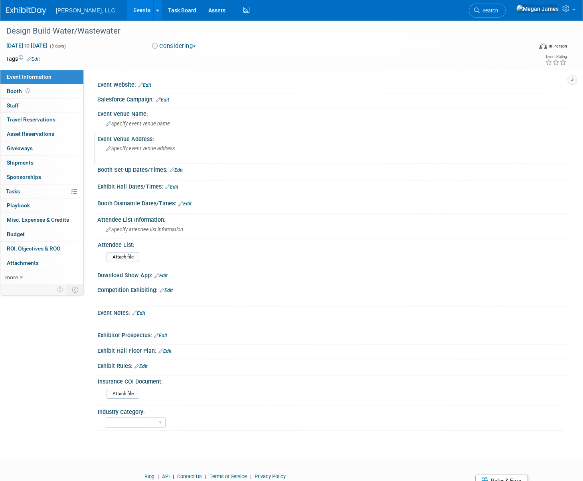
click at [141, 152] on div "Specify event venue address" at bounding box center [195, 151] width 184 height 18
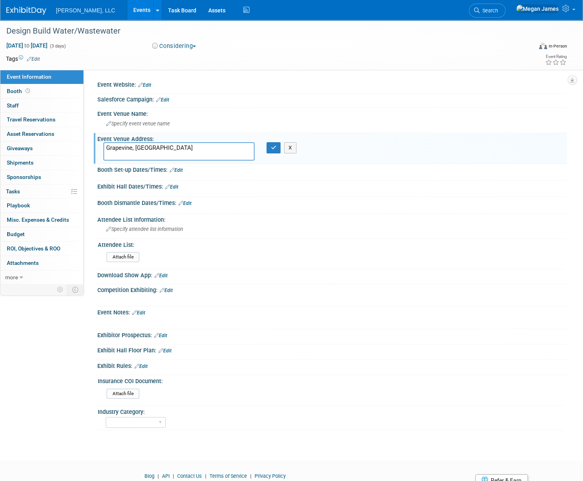
type textarea "Grapevine, [GEOGRAPHIC_DATA]"
click at [274, 154] on div "Grapevine, TX X" at bounding box center [195, 151] width 196 height 18
click at [273, 148] on icon "button" at bounding box center [274, 147] width 6 height 5
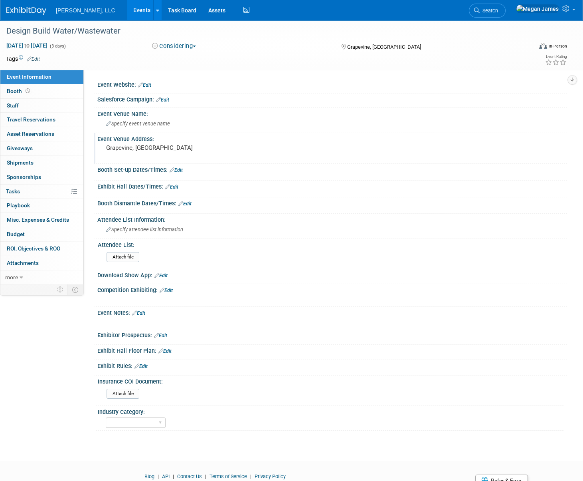
click at [127, 12] on link "Events" at bounding box center [141, 10] width 29 height 20
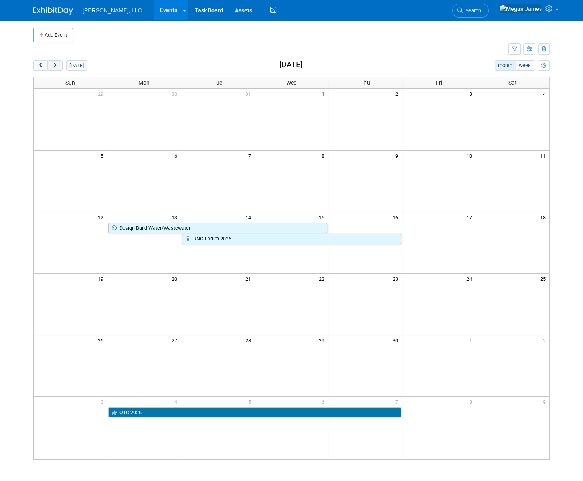
click at [61, 67] on button "next" at bounding box center [55, 65] width 15 height 10
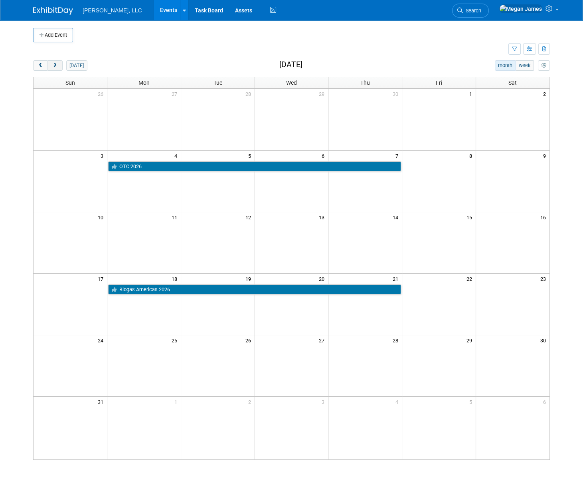
click at [61, 67] on button "next" at bounding box center [55, 65] width 15 height 10
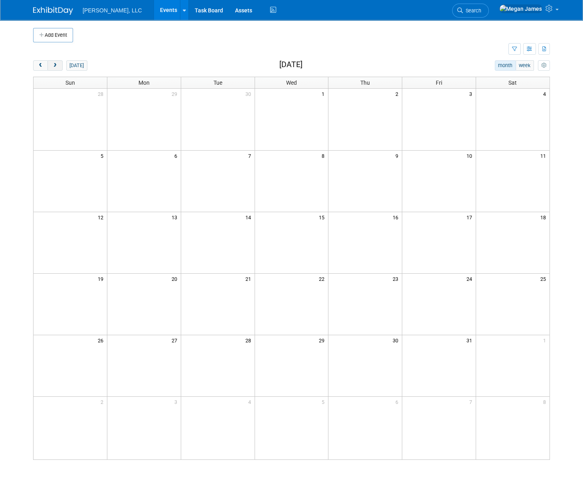
click at [61, 67] on button "next" at bounding box center [55, 65] width 15 height 10
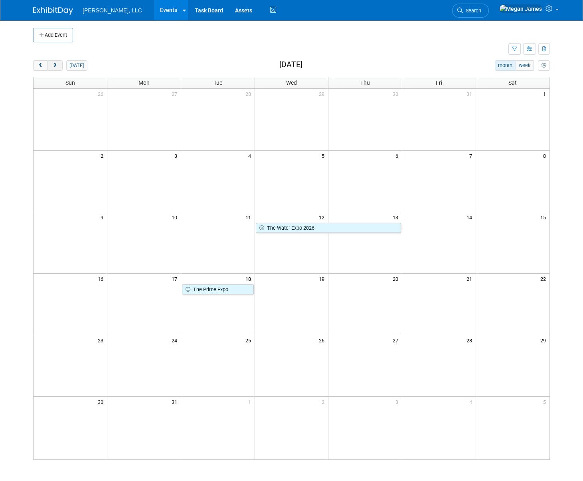
click at [61, 67] on button "next" at bounding box center [55, 65] width 15 height 10
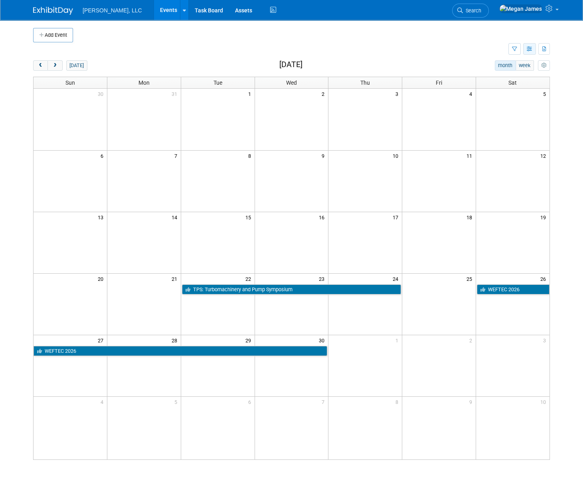
click at [533, 48] on button "button" at bounding box center [529, 49] width 13 height 12
click at [507, 76] on link "List View" at bounding box center [496, 76] width 67 height 11
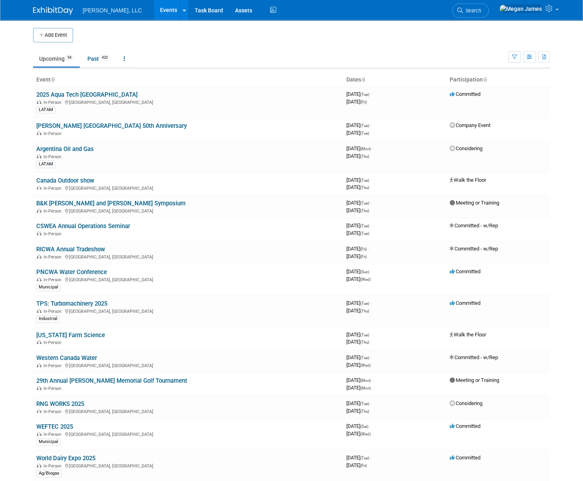
click at [159, 45] on td "Upcoming 54 Past 420 All Events 474 Past and Upcoming Grouped Annually Events g…" at bounding box center [271, 55] width 476 height 26
click at [93, 62] on link "Past 420" at bounding box center [98, 58] width 35 height 15
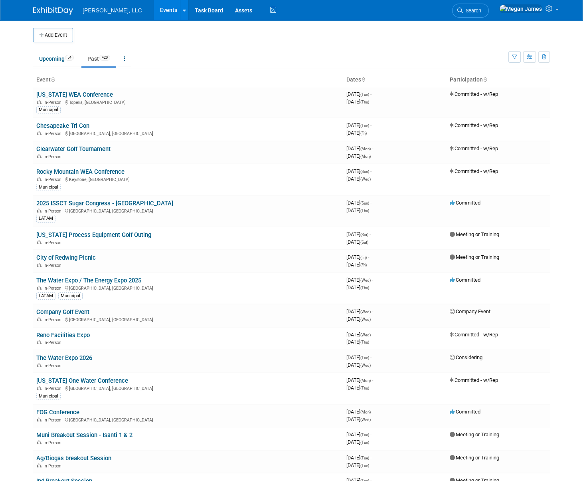
click at [352, 45] on td "Upcoming 54 Past 420 All Events 474 Past and Upcoming Grouped Annually Events g…" at bounding box center [271, 55] width 476 height 26
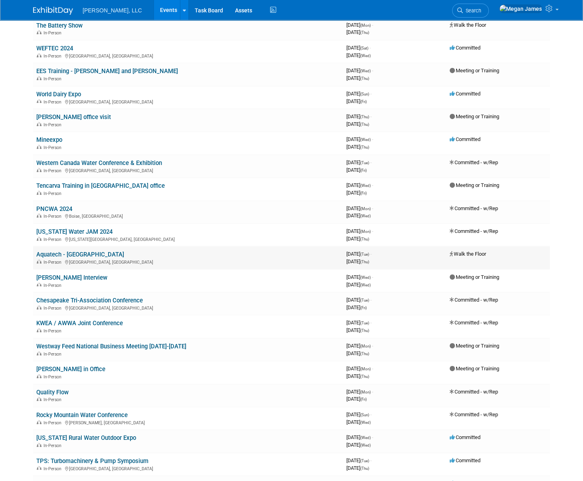
click at [79, 251] on link "Aquatech - [GEOGRAPHIC_DATA]" at bounding box center [80, 254] width 88 height 7
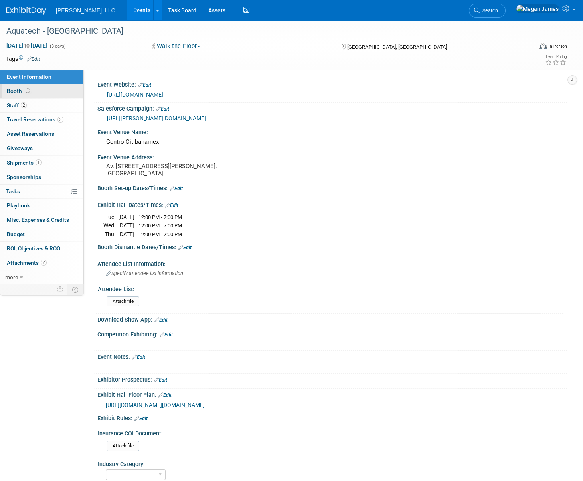
click at [64, 93] on link "Booth" at bounding box center [41, 91] width 83 height 14
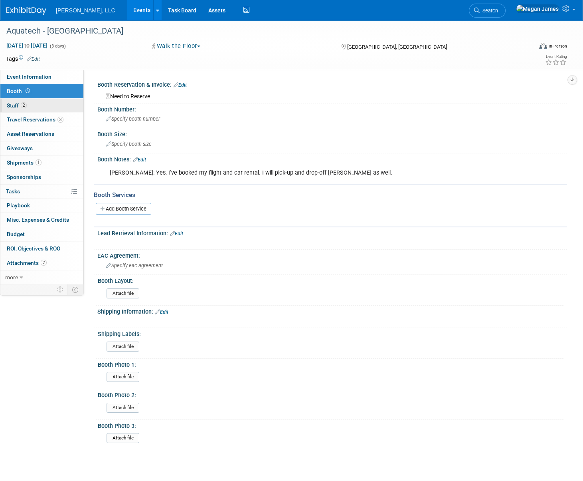
click at [63, 103] on link "2 Staff 2" at bounding box center [41, 106] width 83 height 14
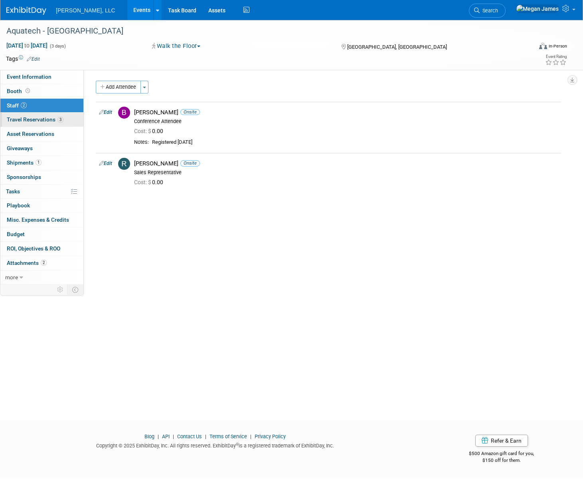
click at [65, 119] on link "3 Travel Reservations 3" at bounding box center [41, 120] width 83 height 14
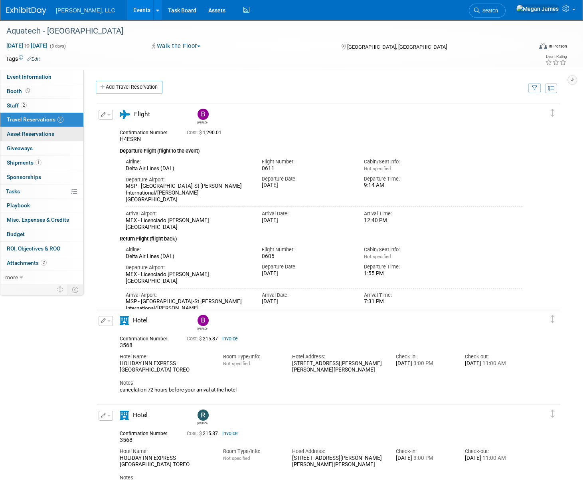
click at [68, 133] on link "0 Asset Reservations 0" at bounding box center [41, 134] width 83 height 14
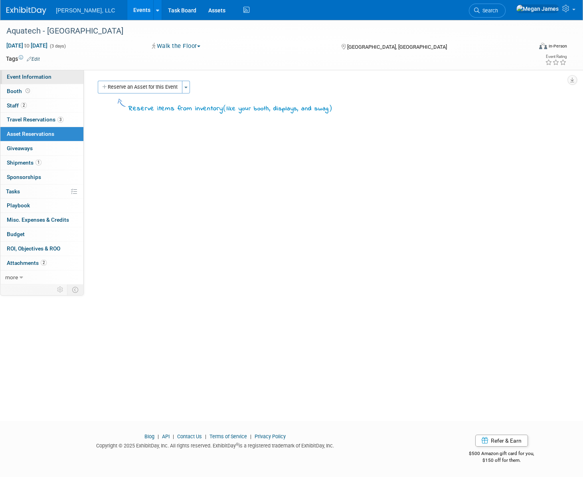
click at [67, 72] on link "Event Information" at bounding box center [41, 77] width 83 height 14
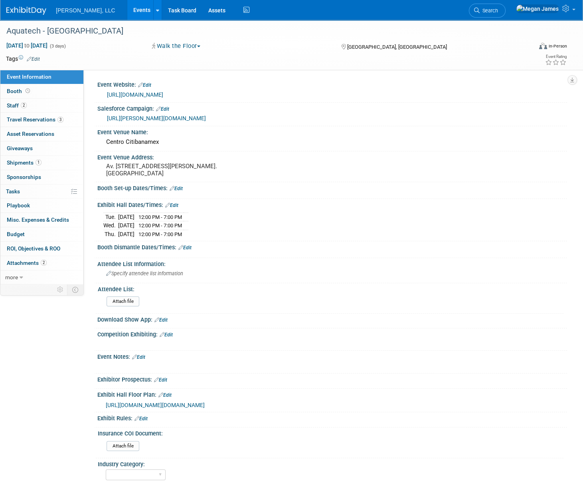
drag, startPoint x: 113, startPoint y: 8, endPoint x: 170, endPoint y: 26, distance: 59.9
click at [127, 8] on link "Events" at bounding box center [141, 10] width 29 height 20
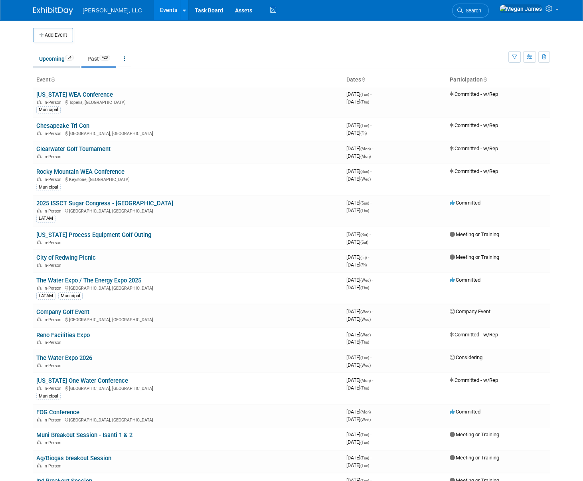
click at [57, 61] on link "Upcoming 54" at bounding box center [56, 58] width 47 height 15
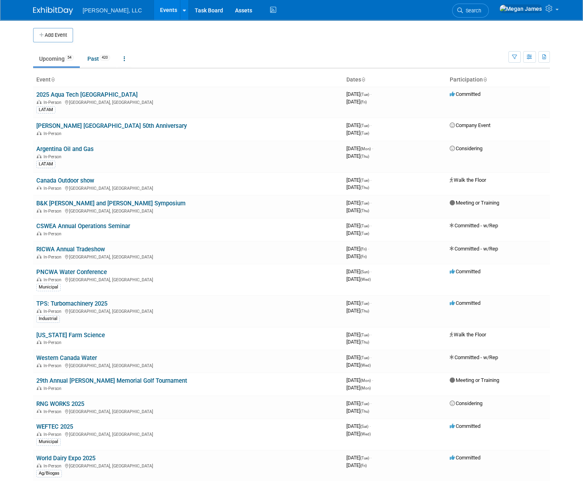
click at [238, 32] on td at bounding box center [299, 35] width 452 height 14
click at [154, 10] on link "Events" at bounding box center [168, 10] width 29 height 20
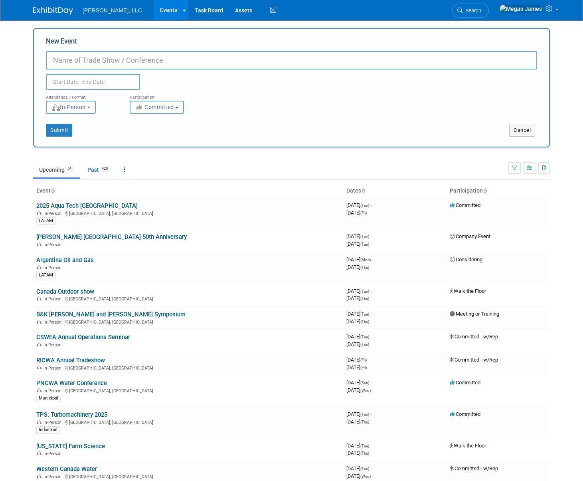
click at [96, 57] on input "New Event" at bounding box center [291, 60] width 491 height 18
type input "Aquatech [GEOGRAPHIC_DATA] 2026"
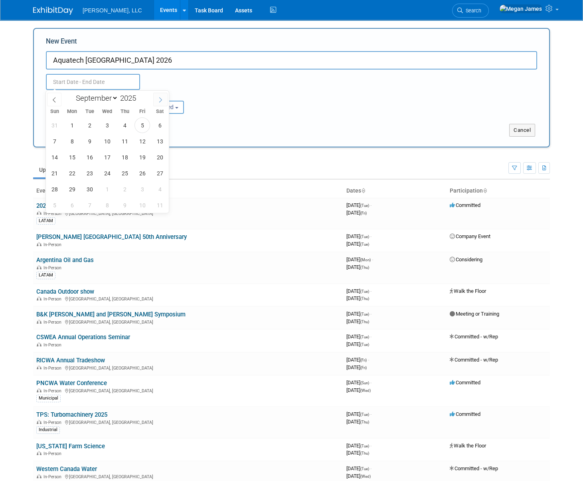
click at [164, 99] on span at bounding box center [160, 100] width 14 height 14
select select "11"
click at [164, 99] on span at bounding box center [160, 100] width 14 height 14
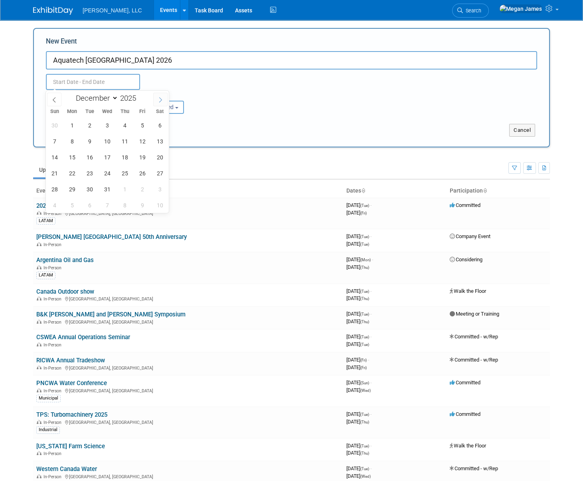
type input "2026"
click at [164, 99] on span at bounding box center [160, 100] width 14 height 14
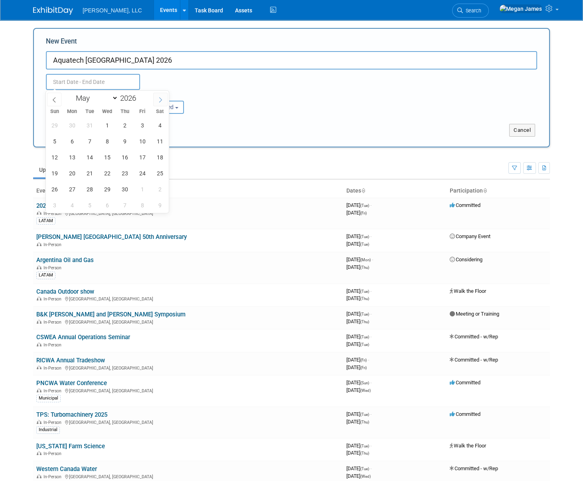
click at [164, 99] on span at bounding box center [160, 100] width 14 height 14
select select "8"
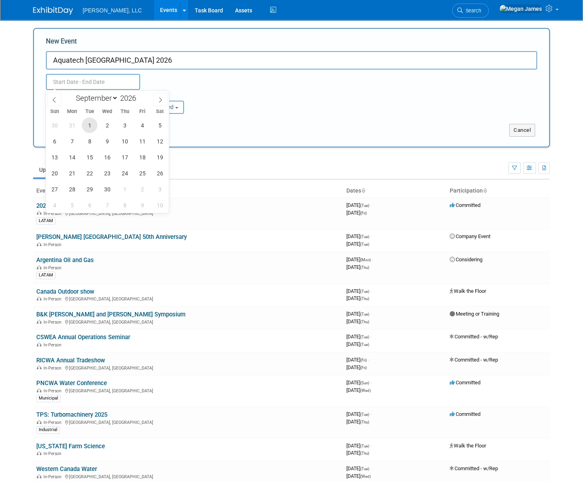
click at [89, 127] on span "1" at bounding box center [90, 125] width 16 height 16
click at [121, 126] on span "3" at bounding box center [125, 125] width 16 height 16
type input "[DATE] to [DATE]"
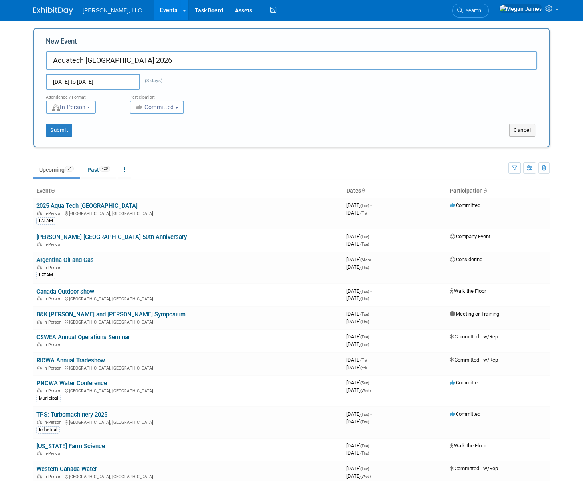
click at [73, 133] on div "Submit" at bounding box center [141, 130] width 215 height 13
click at [68, 134] on button "Submit" at bounding box center [59, 130] width 26 height 13
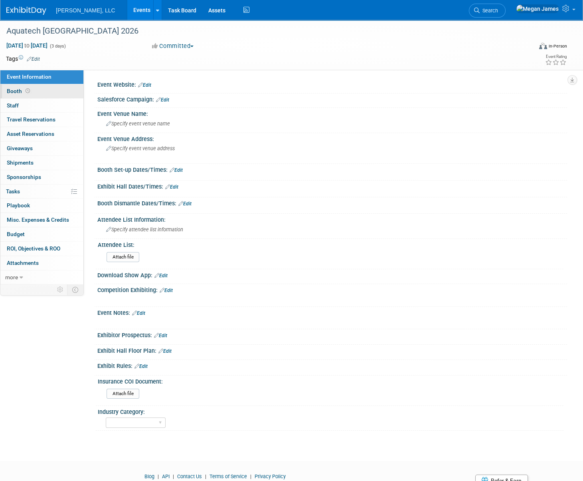
click at [76, 94] on link "Booth" at bounding box center [41, 91] width 83 height 14
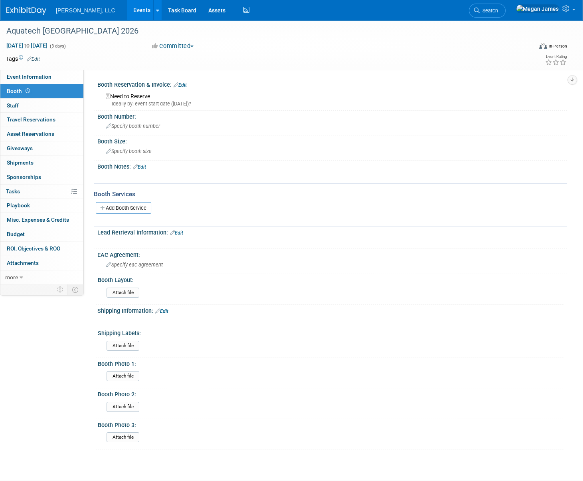
click at [184, 84] on link "Edit" at bounding box center [180, 85] width 13 height 6
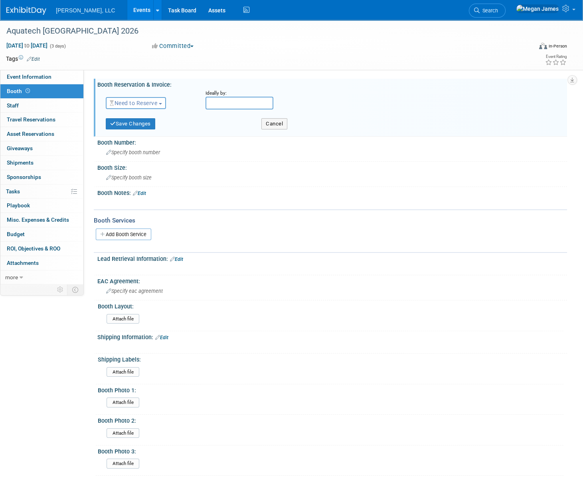
click at [146, 104] on span "Need to Reserve" at bounding box center [134, 103] width 48 height 6
click at [145, 125] on link "Reserved" at bounding box center [148, 127] width 85 height 11
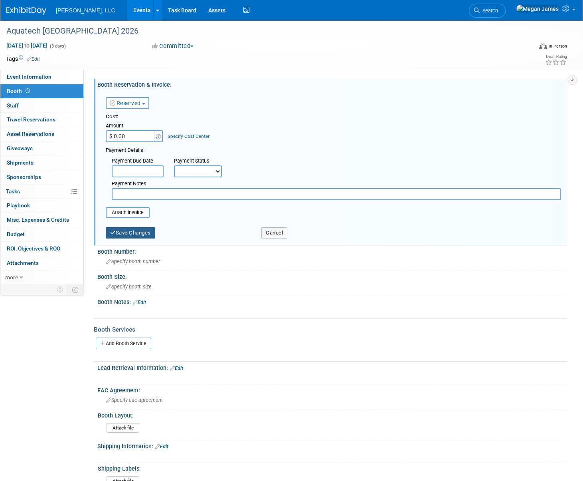
click at [140, 234] on button "Save Changes" at bounding box center [131, 232] width 50 height 11
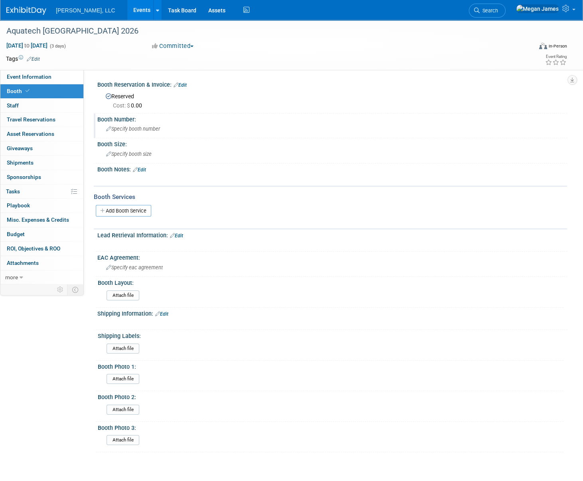
click at [145, 124] on div "Specify booth number" at bounding box center [332, 129] width 458 height 12
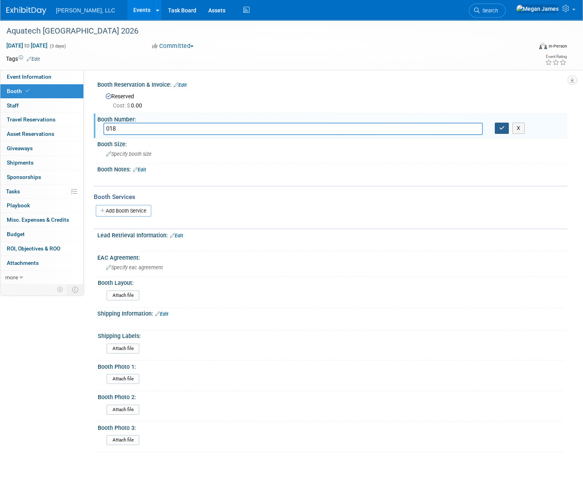
type input "018"
click at [499, 125] on icon "button" at bounding box center [502, 127] width 6 height 5
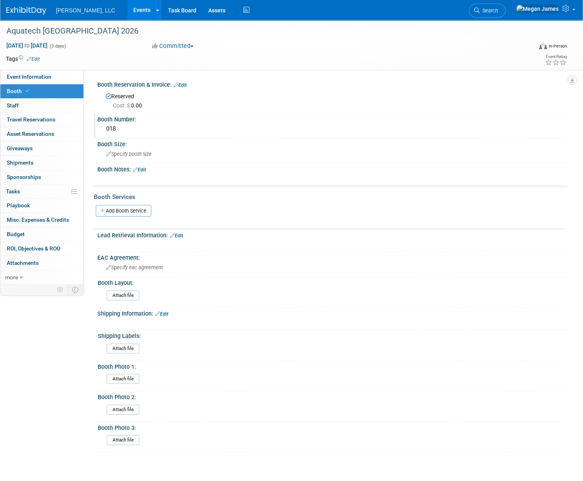
drag, startPoint x: 180, startPoint y: 85, endPoint x: 153, endPoint y: 91, distance: 28.0
click at [180, 85] on link "Edit" at bounding box center [180, 85] width 13 height 6
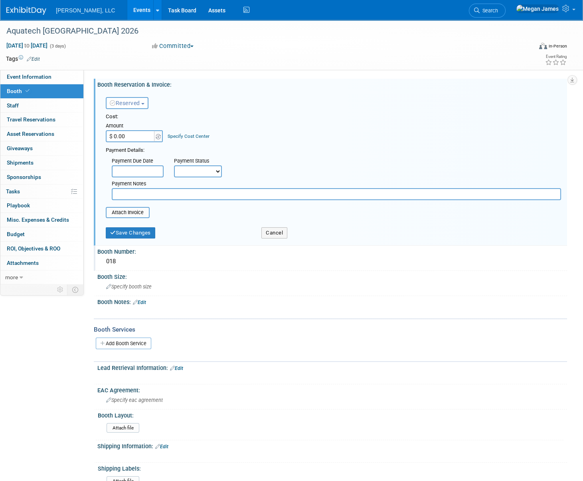
click at [137, 138] on input "$ 0.00" at bounding box center [131, 136] width 50 height 12
paste input "4.87"
type input "$ 4.87"
click at [150, 233] on button "Save Changes" at bounding box center [131, 232] width 50 height 11
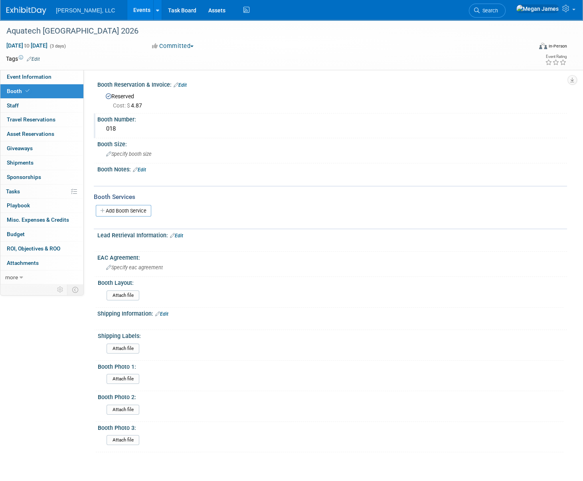
drag, startPoint x: 185, startPoint y: 84, endPoint x: 183, endPoint y: 88, distance: 4.5
click at [185, 84] on link "Edit" at bounding box center [180, 85] width 13 height 6
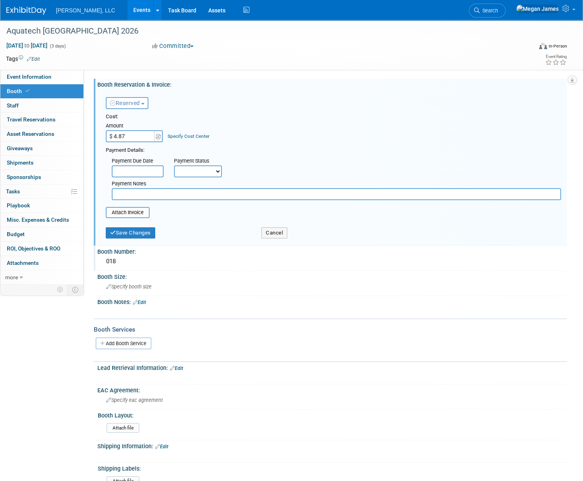
click at [131, 132] on input "$ 4.87" at bounding box center [131, 136] width 50 height 12
type input "$ 4,869.00"
click at [129, 236] on button "Save Changes" at bounding box center [131, 232] width 50 height 11
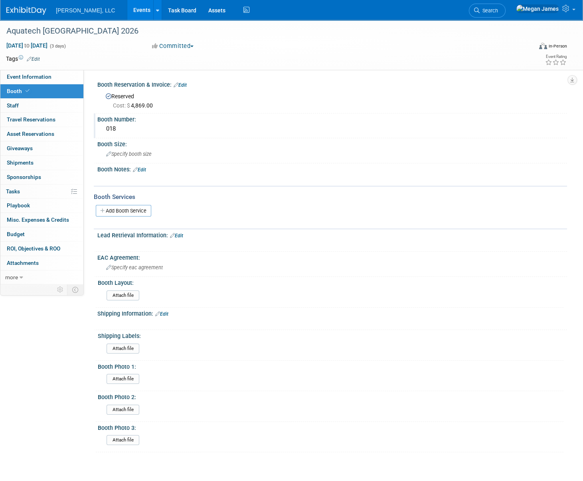
click at [127, 8] on link "Events" at bounding box center [141, 10] width 29 height 20
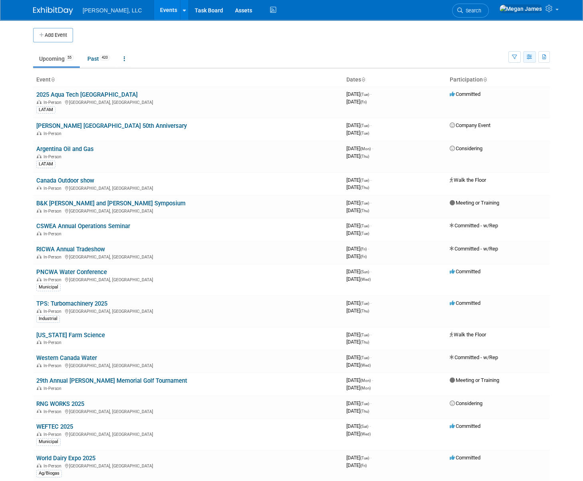
click at [526, 57] on button "button" at bounding box center [529, 57] width 13 height 12
click at [512, 108] on link "Calendar View" at bounding box center [496, 109] width 67 height 11
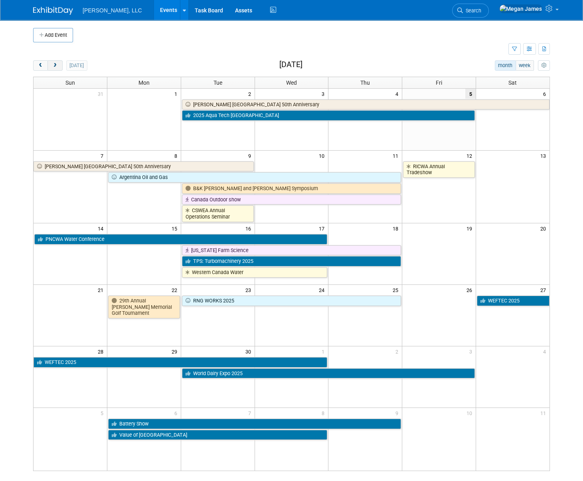
click at [56, 66] on span "next" at bounding box center [55, 65] width 6 height 5
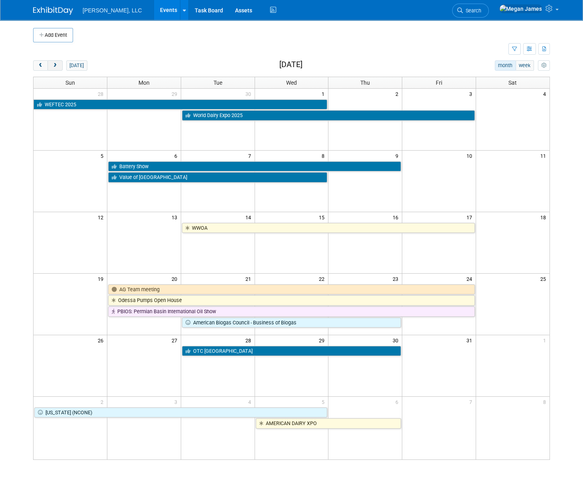
click at [56, 66] on span "next" at bounding box center [55, 65] width 6 height 5
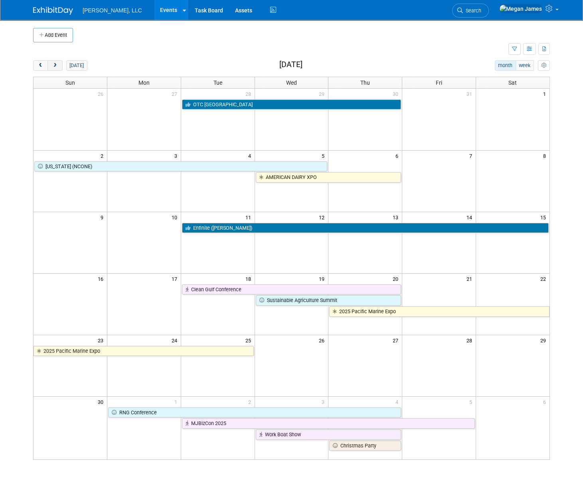
click at [56, 66] on span "next" at bounding box center [55, 65] width 6 height 5
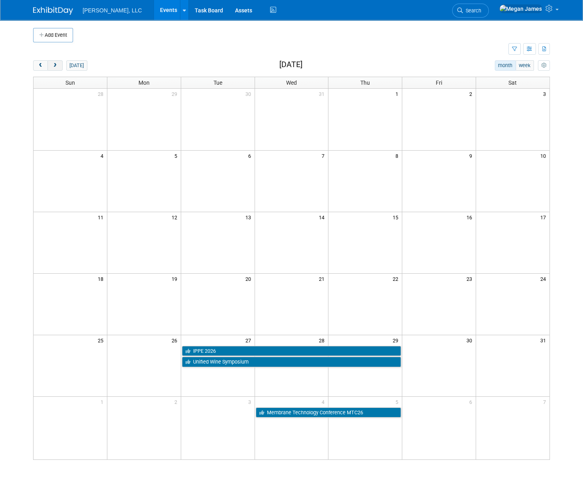
click at [56, 66] on span "next" at bounding box center [55, 65] width 6 height 5
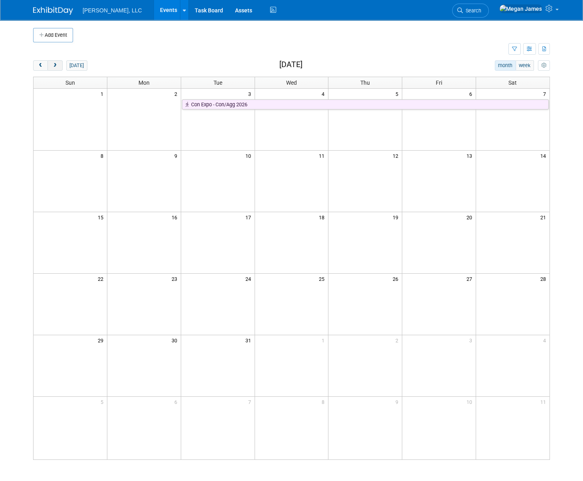
click at [56, 66] on span "next" at bounding box center [55, 65] width 6 height 5
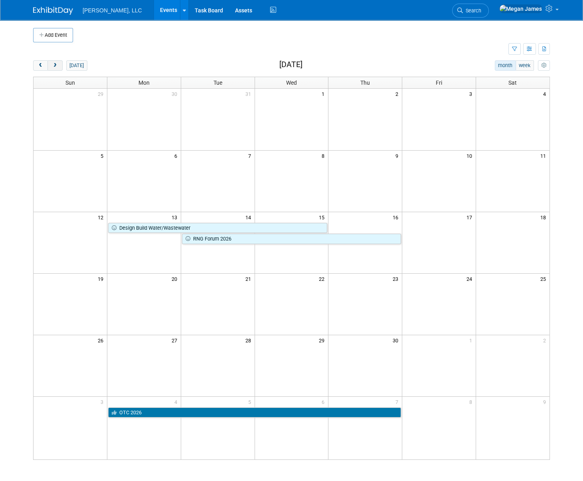
click at [56, 66] on span "next" at bounding box center [55, 65] width 6 height 5
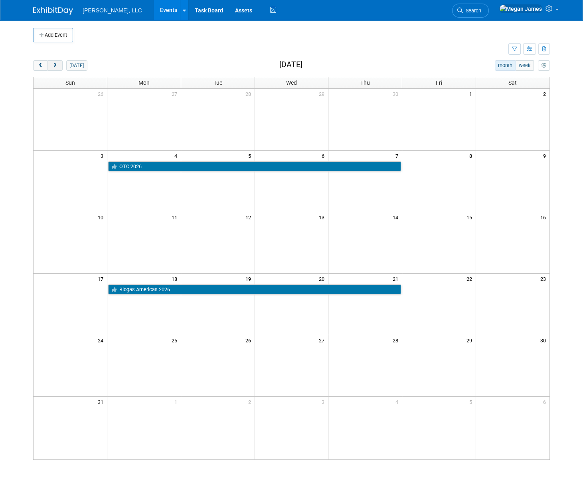
click at [56, 66] on span "next" at bounding box center [55, 65] width 6 height 5
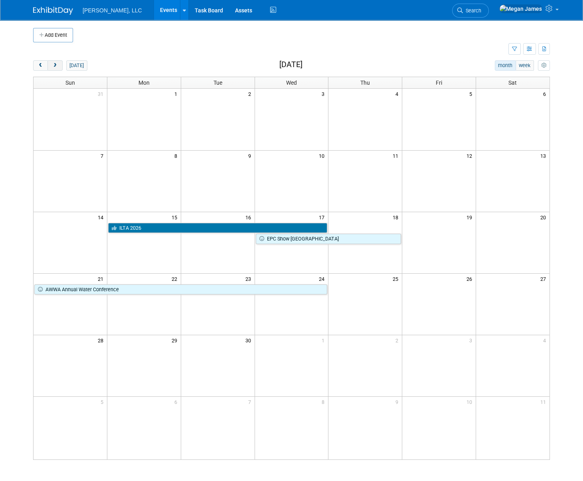
click at [56, 66] on span "next" at bounding box center [55, 65] width 6 height 5
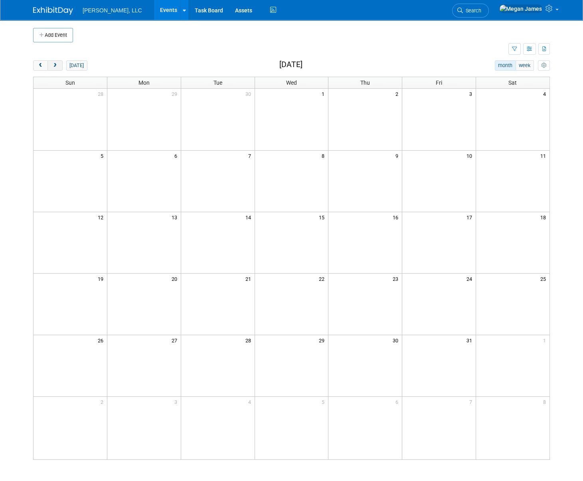
click at [56, 66] on span "next" at bounding box center [55, 65] width 6 height 5
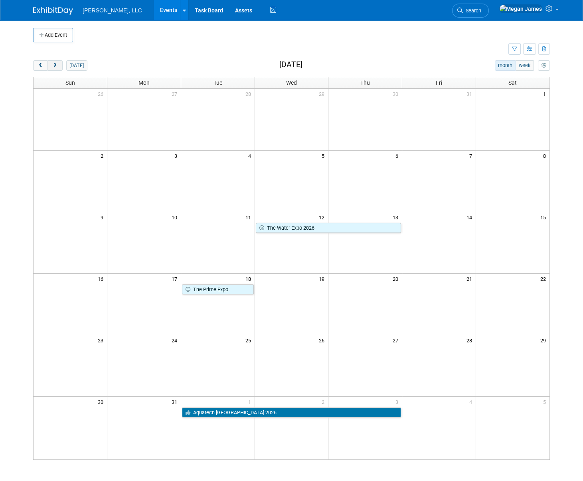
click at [56, 66] on span "next" at bounding box center [55, 65] width 6 height 5
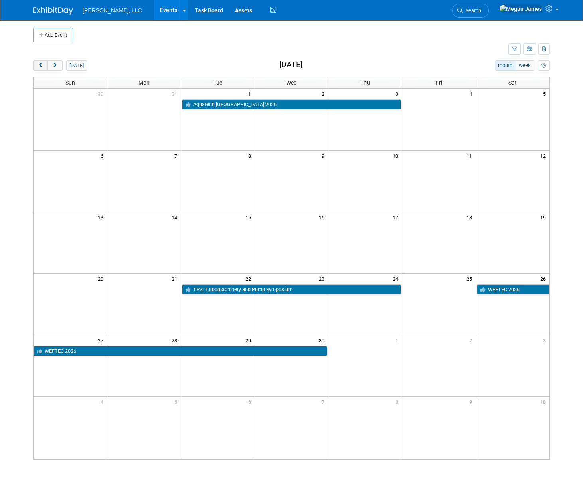
click at [47, 67] on button "prev" at bounding box center [40, 65] width 15 height 10
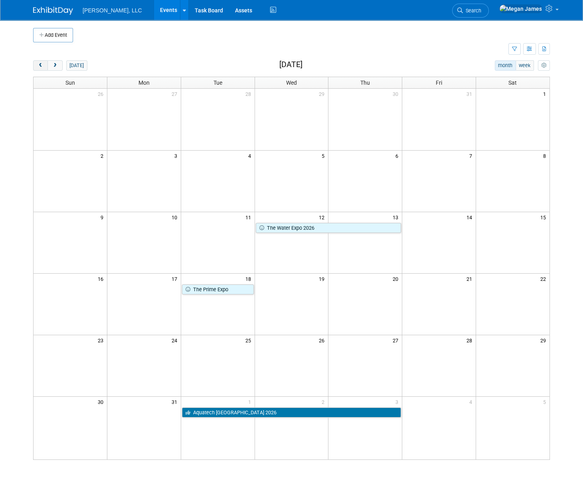
click at [45, 66] on button "prev" at bounding box center [40, 65] width 15 height 10
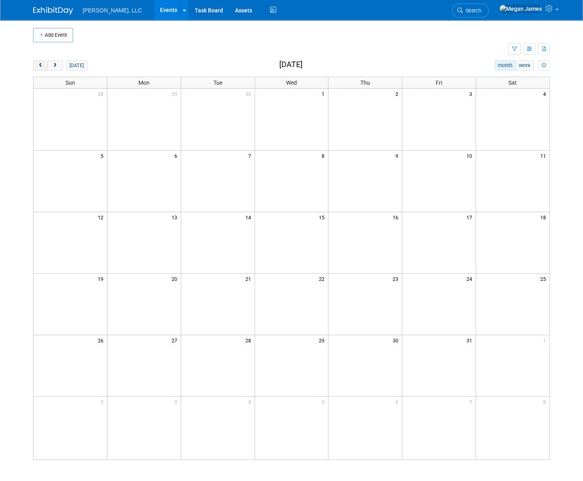
click at [45, 66] on button "prev" at bounding box center [40, 65] width 15 height 10
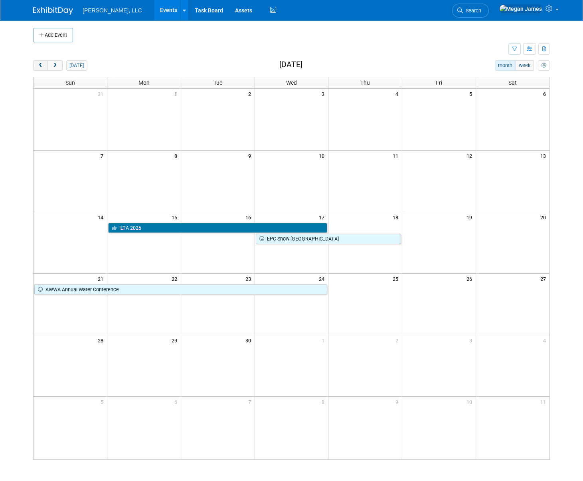
click at [45, 66] on button "prev" at bounding box center [40, 65] width 15 height 10
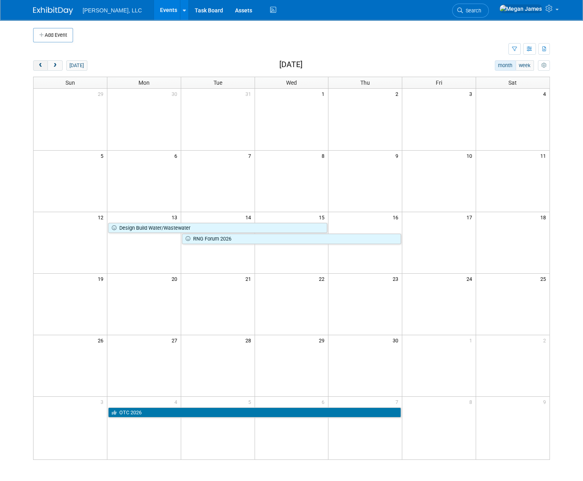
click at [45, 66] on button "prev" at bounding box center [40, 65] width 15 height 10
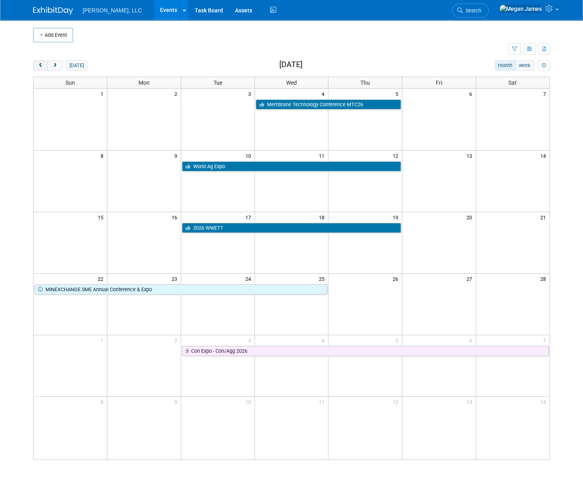
click at [45, 66] on button "prev" at bounding box center [40, 65] width 15 height 10
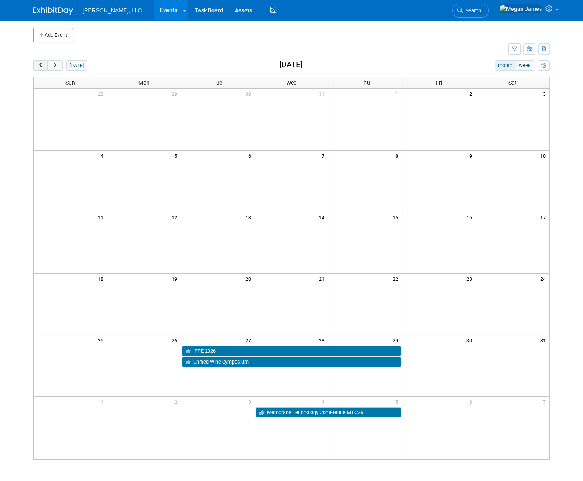
click at [45, 66] on button "prev" at bounding box center [40, 65] width 15 height 10
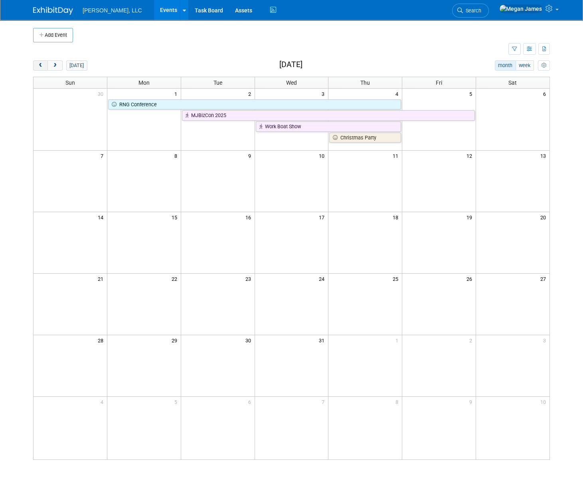
click at [45, 66] on button "prev" at bounding box center [40, 65] width 15 height 10
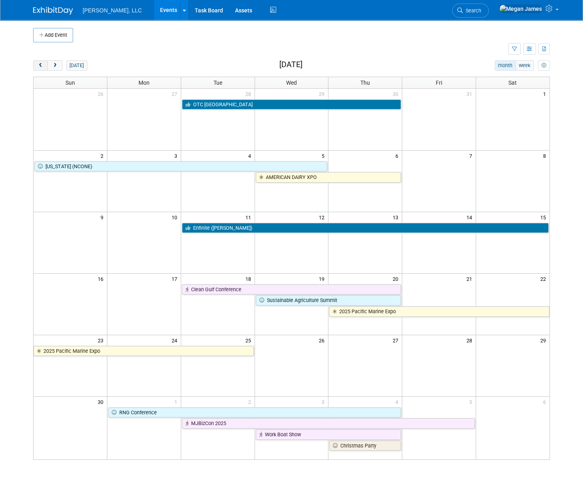
click at [45, 66] on button "prev" at bounding box center [40, 65] width 15 height 10
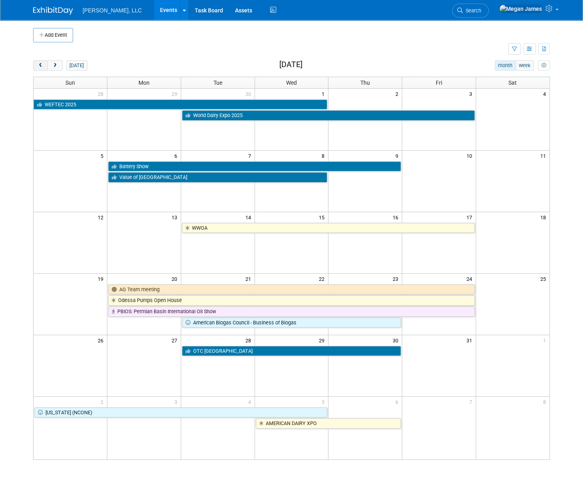
click at [45, 66] on button "prev" at bounding box center [40, 65] width 15 height 10
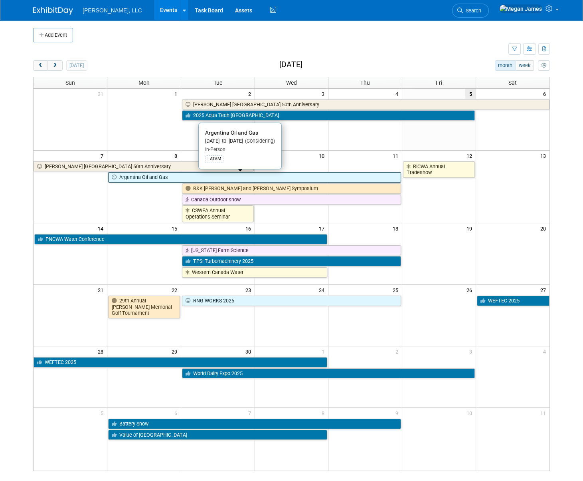
click at [207, 179] on link "Argentina Oil and Gas" at bounding box center [254, 177] width 293 height 10
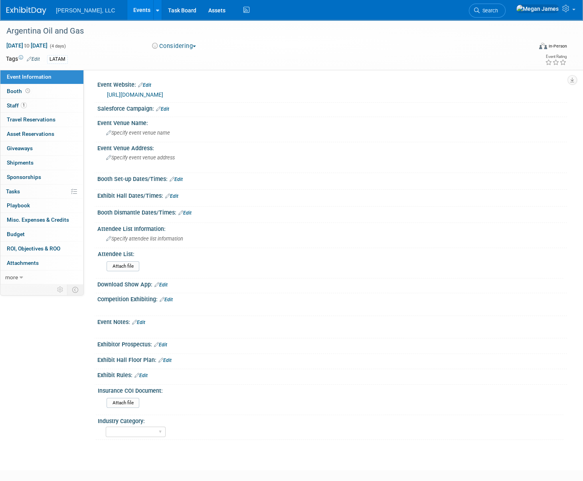
click at [127, 16] on link "Events" at bounding box center [141, 10] width 29 height 20
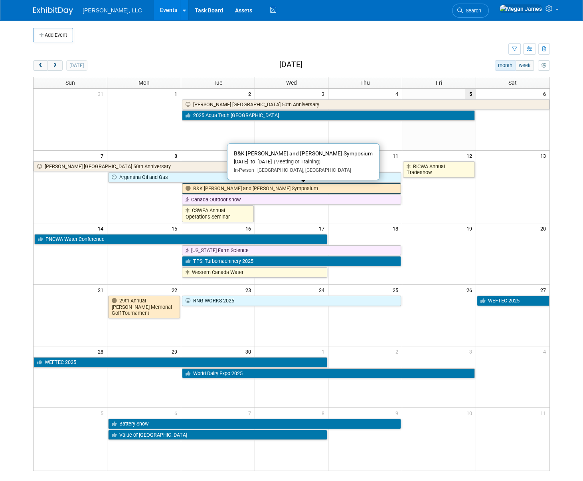
click at [235, 190] on link "B&K Beckwith and Kuffel Symposium" at bounding box center [291, 188] width 219 height 10
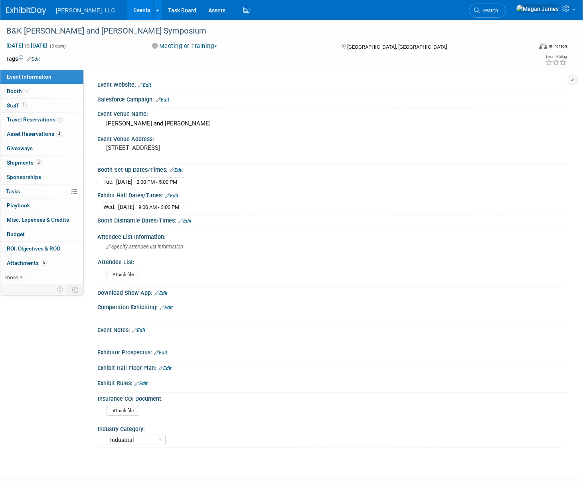
select select "Industrial"
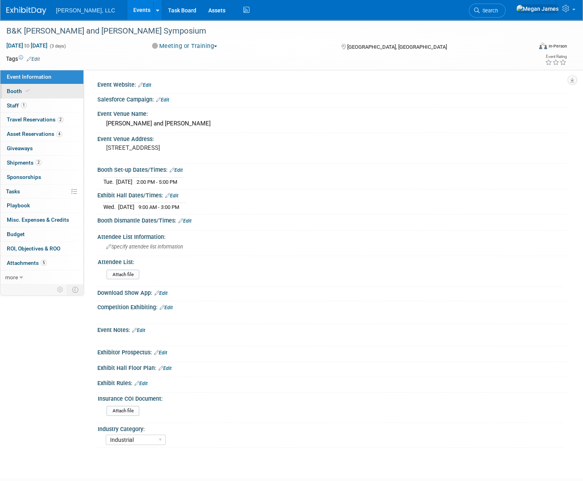
click at [50, 94] on link "Booth" at bounding box center [41, 91] width 83 height 14
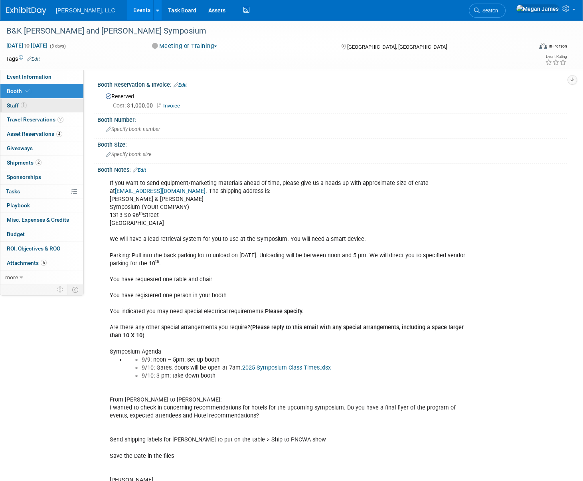
click at [50, 106] on link "1 Staff 1" at bounding box center [41, 106] width 83 height 14
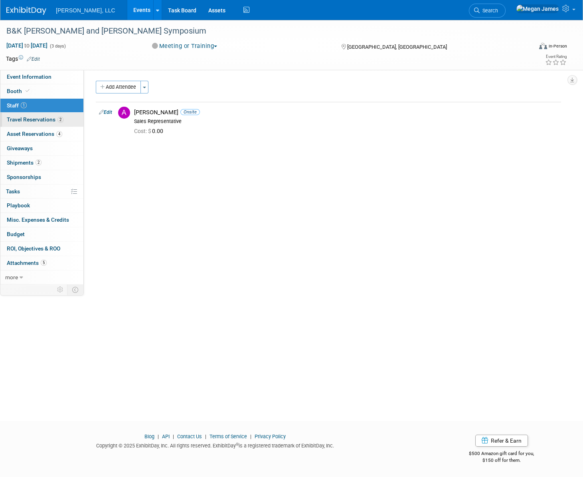
click at [52, 115] on link "2 Travel Reservations 2" at bounding box center [41, 120] width 83 height 14
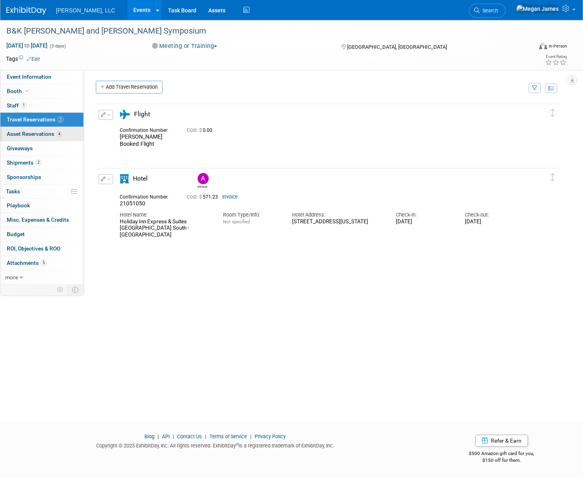
click at [53, 134] on span "Asset Reservations 4" at bounding box center [34, 134] width 55 height 6
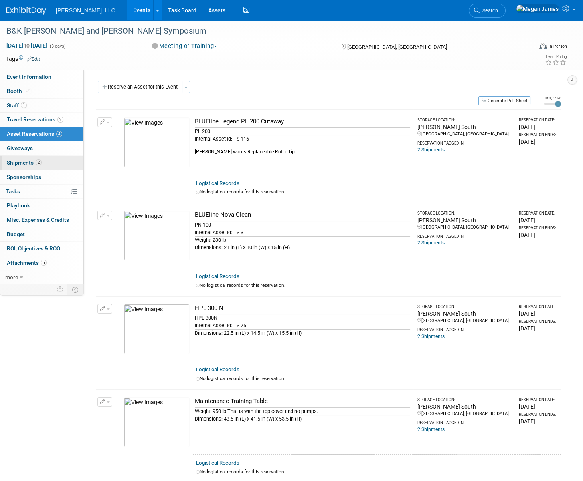
click at [57, 162] on link "2 Shipments 2" at bounding box center [41, 163] width 83 height 14
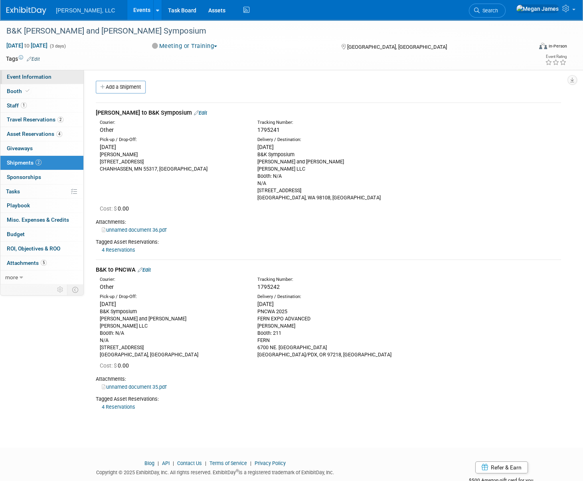
click at [32, 79] on span "Event Information" at bounding box center [29, 76] width 45 height 6
select select "Industrial"
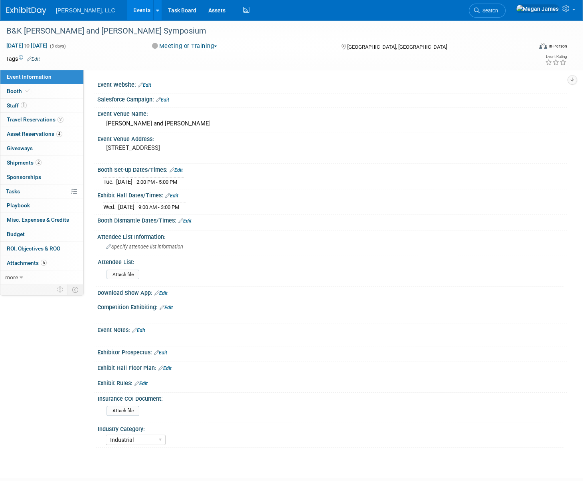
click at [127, 11] on link "Events" at bounding box center [141, 10] width 29 height 20
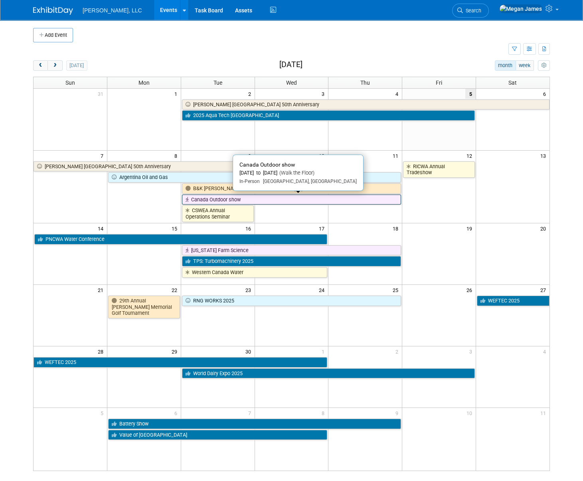
click at [222, 200] on link "Canada Outdoor show" at bounding box center [291, 199] width 219 height 10
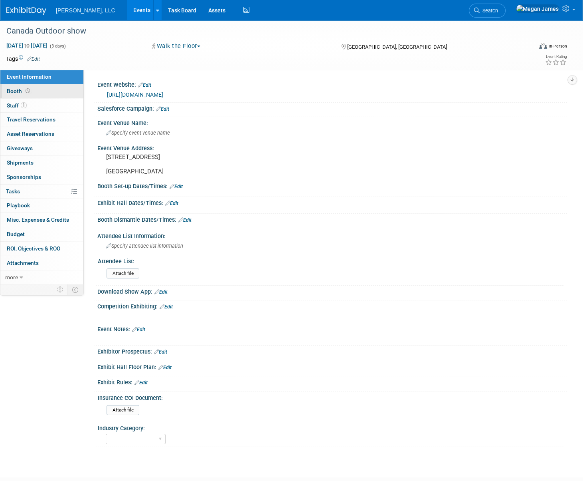
click at [63, 91] on link "Booth" at bounding box center [41, 91] width 83 height 14
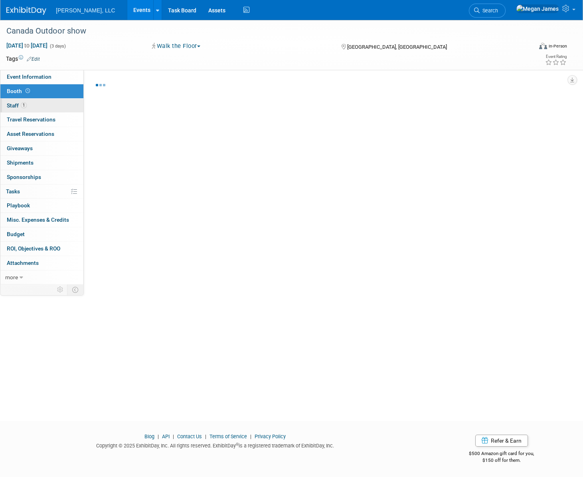
click at [61, 105] on link "1 Staff 1" at bounding box center [41, 106] width 83 height 14
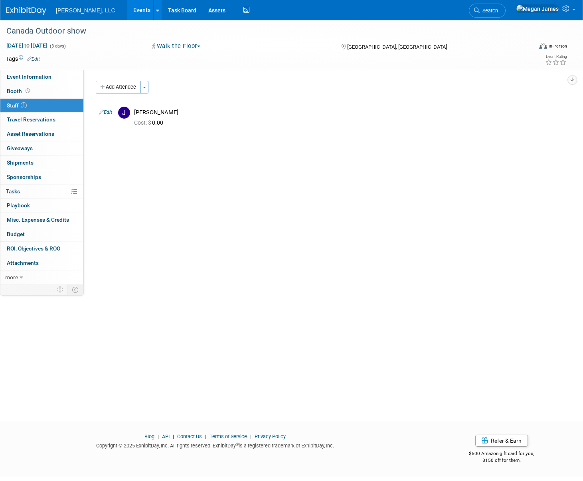
click at [127, 7] on link "Events" at bounding box center [141, 10] width 29 height 20
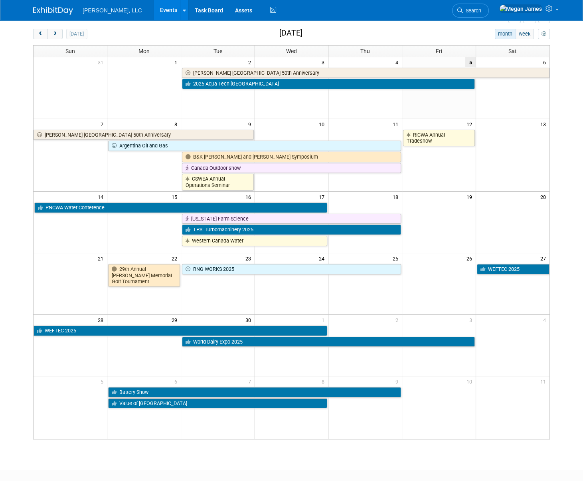
scroll to position [76, 0]
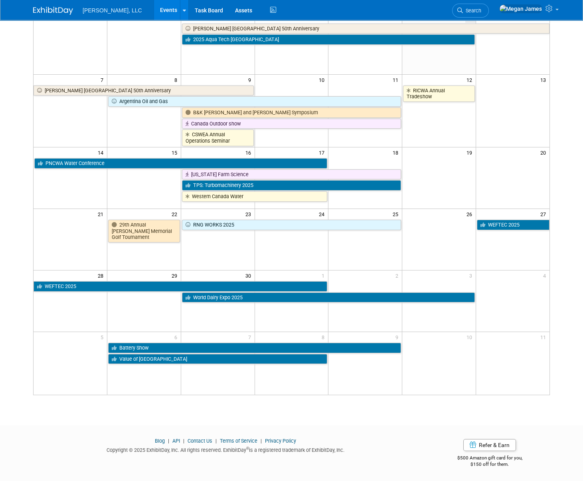
click at [21, 303] on body "[PERSON_NAME], LLC Events Add Event Bulk Upload Events Shareable Event Boards R…" at bounding box center [291, 164] width 583 height 481
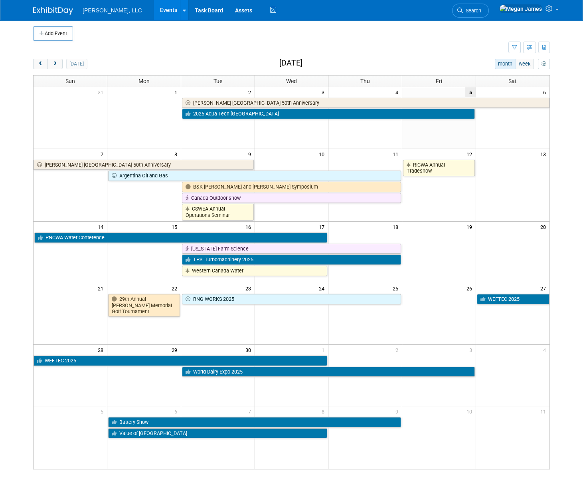
scroll to position [0, 0]
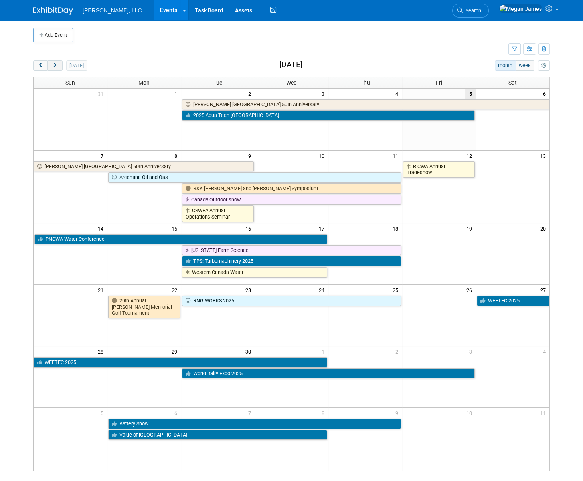
drag, startPoint x: 55, startPoint y: 67, endPoint x: 58, endPoint y: 65, distance: 4.3
click at [55, 67] on span "next" at bounding box center [55, 65] width 6 height 5
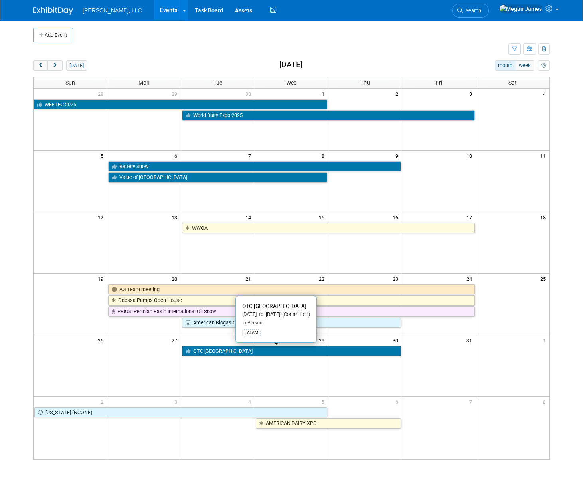
click at [215, 349] on link "OTC [GEOGRAPHIC_DATA]" at bounding box center [291, 351] width 219 height 10
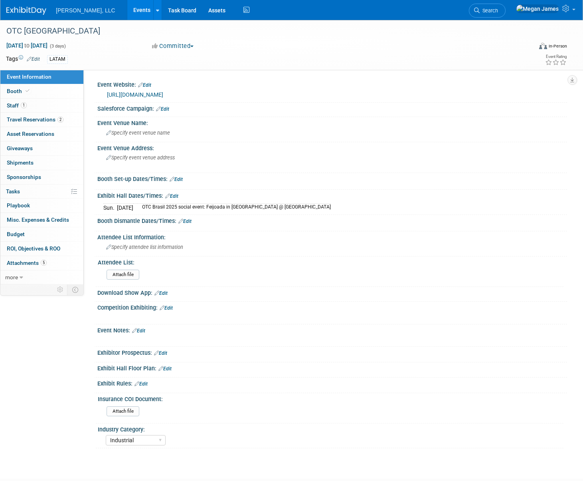
select select "Industrial"
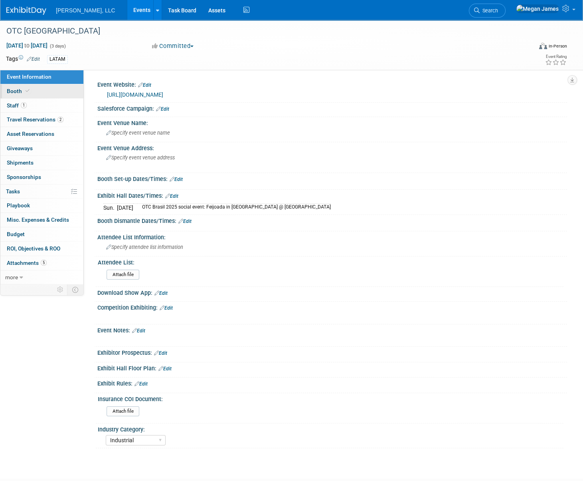
click at [36, 95] on link "Booth" at bounding box center [41, 91] width 83 height 14
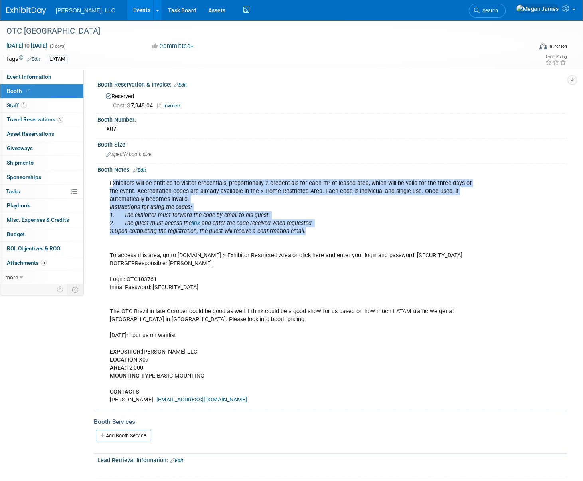
drag, startPoint x: 113, startPoint y: 183, endPoint x: 316, endPoint y: 232, distance: 209.4
click at [316, 232] on div "Exhibitors will be entitled to visitor credentials, proportionally 2 credential…" at bounding box center [290, 291] width 373 height 232
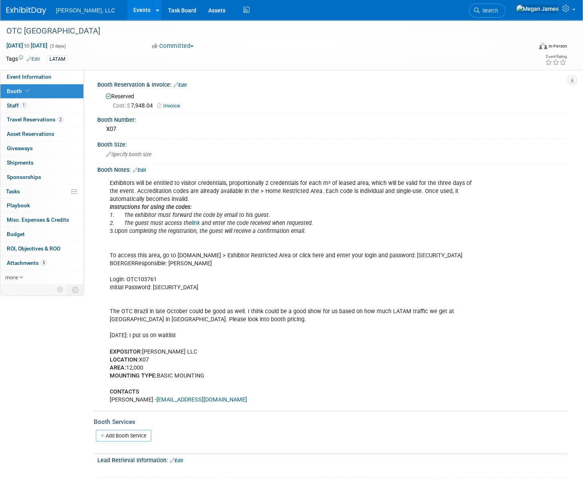
click at [402, 14] on div "Boerger, LLC Events Add Event Bulk Upload Events Shareable Event Boards Recentl…" at bounding box center [286, 10] width 561 height 20
click at [127, 6] on link "Events" at bounding box center [141, 10] width 29 height 20
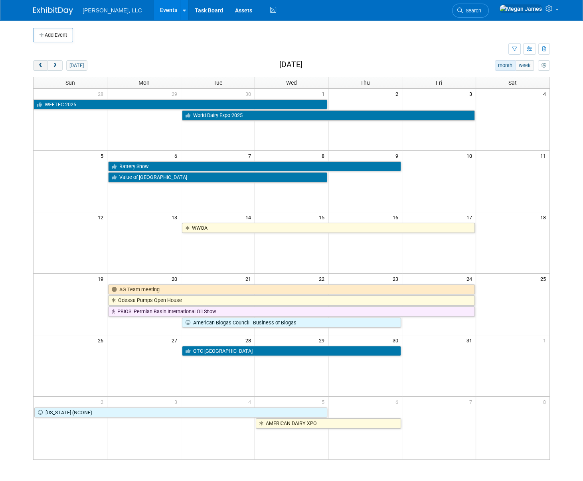
click at [40, 63] on span "prev" at bounding box center [41, 65] width 6 height 5
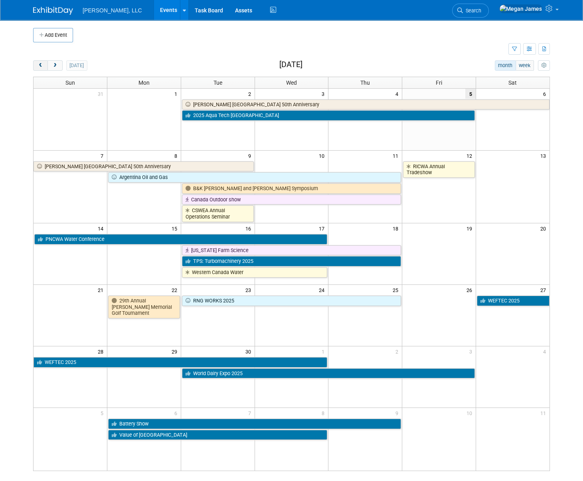
click at [40, 63] on span "prev" at bounding box center [41, 65] width 6 height 5
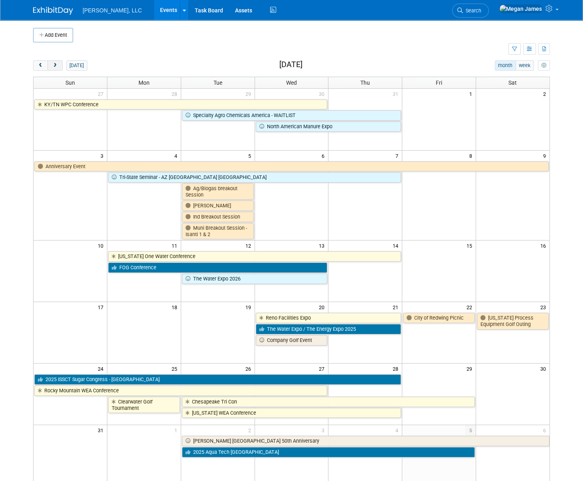
click at [59, 65] on button "next" at bounding box center [55, 65] width 15 height 10
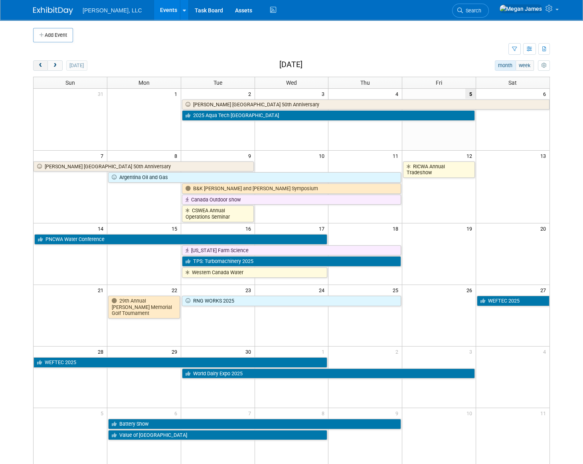
click at [36, 64] on button "prev" at bounding box center [40, 65] width 15 height 10
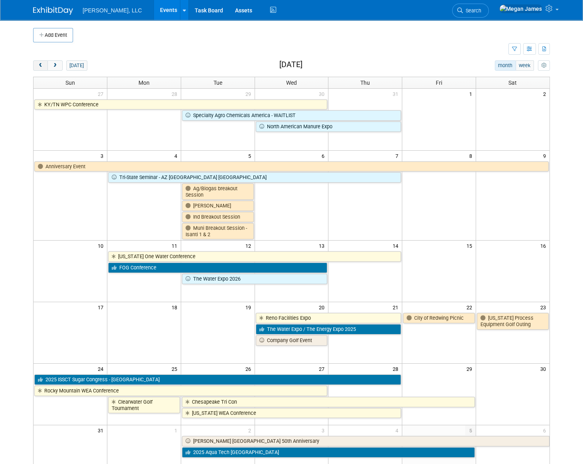
click at [36, 64] on button "prev" at bounding box center [40, 65] width 15 height 10
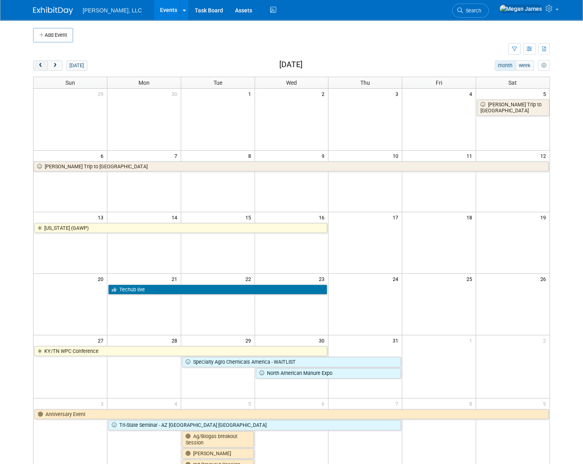
click at [36, 64] on button "prev" at bounding box center [40, 65] width 15 height 10
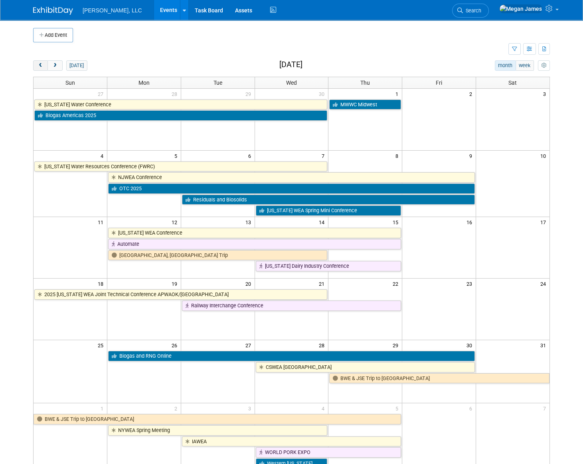
click at [36, 64] on button "prev" at bounding box center [40, 65] width 15 height 10
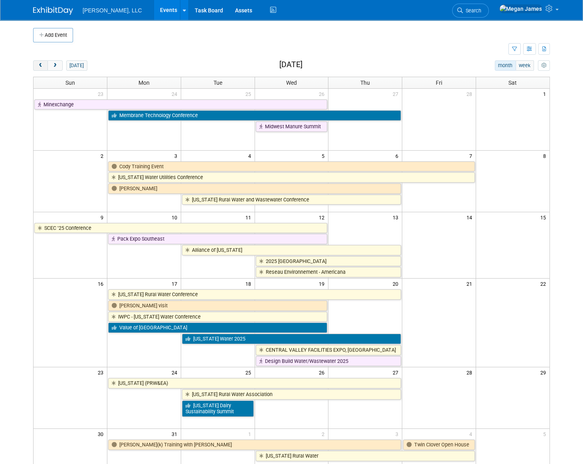
click at [36, 64] on button "prev" at bounding box center [40, 65] width 15 height 10
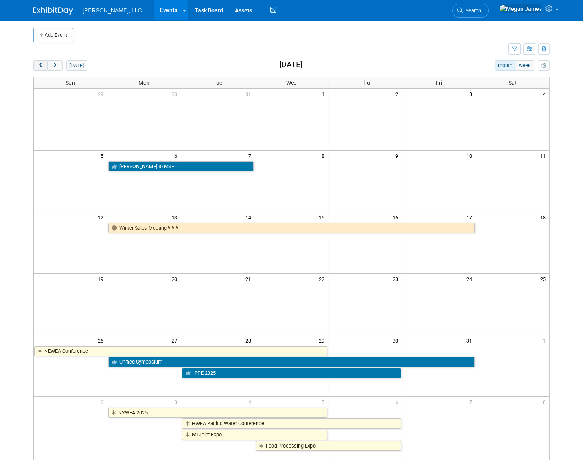
click at [36, 64] on button "prev" at bounding box center [40, 65] width 15 height 10
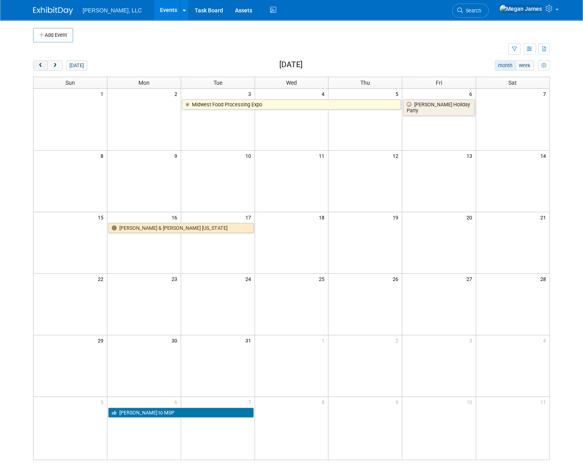
click at [36, 64] on button "prev" at bounding box center [40, 65] width 15 height 10
click at [37, 64] on button "prev" at bounding box center [40, 65] width 15 height 10
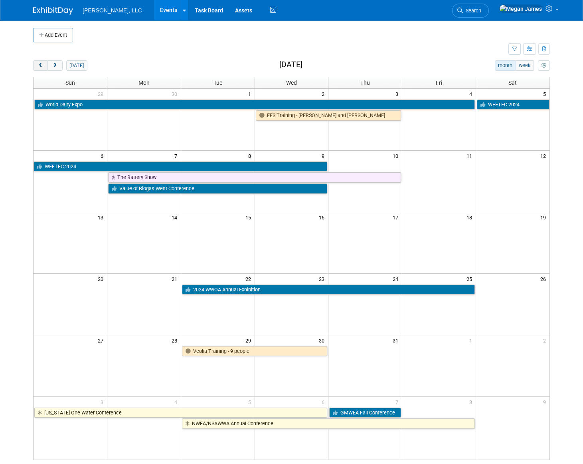
click at [37, 64] on button "prev" at bounding box center [40, 65] width 15 height 10
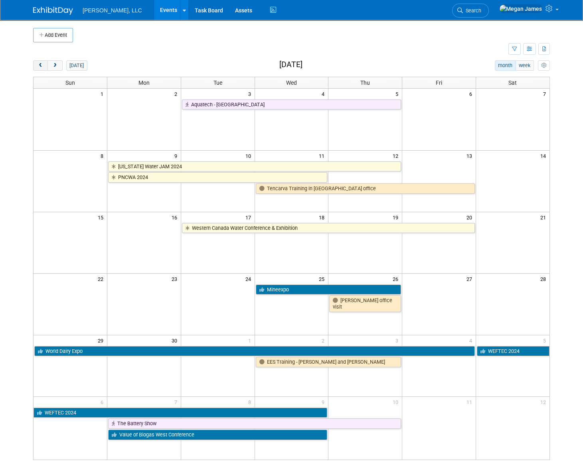
click at [37, 64] on button "prev" at bounding box center [40, 65] width 15 height 10
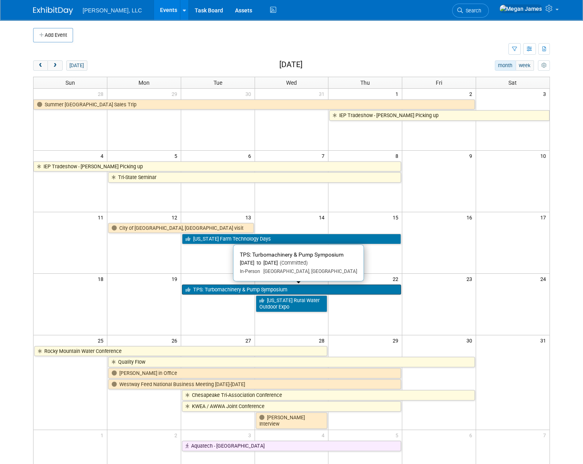
click at [315, 290] on link "TPS: Turbomachinery & Pump Symposium" at bounding box center [291, 289] width 219 height 10
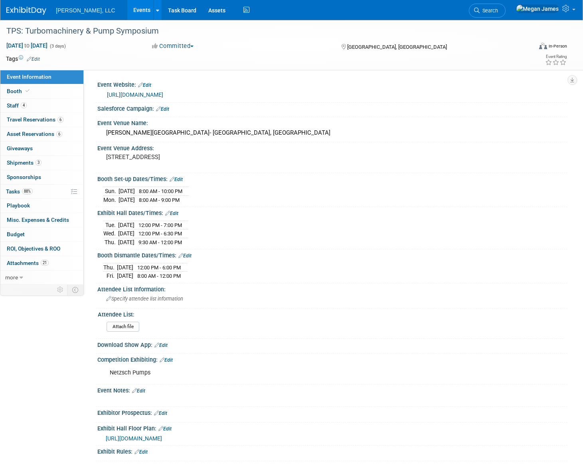
select select "Industrial"
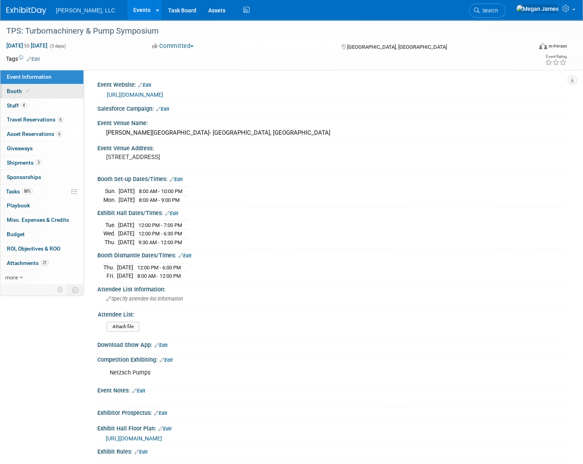
click at [62, 88] on link "Booth" at bounding box center [41, 91] width 83 height 14
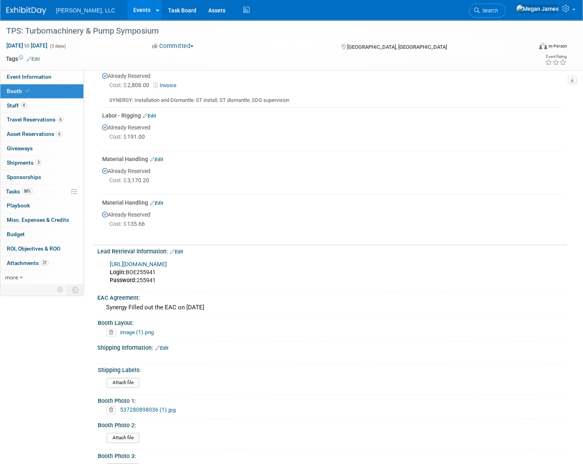
scroll to position [534, 0]
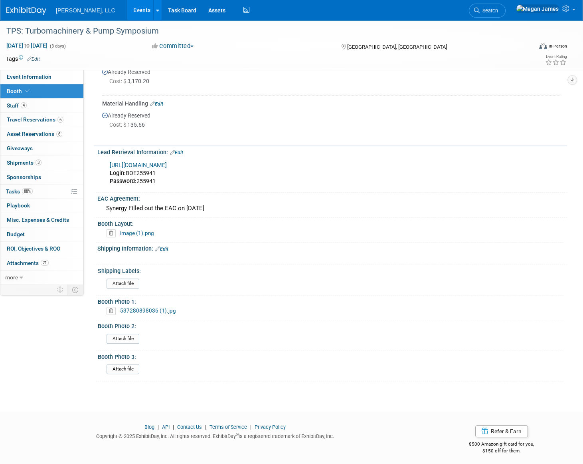
click at [140, 230] on link "image (1).png" at bounding box center [137, 233] width 34 height 6
click at [166, 307] on link "537280898036 (1).jpg" at bounding box center [148, 310] width 56 height 6
click at [127, 12] on link "Events" at bounding box center [141, 10] width 29 height 20
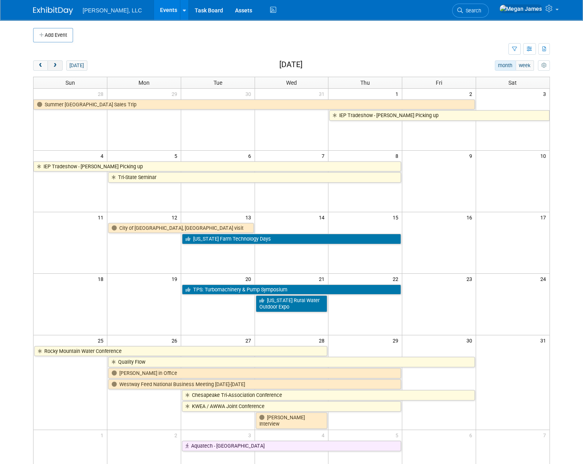
click at [56, 65] on span "next" at bounding box center [55, 65] width 6 height 5
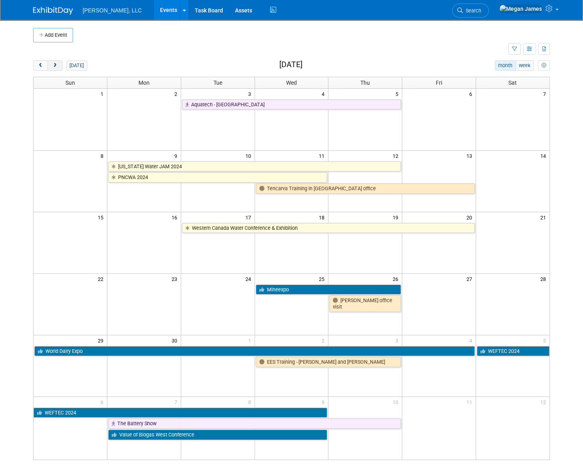
click at [56, 65] on span "next" at bounding box center [55, 65] width 6 height 5
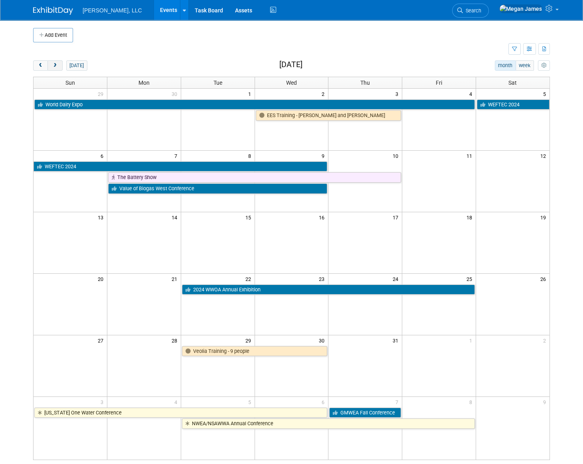
click at [56, 65] on span "next" at bounding box center [55, 65] width 6 height 5
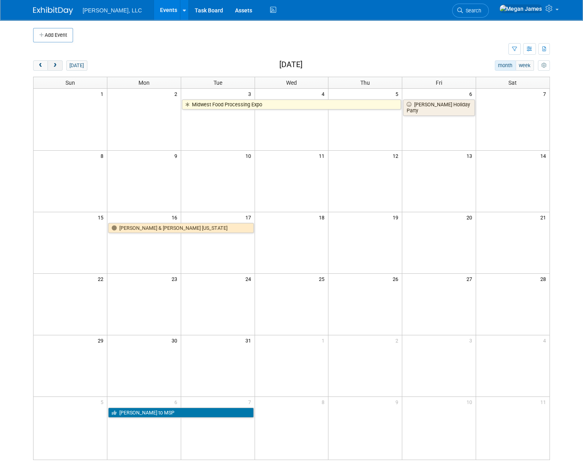
click at [56, 65] on span "next" at bounding box center [55, 65] width 6 height 5
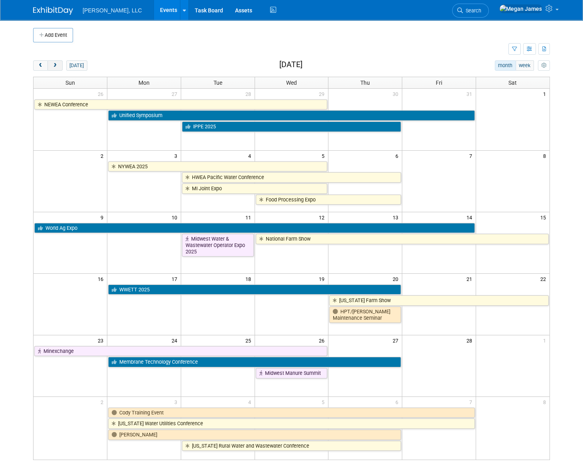
click at [56, 64] on span "next" at bounding box center [55, 65] width 6 height 5
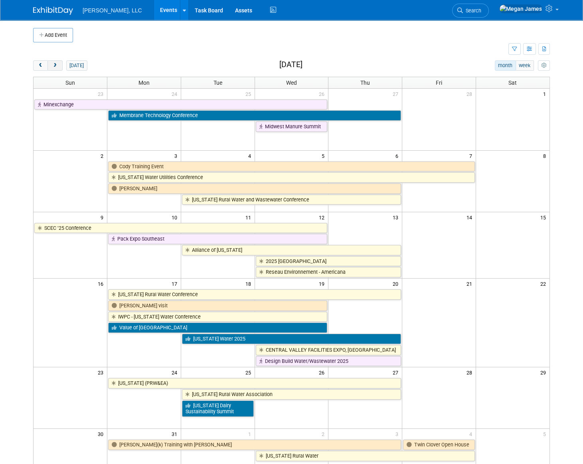
click at [56, 64] on span "next" at bounding box center [55, 65] width 6 height 5
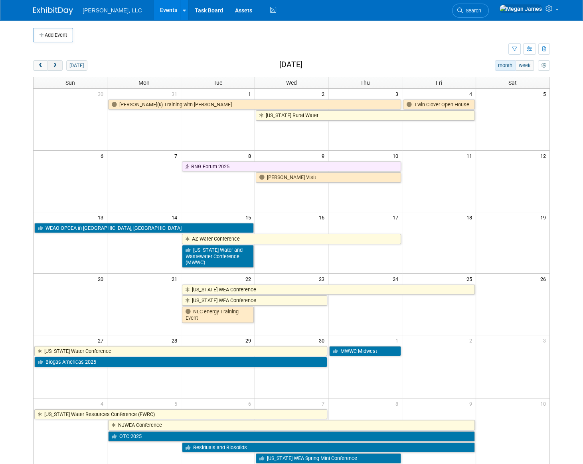
click at [56, 64] on span "next" at bounding box center [55, 65] width 6 height 5
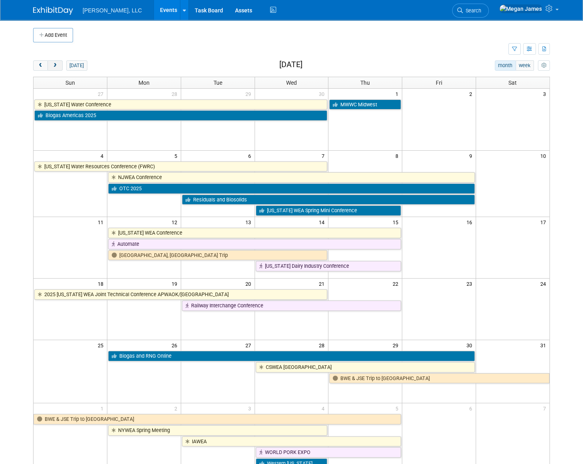
click at [56, 64] on span "next" at bounding box center [55, 65] width 6 height 5
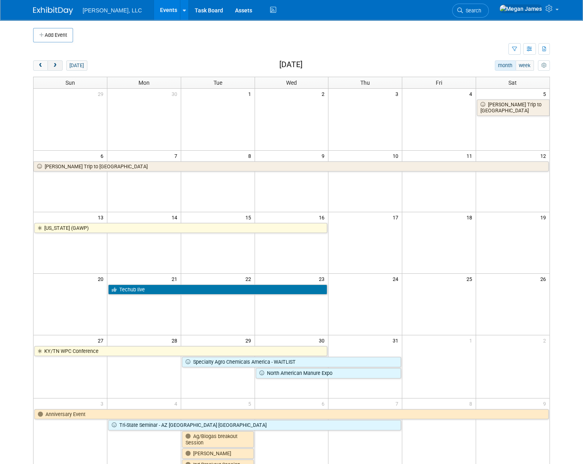
click at [56, 64] on span "next" at bounding box center [55, 65] width 6 height 5
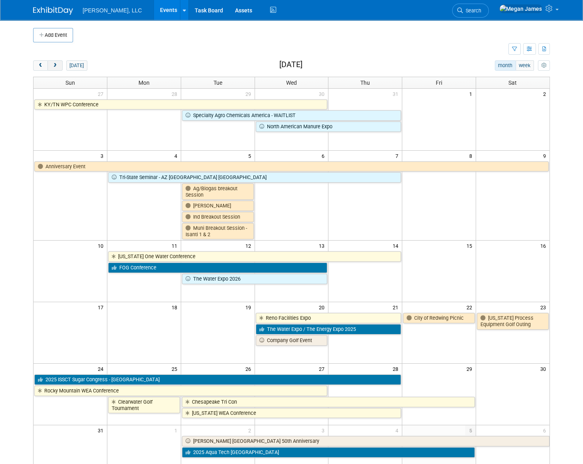
click at [56, 64] on span "next" at bounding box center [55, 65] width 6 height 5
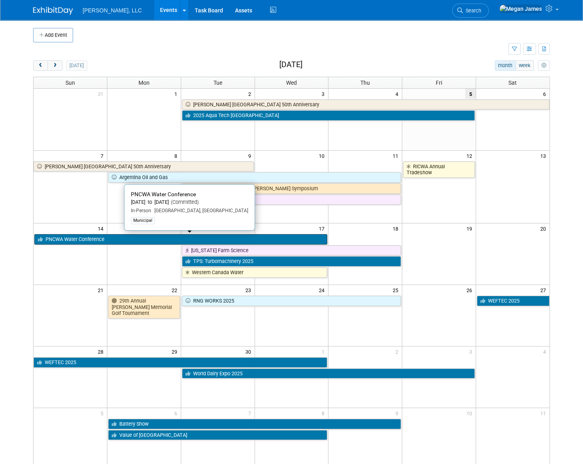
click at [80, 238] on link "PNCWA Water Conference" at bounding box center [180, 239] width 293 height 10
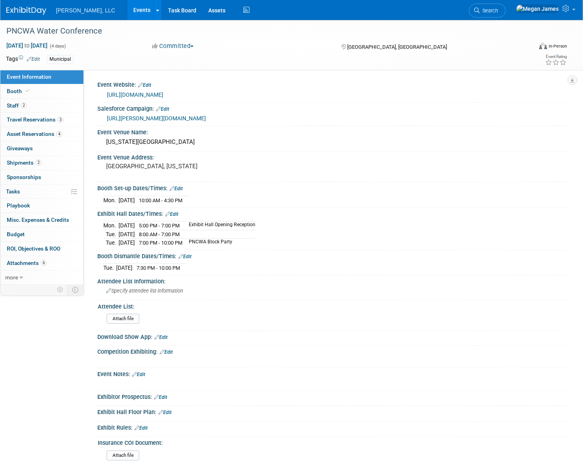
select select "Municipal"
click at [175, 214] on link "Edit" at bounding box center [171, 214] width 13 height 6
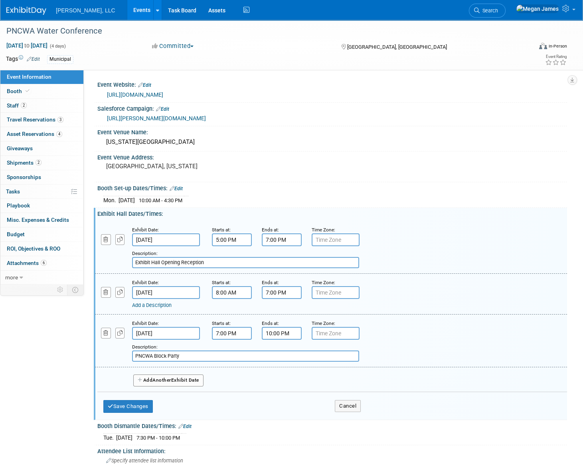
click at [217, 291] on input "8:00 AM" at bounding box center [232, 292] width 40 height 13
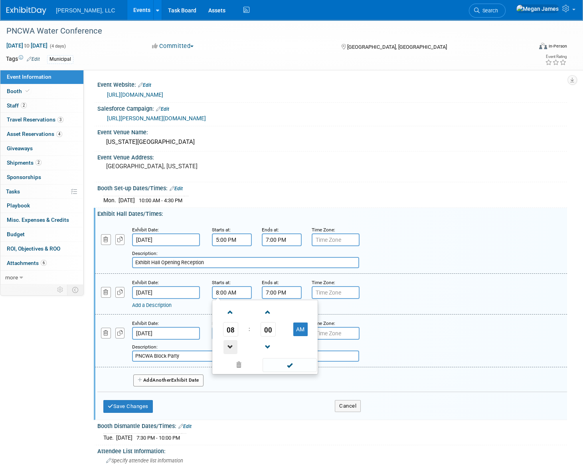
click at [233, 341] on span at bounding box center [231, 347] width 14 height 14
type input "7:00 AM"
drag, startPoint x: 139, startPoint y: 403, endPoint x: 228, endPoint y: 384, distance: 90.9
click at [140, 402] on button "Save Changes" at bounding box center [128, 406] width 50 height 13
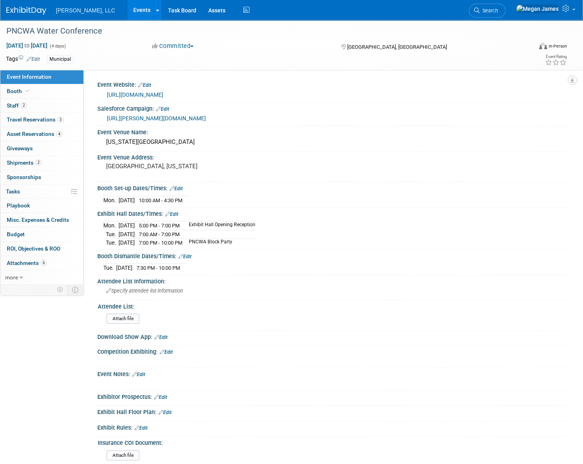
click at [176, 212] on link "Edit" at bounding box center [171, 214] width 13 height 6
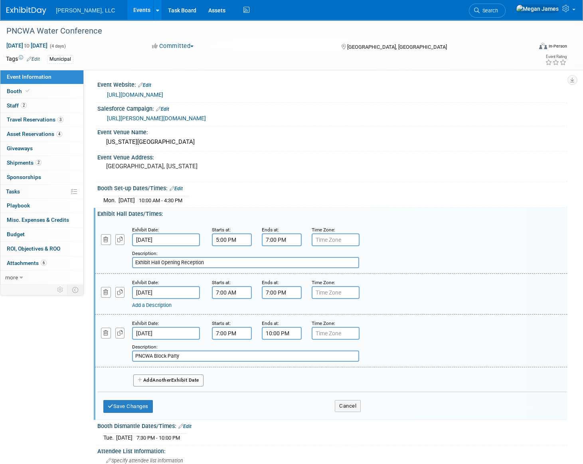
click at [271, 291] on input "7:00 PM" at bounding box center [282, 292] width 40 height 13
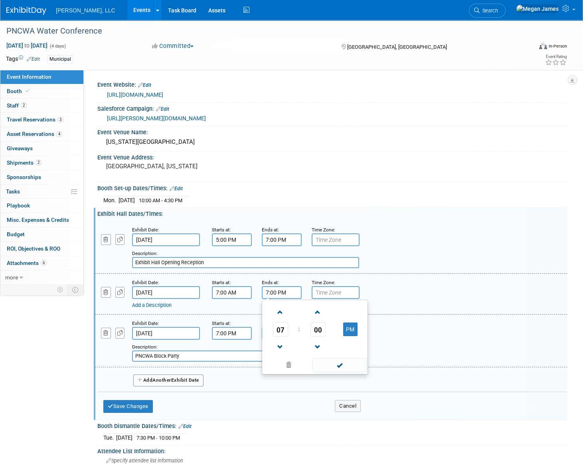
click at [279, 291] on input "7:00 PM" at bounding box center [282, 292] width 40 height 13
drag, startPoint x: 275, startPoint y: 290, endPoint x: 271, endPoint y: 290, distance: 4.4
click at [271, 290] on input "7:00 PM" at bounding box center [282, 292] width 40 height 13
type input "7:30 PM"
click at [415, 281] on div "Add a Description Description:" at bounding box center [331, 293] width 484 height 31
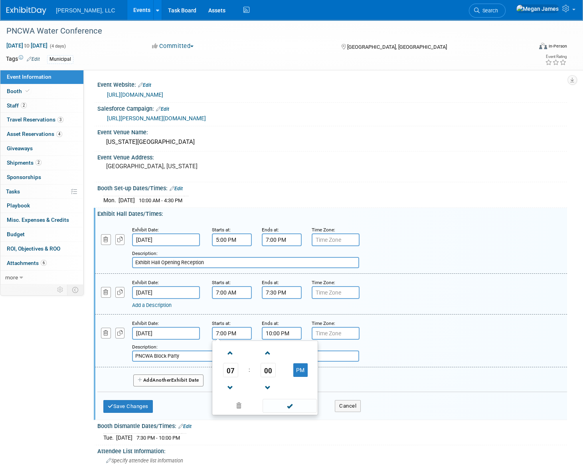
click at [223, 332] on input "7:00 PM" at bounding box center [232, 333] width 40 height 13
drag, startPoint x: 226, startPoint y: 332, endPoint x: 221, endPoint y: 331, distance: 4.8
click at [221, 331] on input "7:00 PM" at bounding box center [232, 333] width 40 height 13
click at [106, 367] on div "Add Another Exhibit Date" at bounding box center [332, 377] width 470 height 21
drag, startPoint x: 225, startPoint y: 332, endPoint x: 221, endPoint y: 331, distance: 4.6
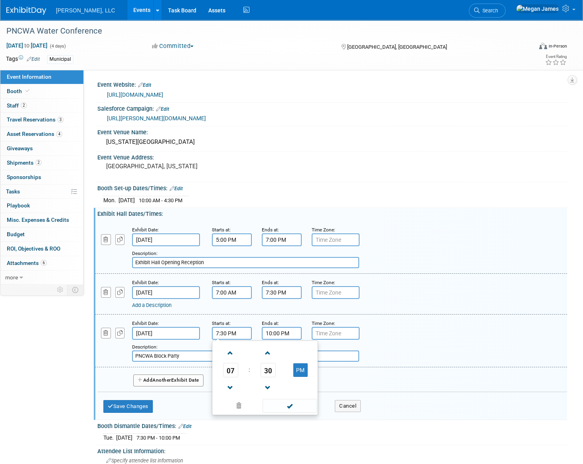
click at [221, 331] on input "7:30 PM" at bounding box center [232, 333] width 40 height 13
type input "7:00 PM"
click at [113, 354] on div "Add a Description Description: PNCWA Block Party" at bounding box center [291, 350] width 404 height 22
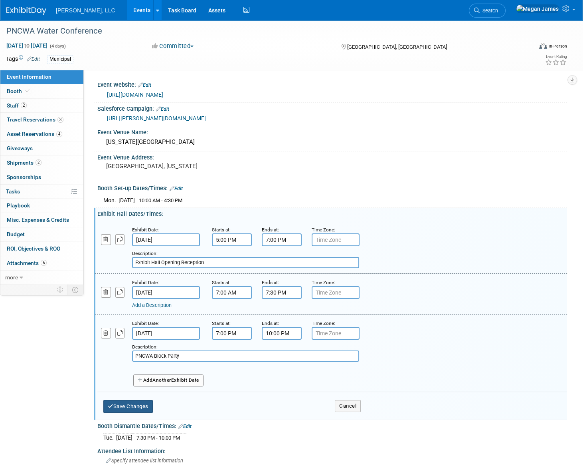
click at [135, 401] on button "Save Changes" at bounding box center [128, 406] width 50 height 13
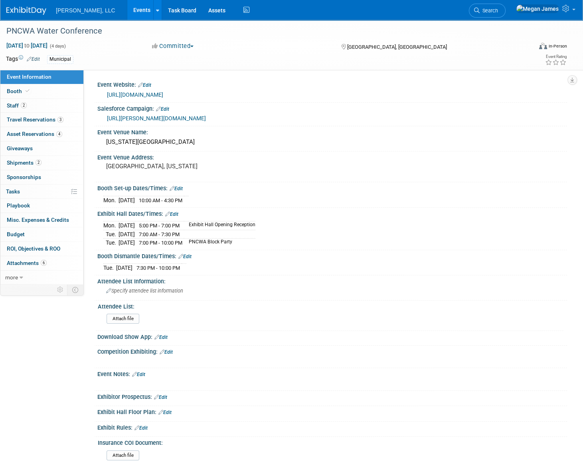
click at [127, 8] on link "Events" at bounding box center [141, 10] width 29 height 20
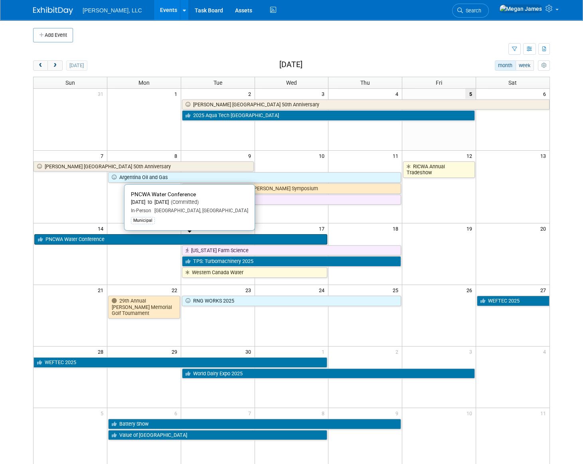
click at [71, 238] on link "PNCWA Water Conference" at bounding box center [180, 239] width 293 height 10
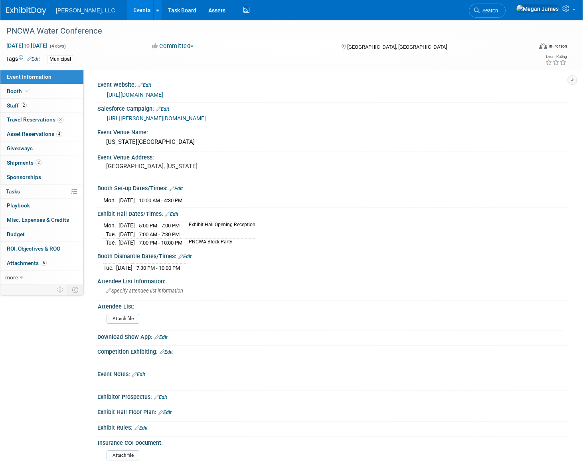
select select "Municipal"
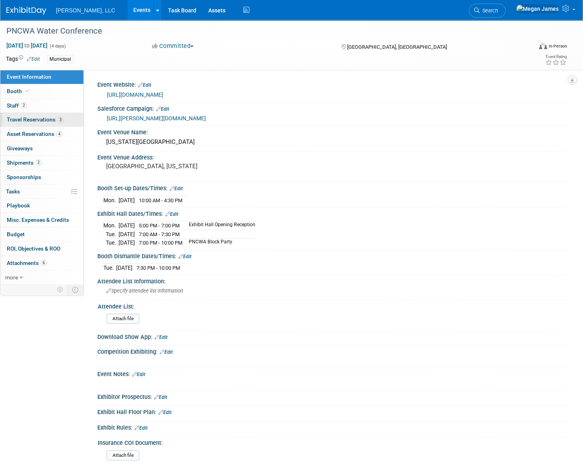
click at [48, 115] on link "3 Travel Reservations 3" at bounding box center [41, 120] width 83 height 14
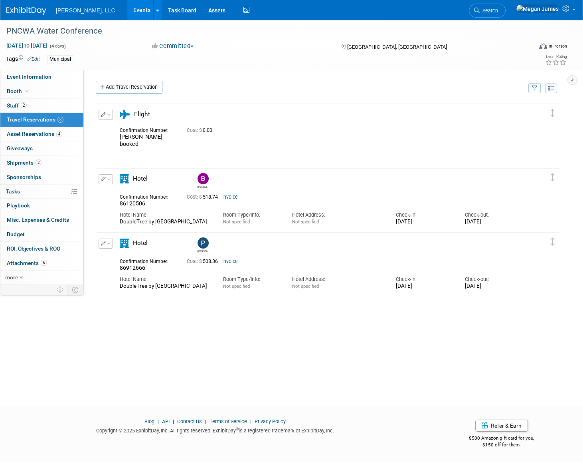
click at [127, 10] on link "Events" at bounding box center [141, 10] width 29 height 20
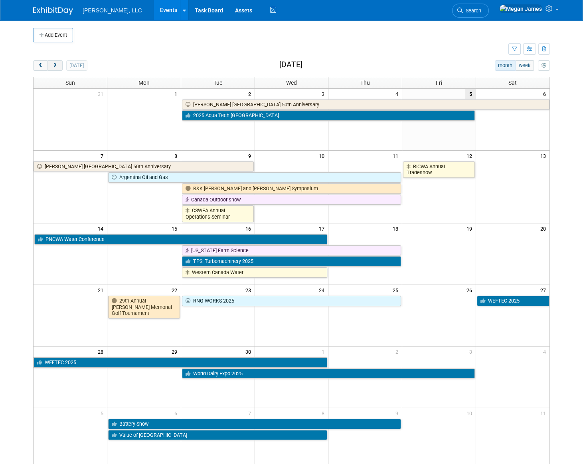
click at [60, 65] on button "next" at bounding box center [55, 65] width 15 height 10
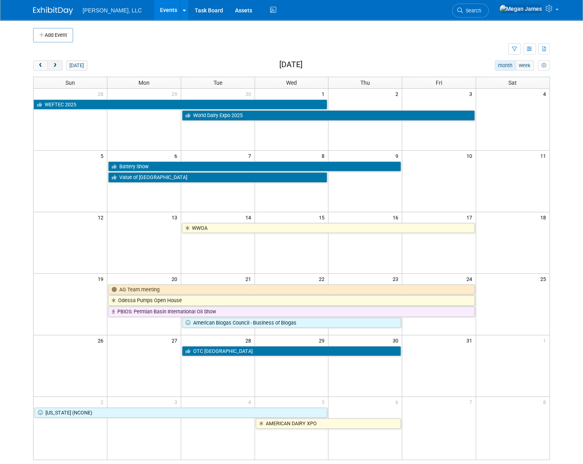
click at [56, 65] on span "next" at bounding box center [55, 65] width 6 height 5
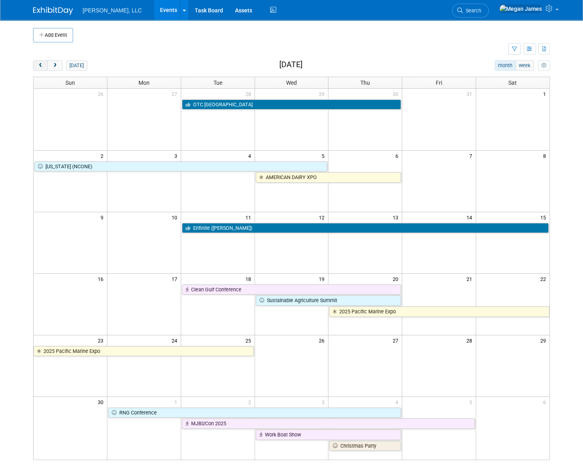
click at [42, 67] on span "prev" at bounding box center [41, 65] width 6 height 5
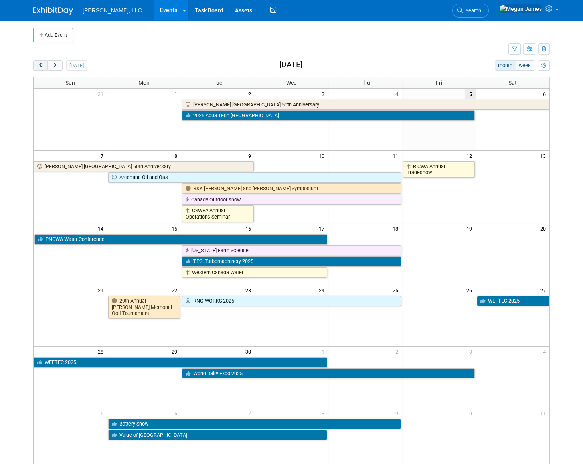
click at [42, 67] on span "prev" at bounding box center [41, 65] width 6 height 5
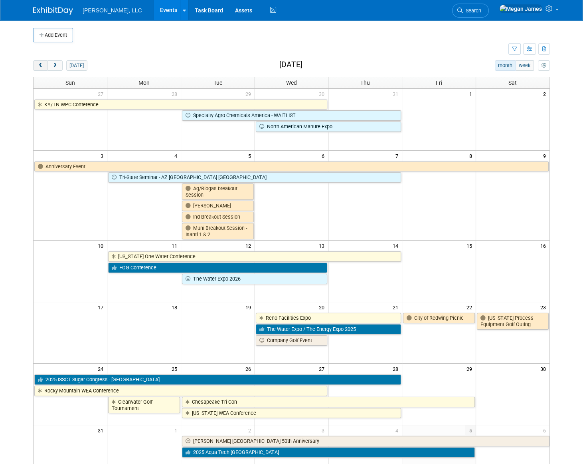
click at [42, 67] on span "prev" at bounding box center [41, 65] width 6 height 5
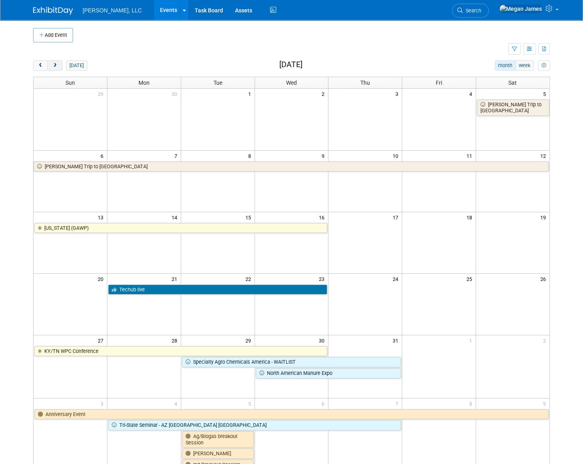
click at [54, 65] on span "next" at bounding box center [55, 65] width 6 height 5
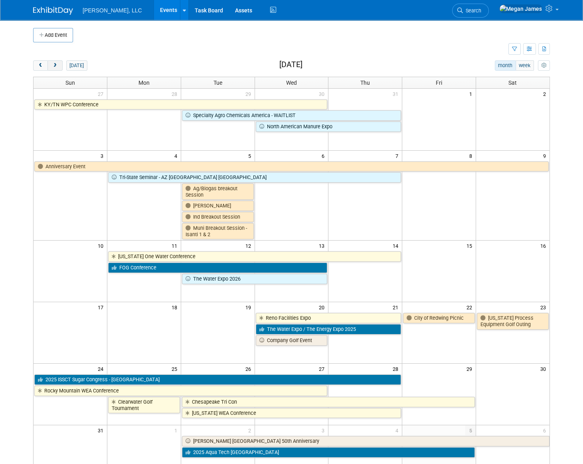
click at [54, 65] on span "next" at bounding box center [55, 65] width 6 height 5
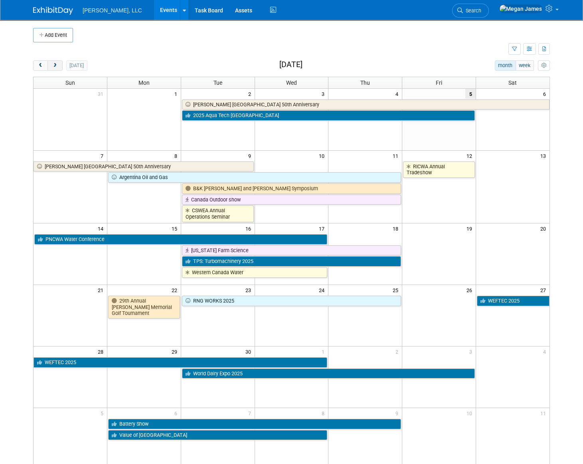
click at [54, 65] on span "next" at bounding box center [55, 65] width 6 height 5
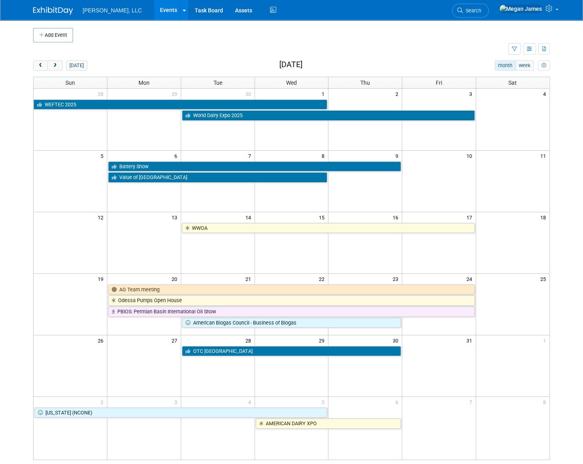
click at [212, 109] on td "World Dairy Expo 2025" at bounding box center [328, 114] width 295 height 11
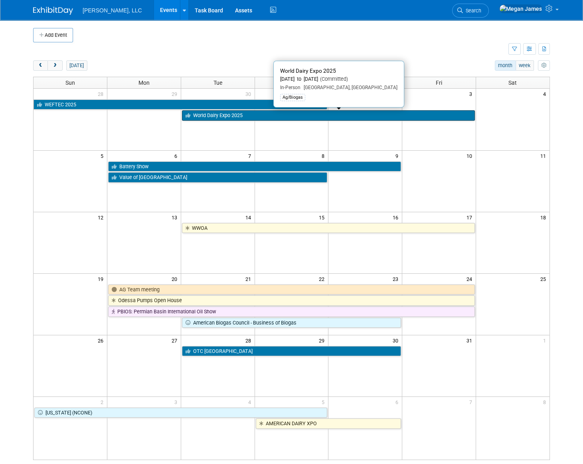
click at [213, 116] on link "World Dairy Expo 2025" at bounding box center [328, 115] width 293 height 10
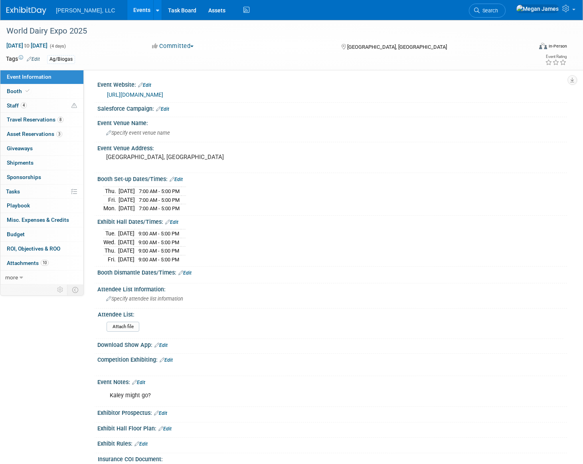
select select "Ag/Biogas"
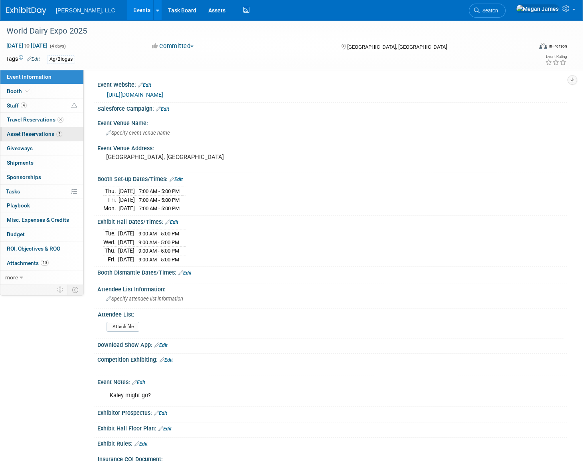
click at [34, 135] on span "Asset Reservations 3" at bounding box center [34, 134] width 55 height 6
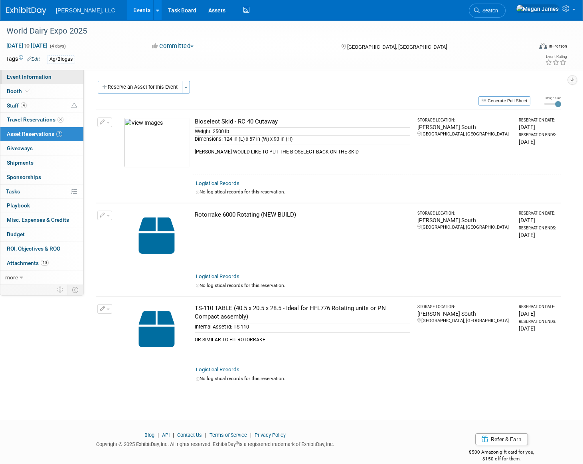
drag, startPoint x: 47, startPoint y: 81, endPoint x: 60, endPoint y: 83, distance: 13.4
click at [47, 81] on link "Event Information" at bounding box center [41, 77] width 83 height 14
select select "Ag/Biogas"
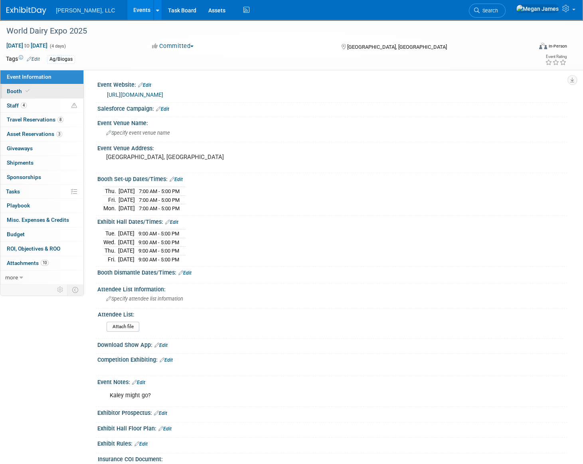
click at [58, 86] on link "Booth" at bounding box center [41, 91] width 83 height 14
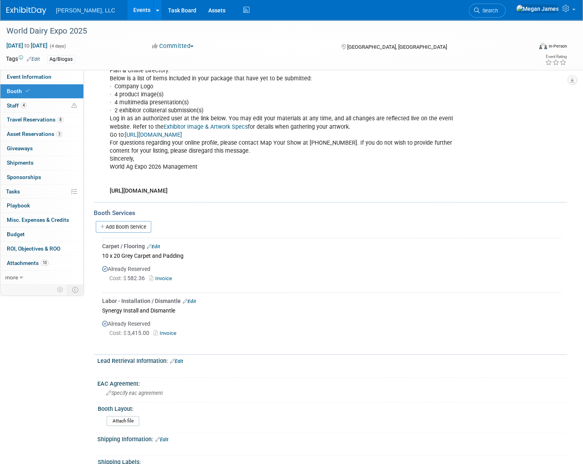
scroll to position [290, 0]
